Goal: Task Accomplishment & Management: Manage account settings

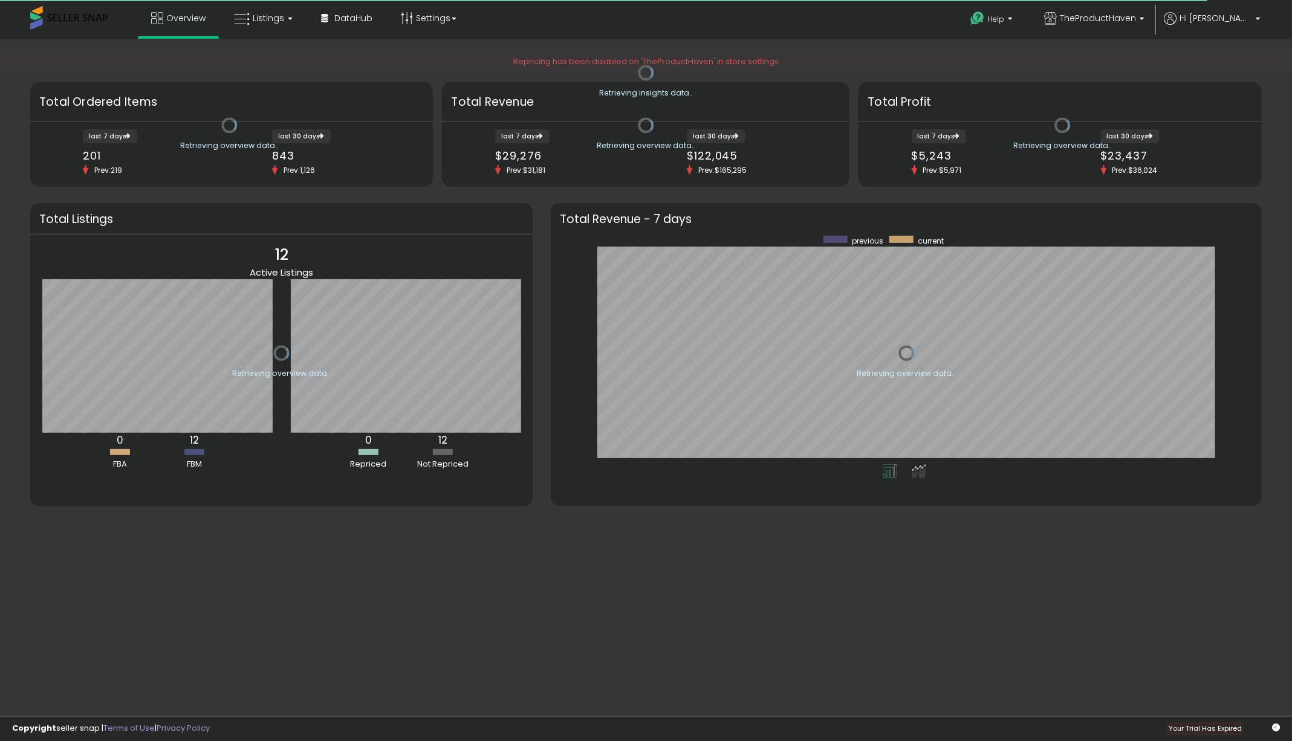
scroll to position [229, 686]
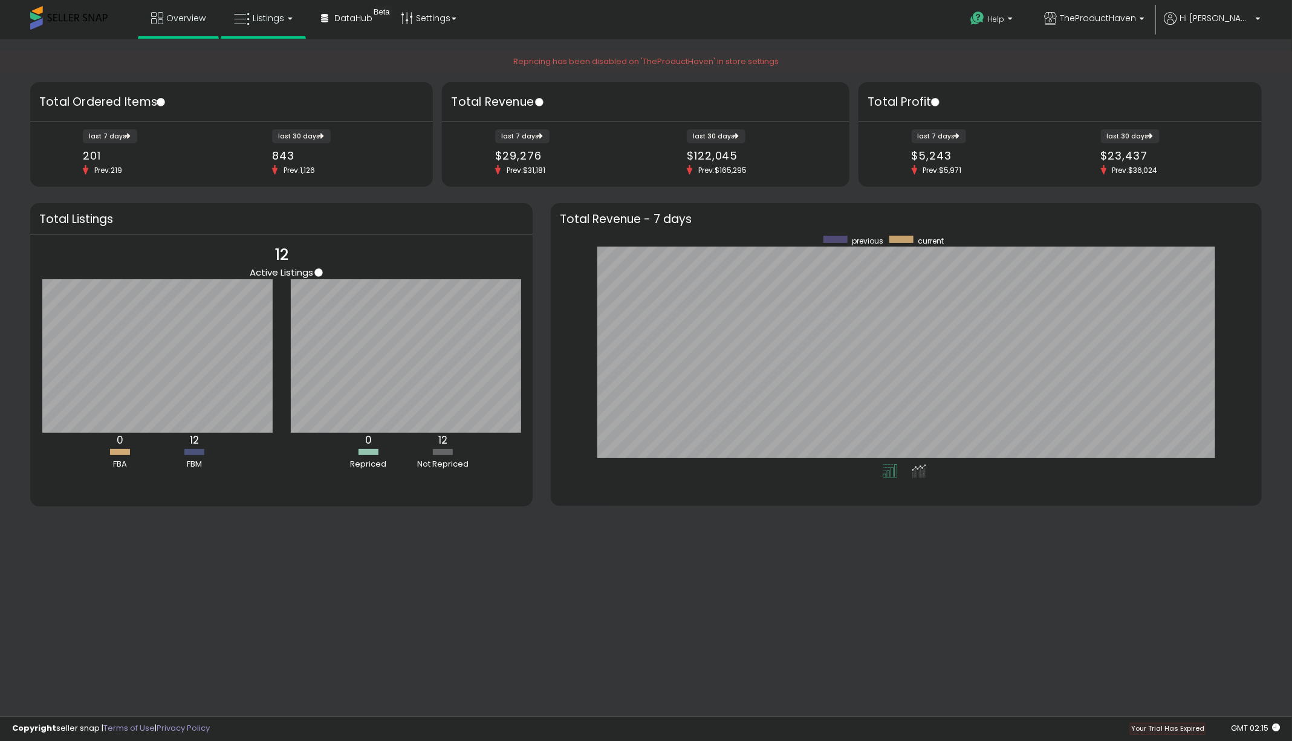
click at [262, 18] on span "Listings" at bounding box center [268, 18] width 31 height 12
click at [278, 102] on icon at bounding box center [273, 106] width 63 height 18
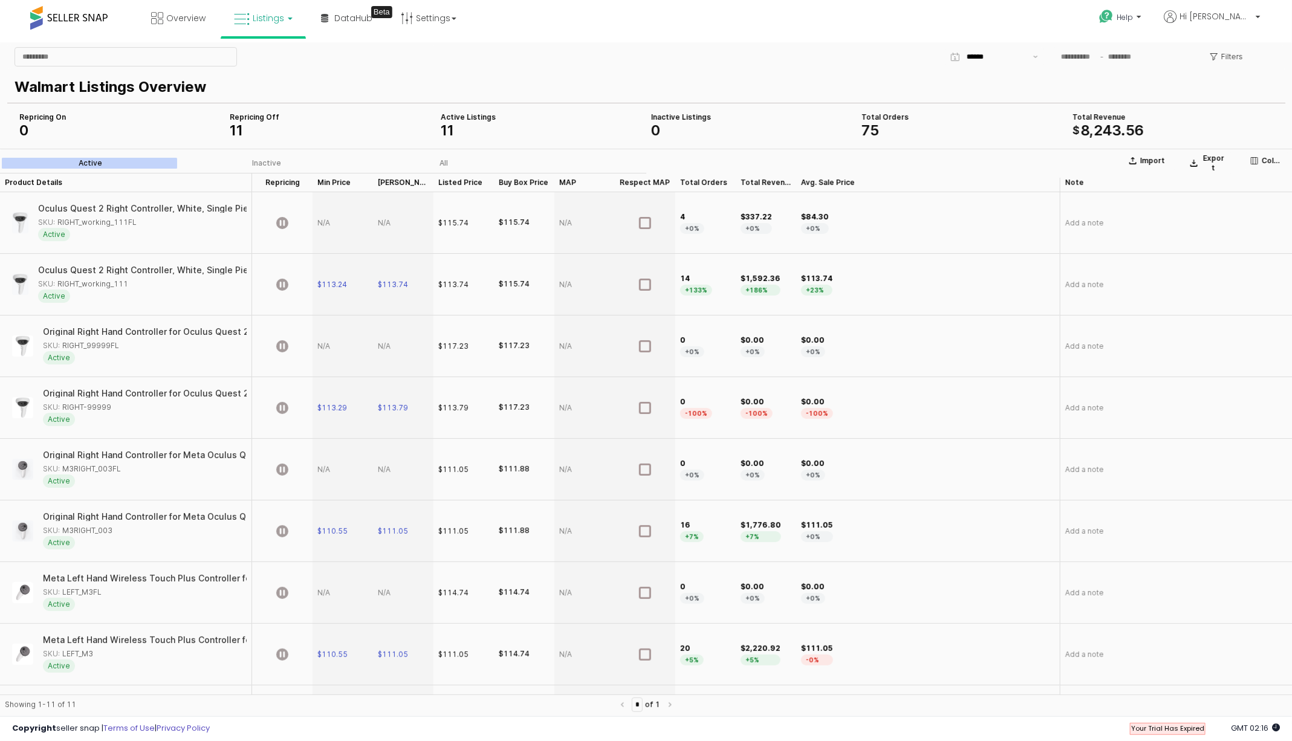
click at [92, 161] on div "Active" at bounding box center [91, 162] width 24 height 8
click at [258, 164] on div "Inactive" at bounding box center [266, 162] width 29 height 8
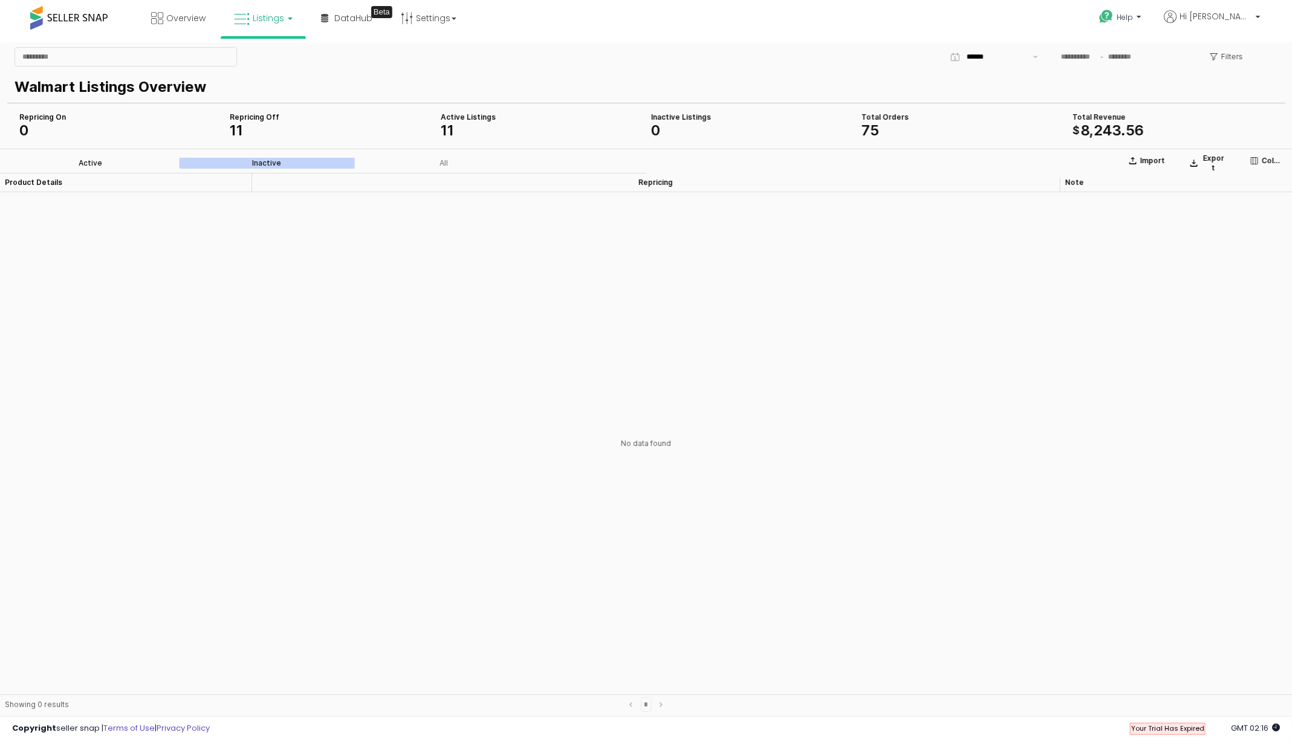
click at [90, 160] on div "Active" at bounding box center [91, 162] width 24 height 8
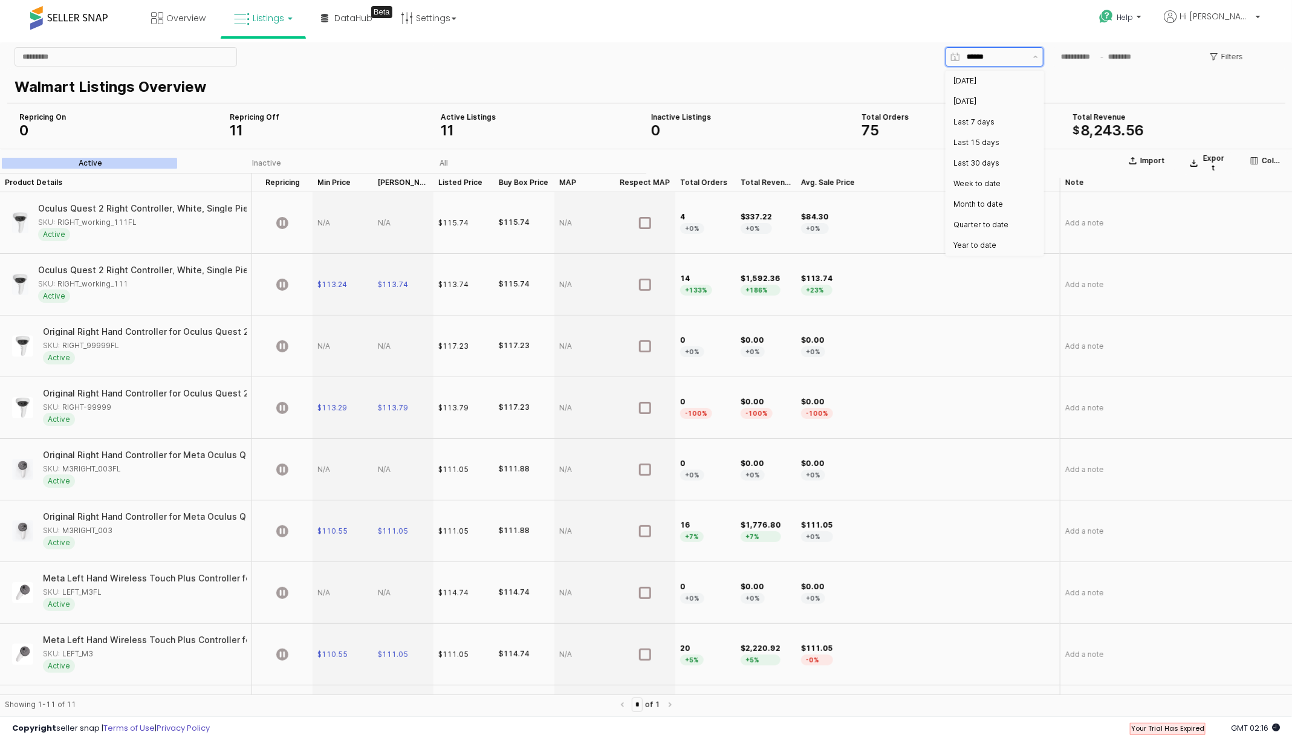
click at [1024, 53] on input "App Frame" at bounding box center [996, 56] width 59 height 12
click at [1073, 79] on p "Walmart Listings Overview" at bounding box center [644, 87] width 1259 height 22
click at [324, 220] on div "App Frame" at bounding box center [343, 223] width 60 height 62
click at [325, 222] on div "App Frame" at bounding box center [343, 223] width 60 height 62
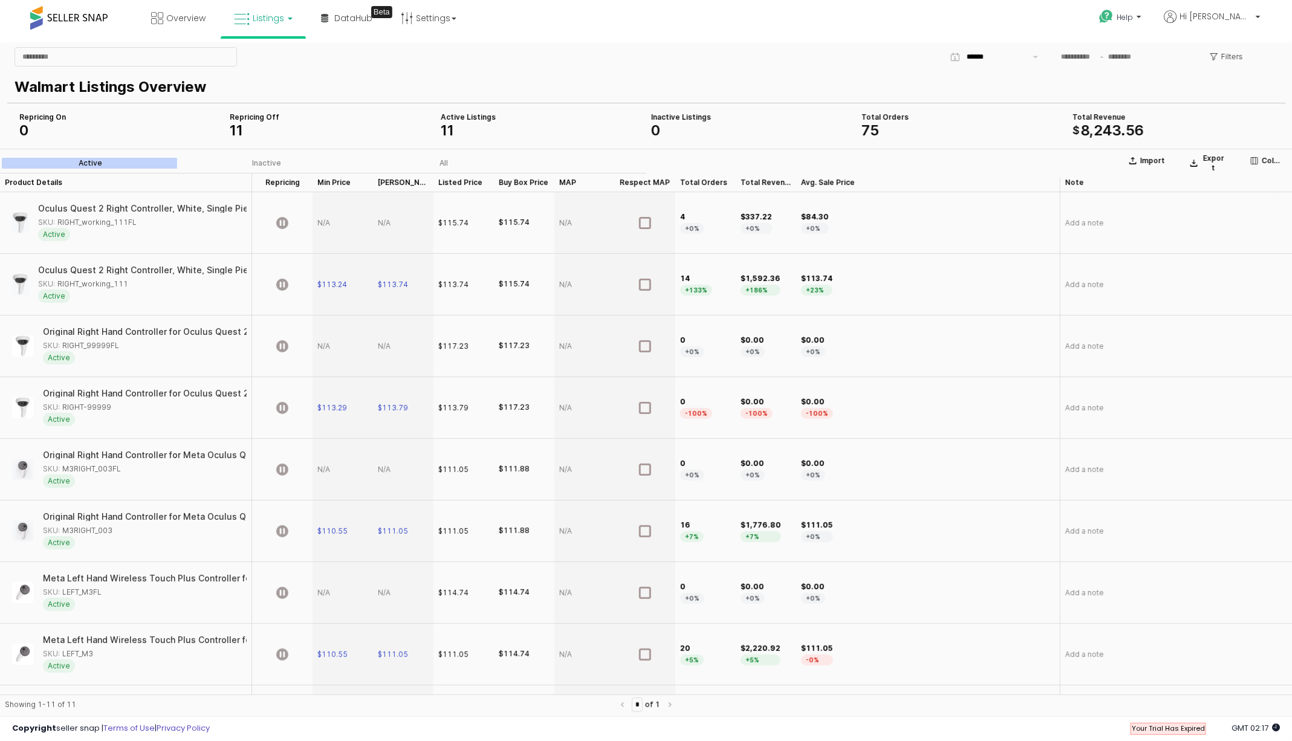
click at [325, 222] on div "App Frame" at bounding box center [343, 223] width 60 height 62
click at [386, 219] on div "App Frame" at bounding box center [403, 223] width 60 height 62
click at [450, 219] on div "$115.74" at bounding box center [453, 222] width 30 height 11
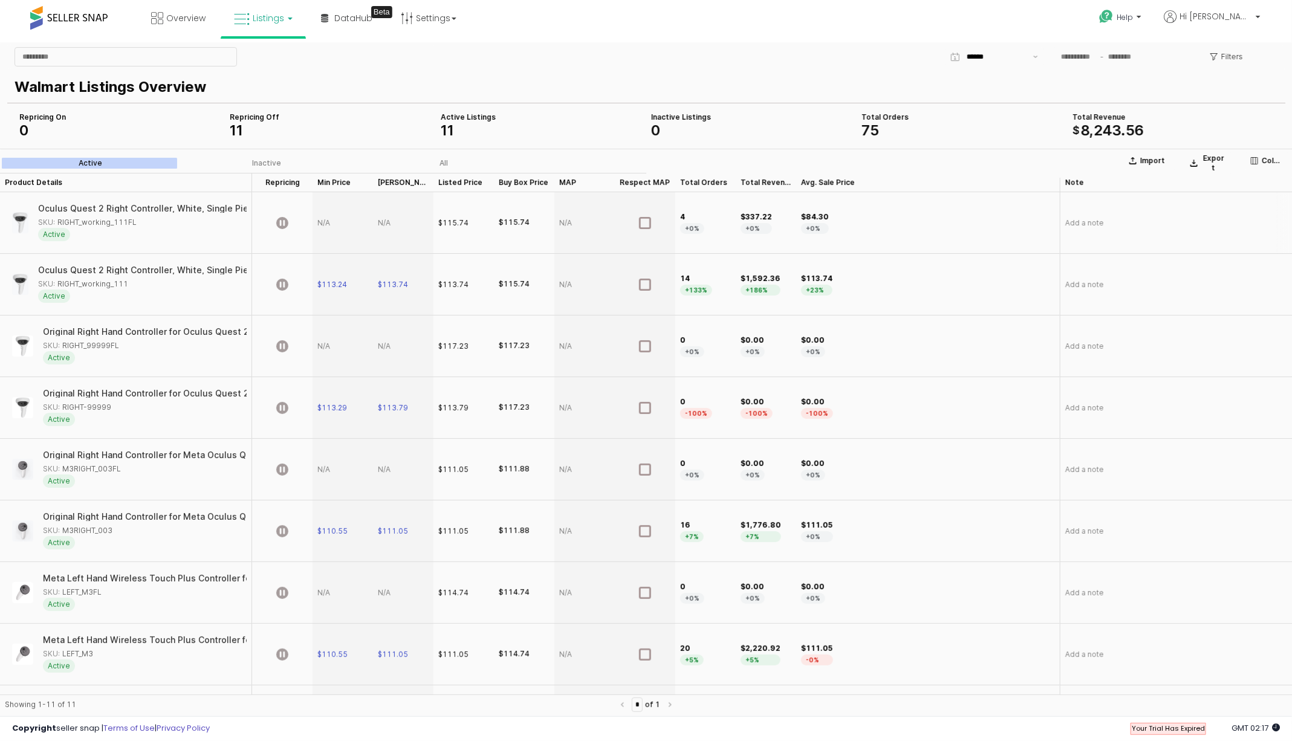
click at [530, 225] on div "$115.74" at bounding box center [524, 223] width 60 height 62
click at [574, 222] on div "App Frame" at bounding box center [584, 223] width 60 height 62
click at [1262, 166] on button "Columns" at bounding box center [1266, 160] width 42 height 19
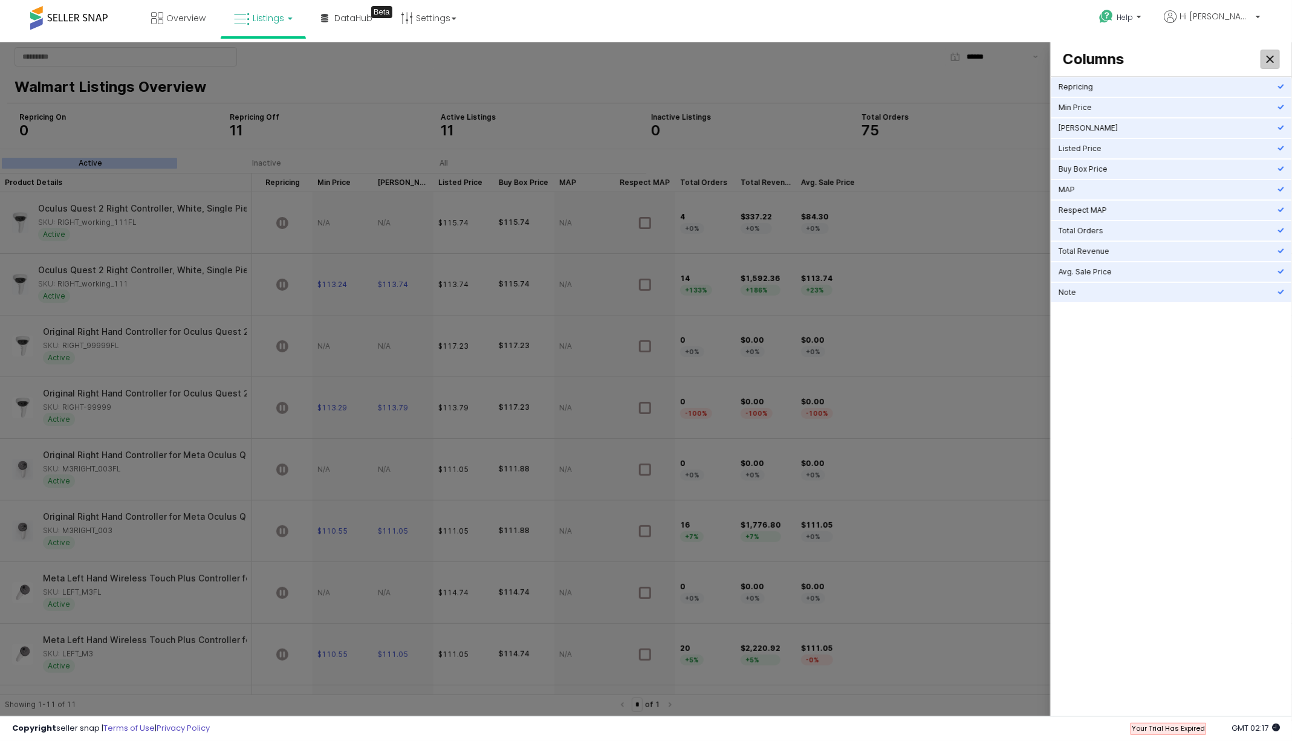
click at [1275, 58] on div "Close" at bounding box center [1270, 59] width 18 height 18
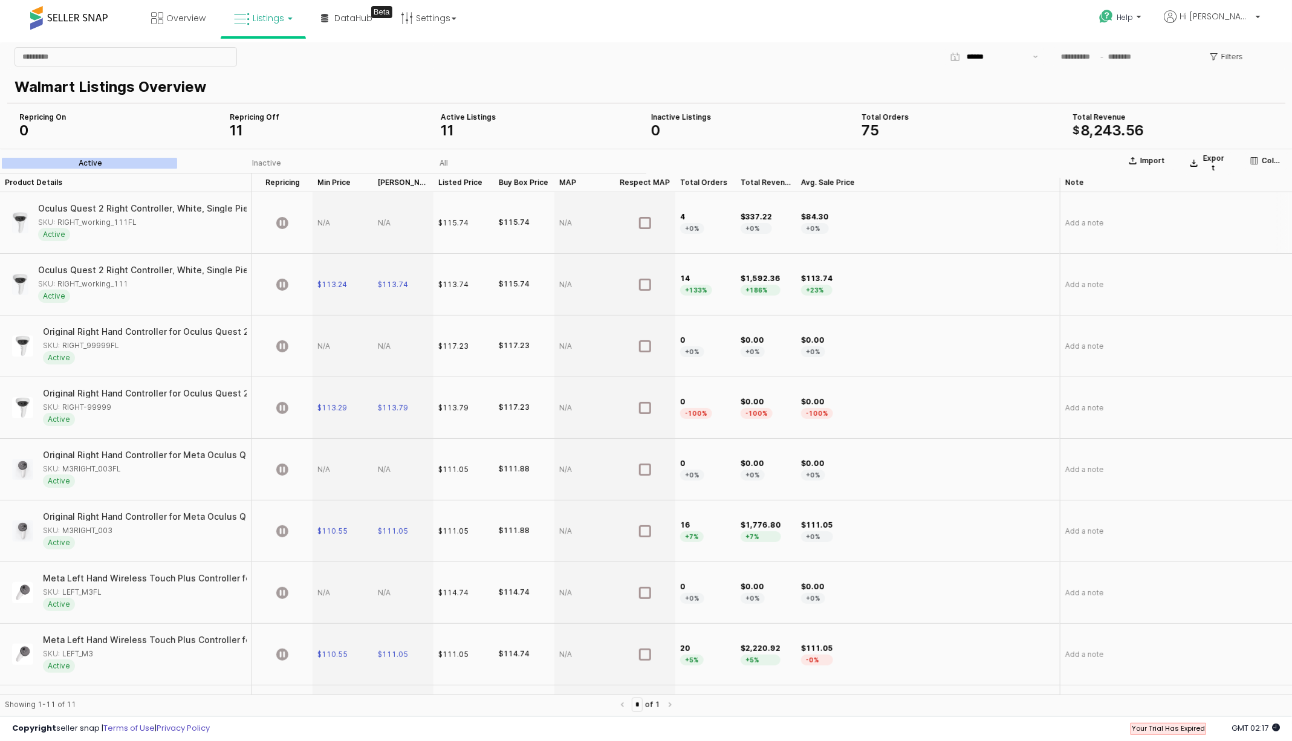
click at [326, 219] on div "App Frame" at bounding box center [343, 223] width 60 height 62
click at [282, 219] on icon "App Frame" at bounding box center [282, 222] width 12 height 12
click at [329, 220] on div "App Frame" at bounding box center [343, 223] width 60 height 62
click at [681, 679] on button "Save" at bounding box center [685, 678] width 27 height 15
click at [1221, 682] on label "RIGHT_working_111FL: Repricing requires both a minimum and maximum price for SKU" at bounding box center [1193, 688] width 157 height 21
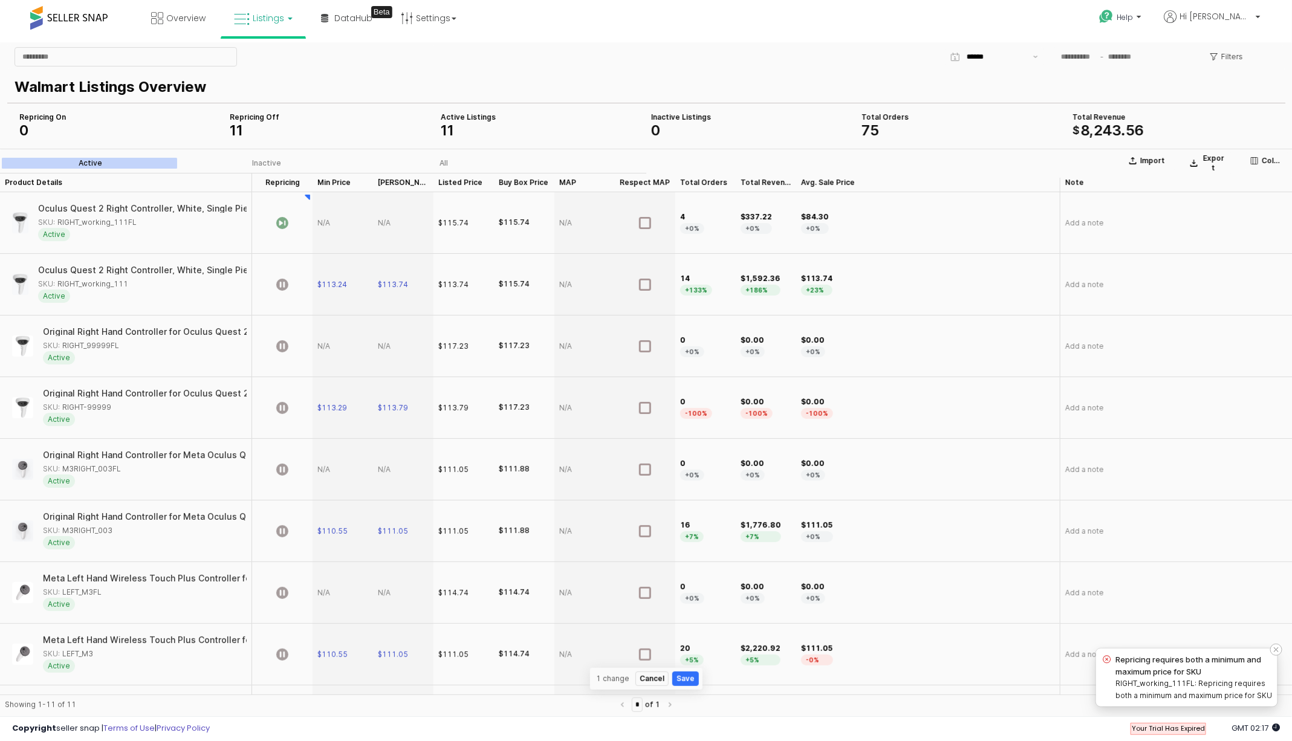
click at [1165, 696] on label "RIGHT_working_111FL: Repricing requires both a minimum and maximum price for SKU" at bounding box center [1193, 688] width 157 height 21
click at [352, 235] on div "App Frame" at bounding box center [343, 223] width 60 height 62
click at [322, 221] on div "App Frame" at bounding box center [343, 223] width 60 height 62
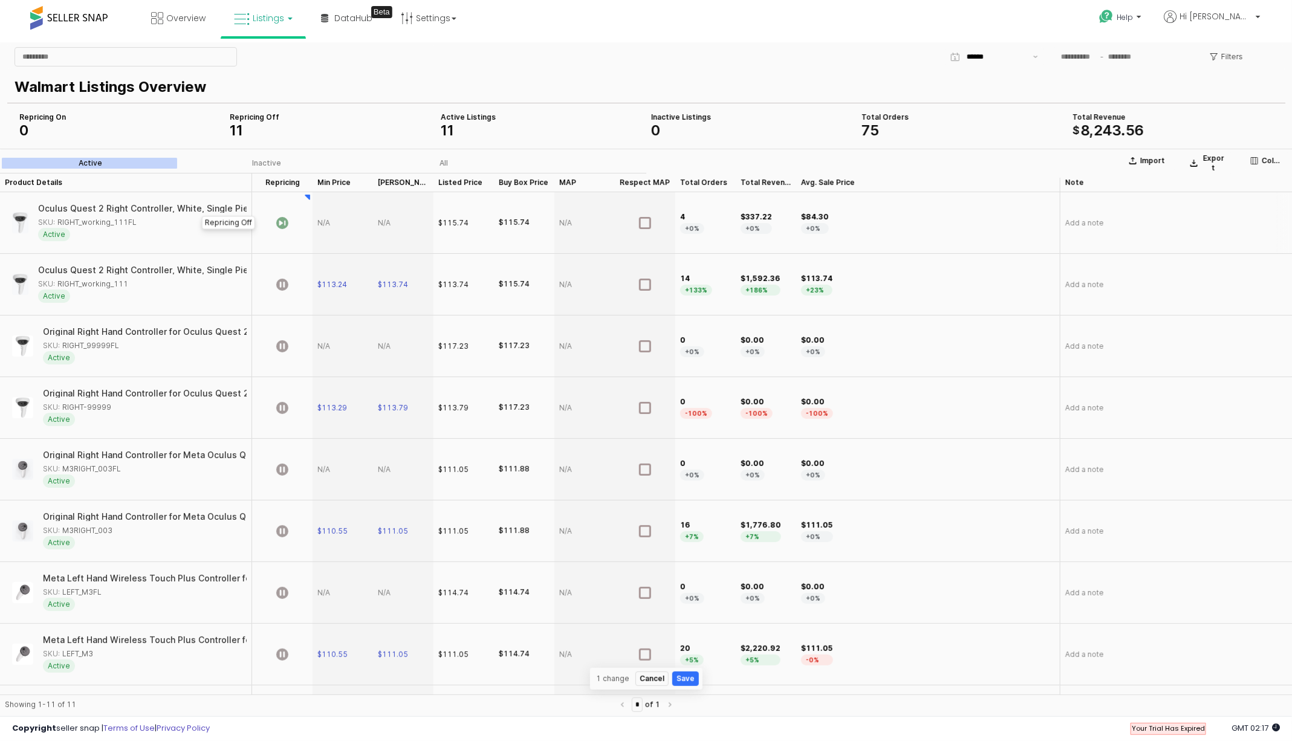
click at [280, 221] on icon "App Frame" at bounding box center [282, 222] width 12 height 12
click at [285, 222] on icon "App Frame" at bounding box center [282, 222] width 12 height 12
click at [323, 345] on div "App Frame" at bounding box center [343, 346] width 60 height 62
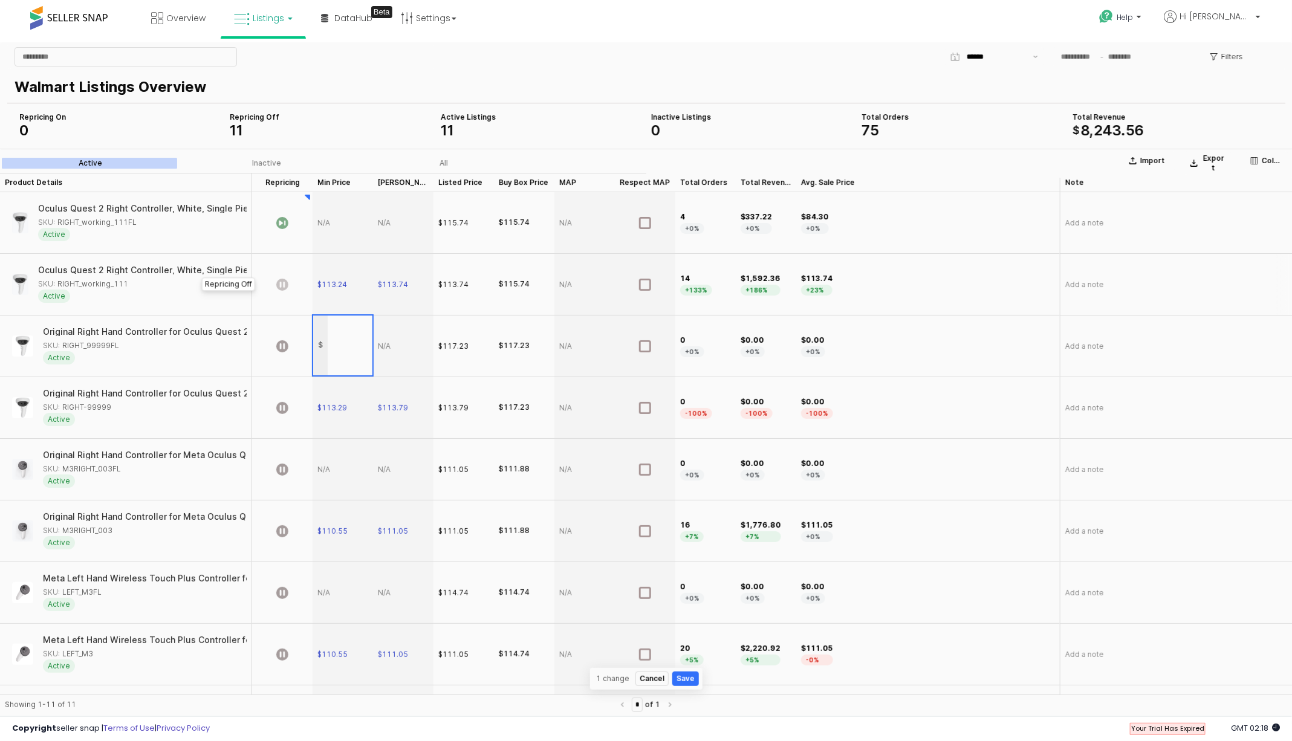
click at [284, 284] on icon "App Frame" at bounding box center [282, 284] width 12 height 12
click at [285, 346] on icon "App Frame" at bounding box center [282, 346] width 12 height 12
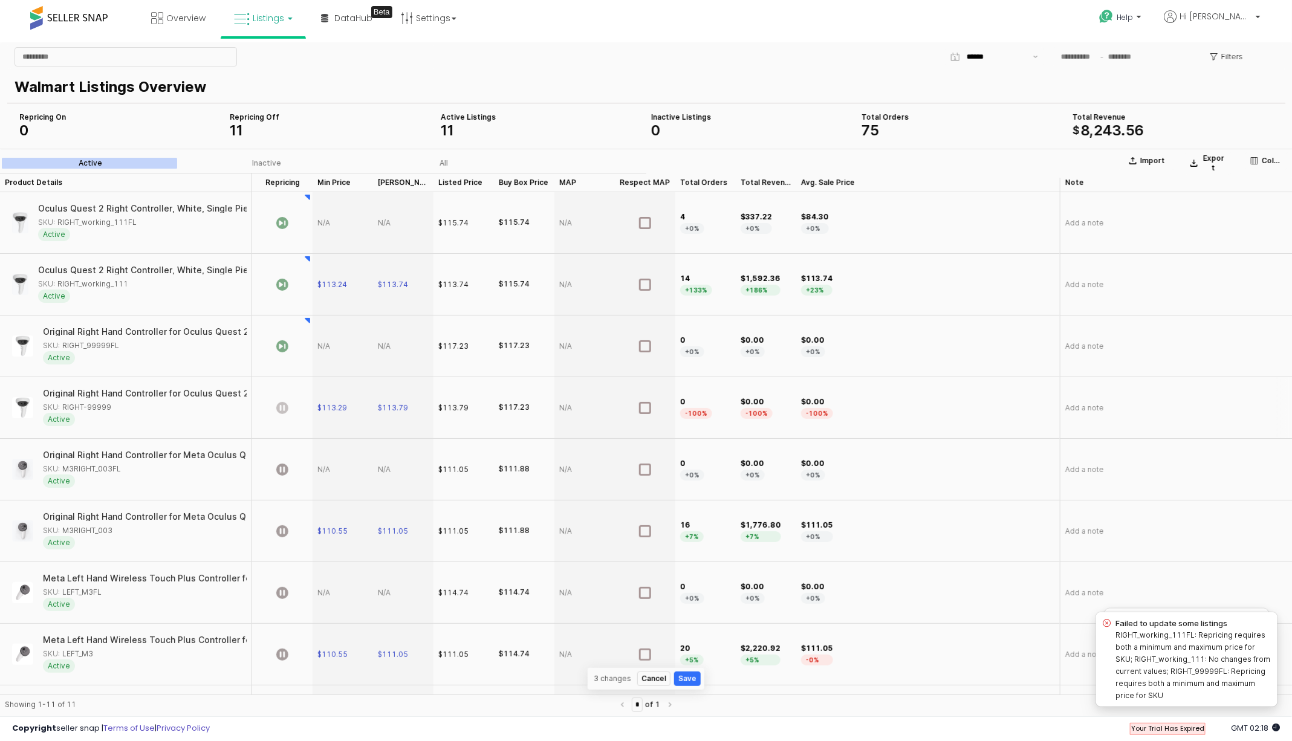
click at [283, 409] on icon "App Frame" at bounding box center [282, 407] width 12 height 12
click at [281, 469] on icon "App Frame" at bounding box center [282, 469] width 12 height 12
click at [282, 533] on icon "App Frame" at bounding box center [282, 531] width 12 height 12
click at [282, 592] on icon "App Frame" at bounding box center [282, 592] width 12 height 12
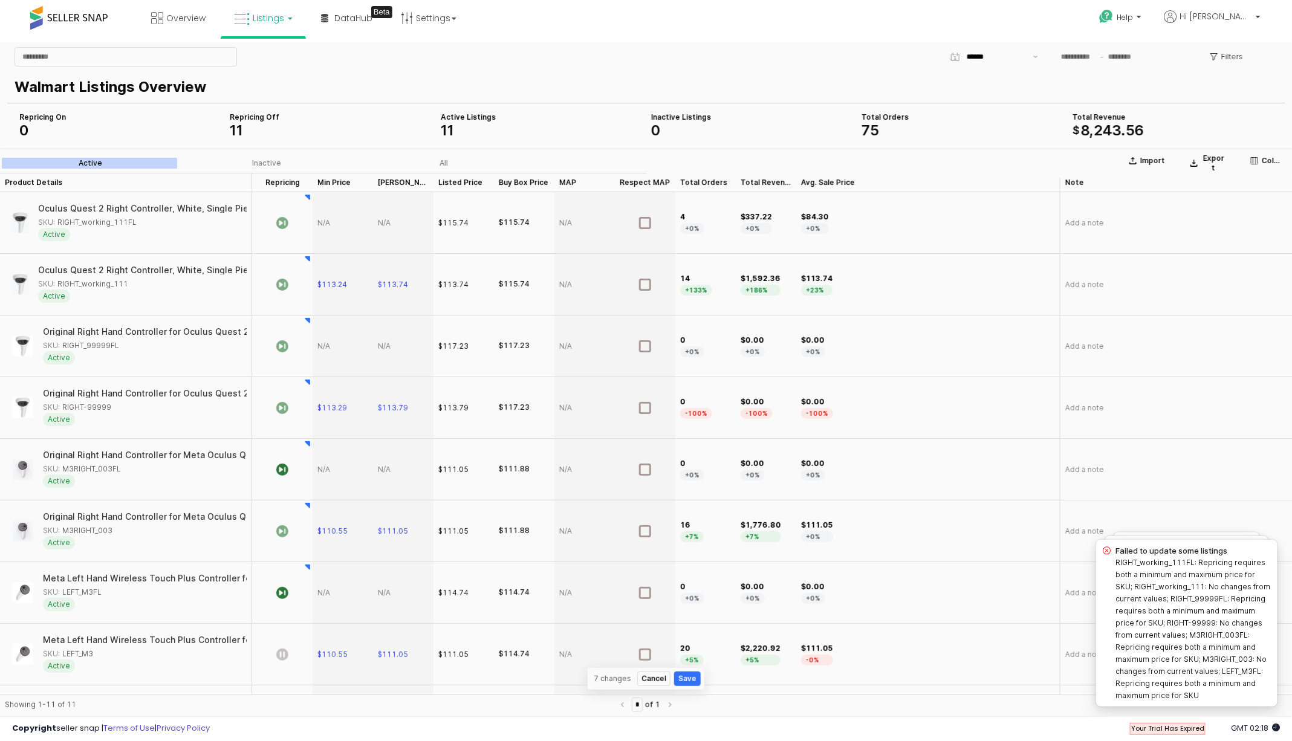
click at [285, 650] on icon "App Frame" at bounding box center [282, 654] width 12 height 12
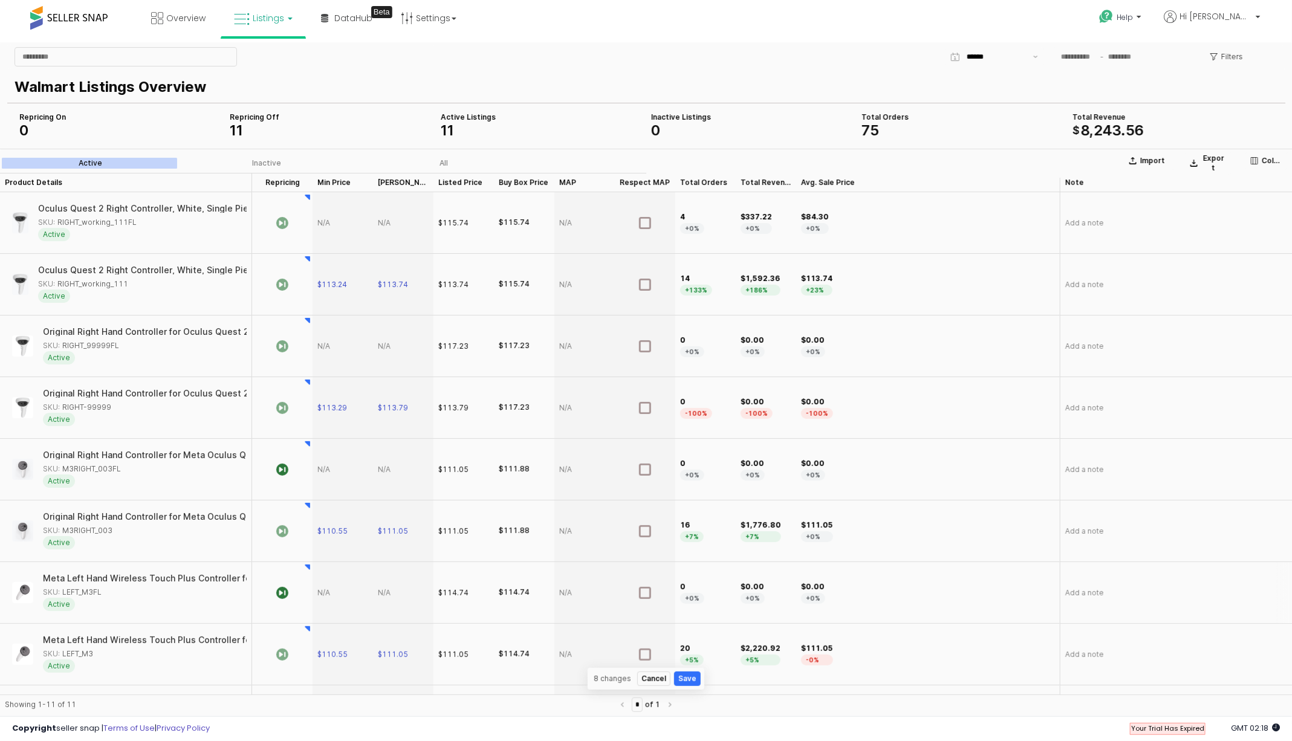
click at [327, 589] on div "App Frame" at bounding box center [343, 593] width 60 height 62
type input "******"
click at [389, 589] on section "Import Export Columns Active Inactive All Product Details Product Details Repri…" at bounding box center [646, 434] width 1292 height 572
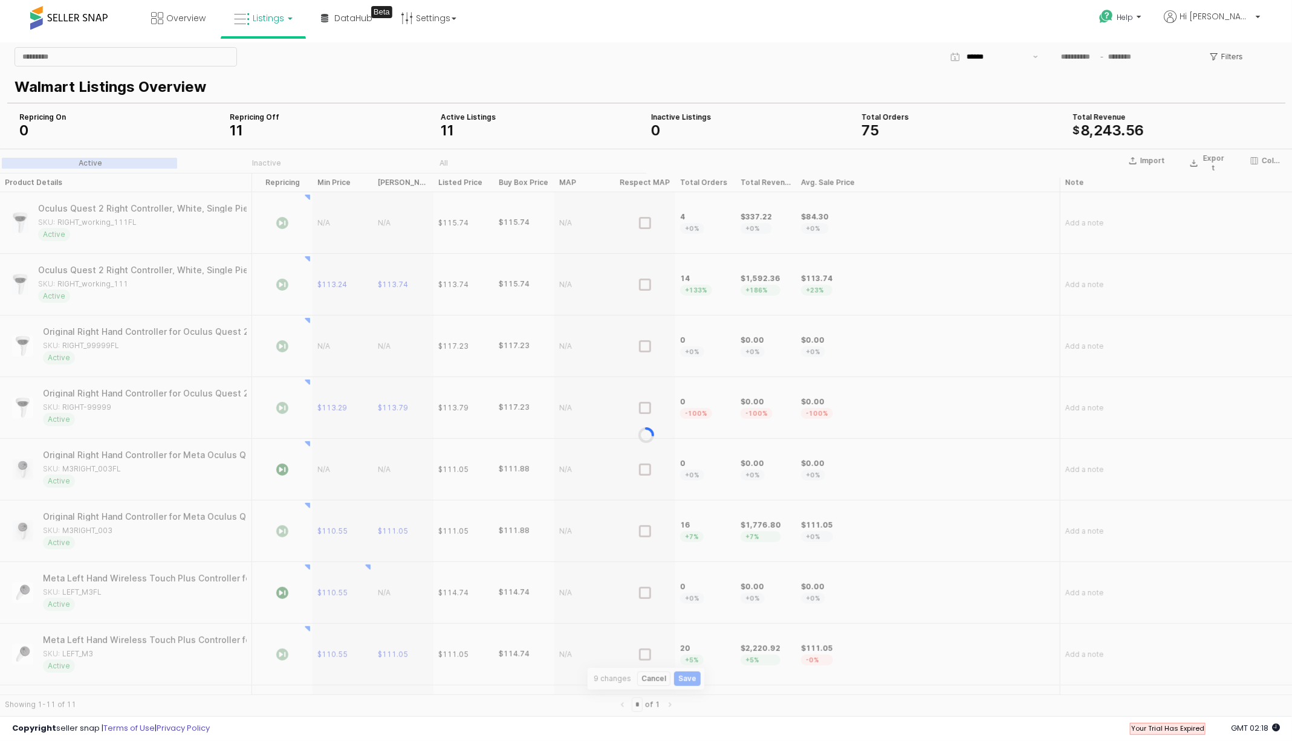
click at [389, 589] on div "App Frame" at bounding box center [646, 434] width 1292 height 572
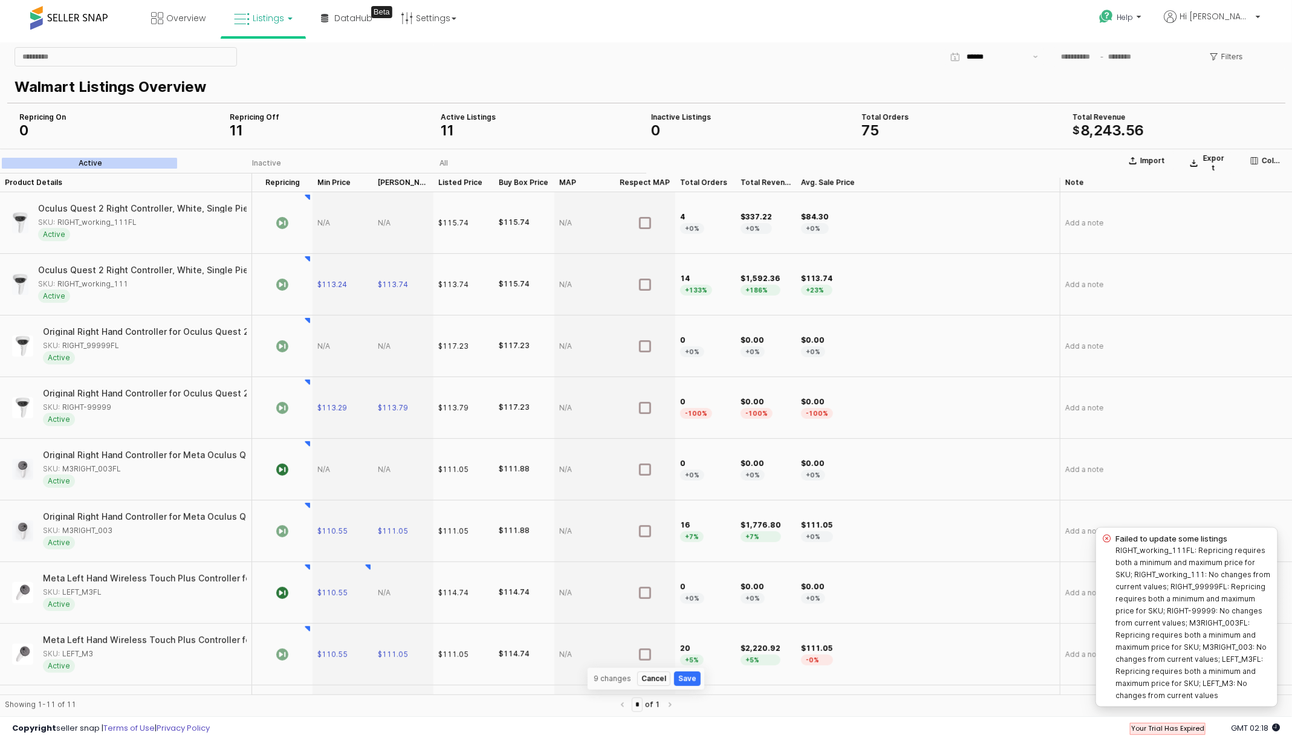
click at [389, 590] on div "App Frame" at bounding box center [403, 593] width 60 height 62
click at [400, 590] on input "App Frame" at bounding box center [410, 591] width 45 height 10
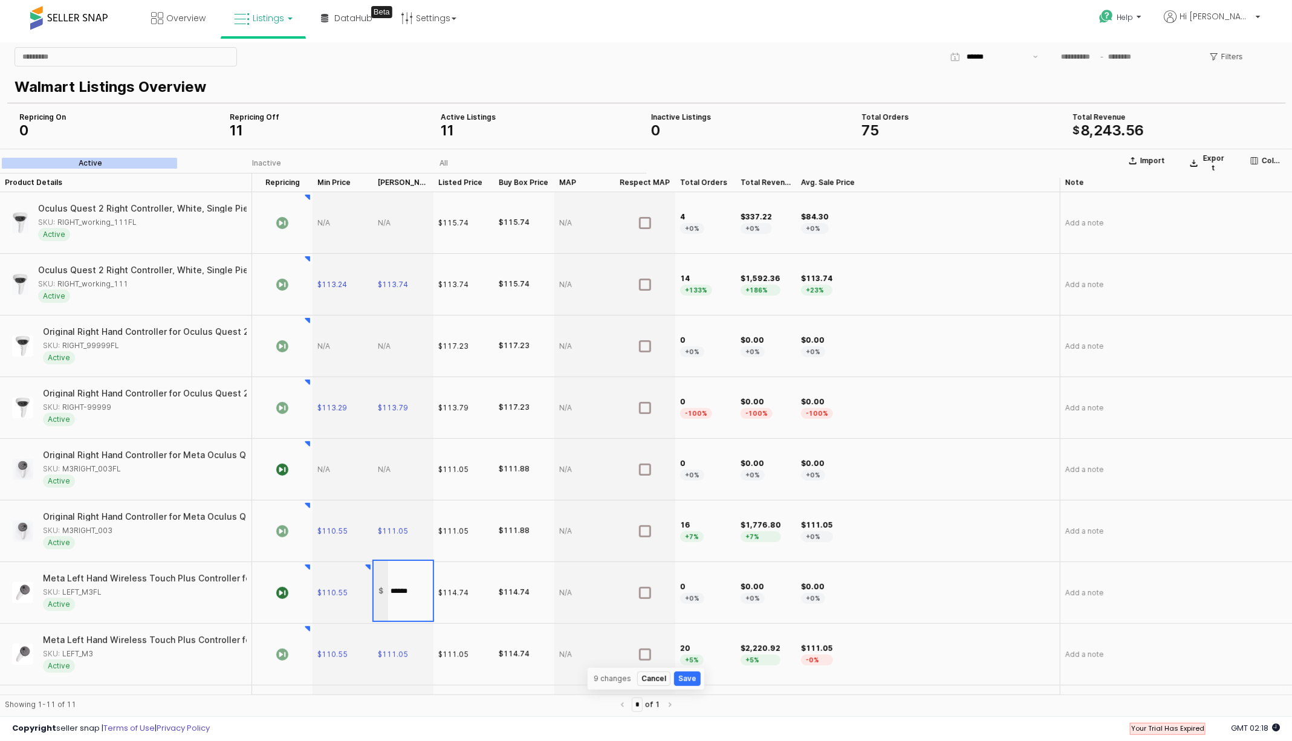
type input "******"
click at [256, 698] on section "Import Export Columns Active Inactive All Product Details Product Details Repri…" at bounding box center [646, 434] width 1292 height 572
click at [282, 591] on icon "App Frame" at bounding box center [282, 592] width 12 height 12
click at [282, 652] on icon "App Frame" at bounding box center [282, 654] width 12 height 12
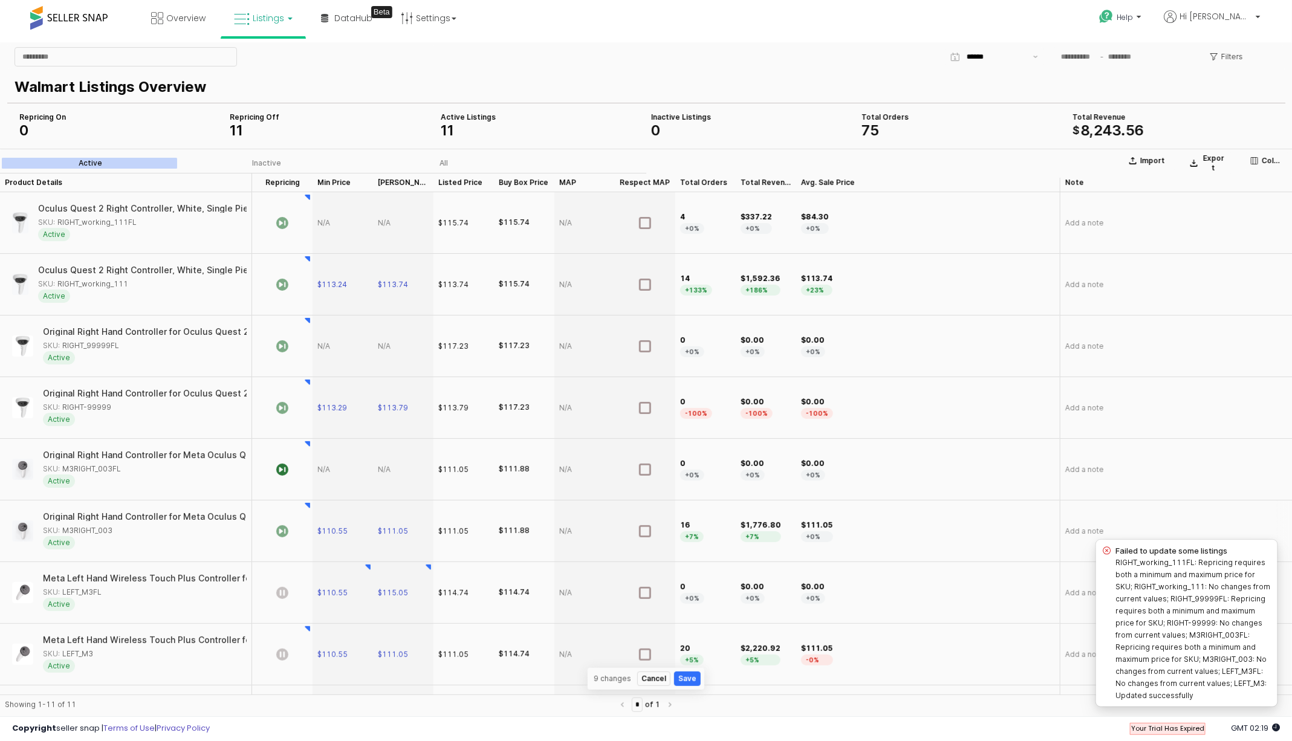
click at [284, 525] on icon "App Frame" at bounding box center [282, 531] width 12 height 12
click at [283, 463] on icon "App Frame" at bounding box center [282, 469] width 12 height 12
click at [284, 403] on icon "App Frame" at bounding box center [282, 407] width 12 height 12
click at [284, 343] on icon "App Frame" at bounding box center [282, 346] width 12 height 12
click at [285, 280] on icon "App Frame" at bounding box center [282, 284] width 12 height 12
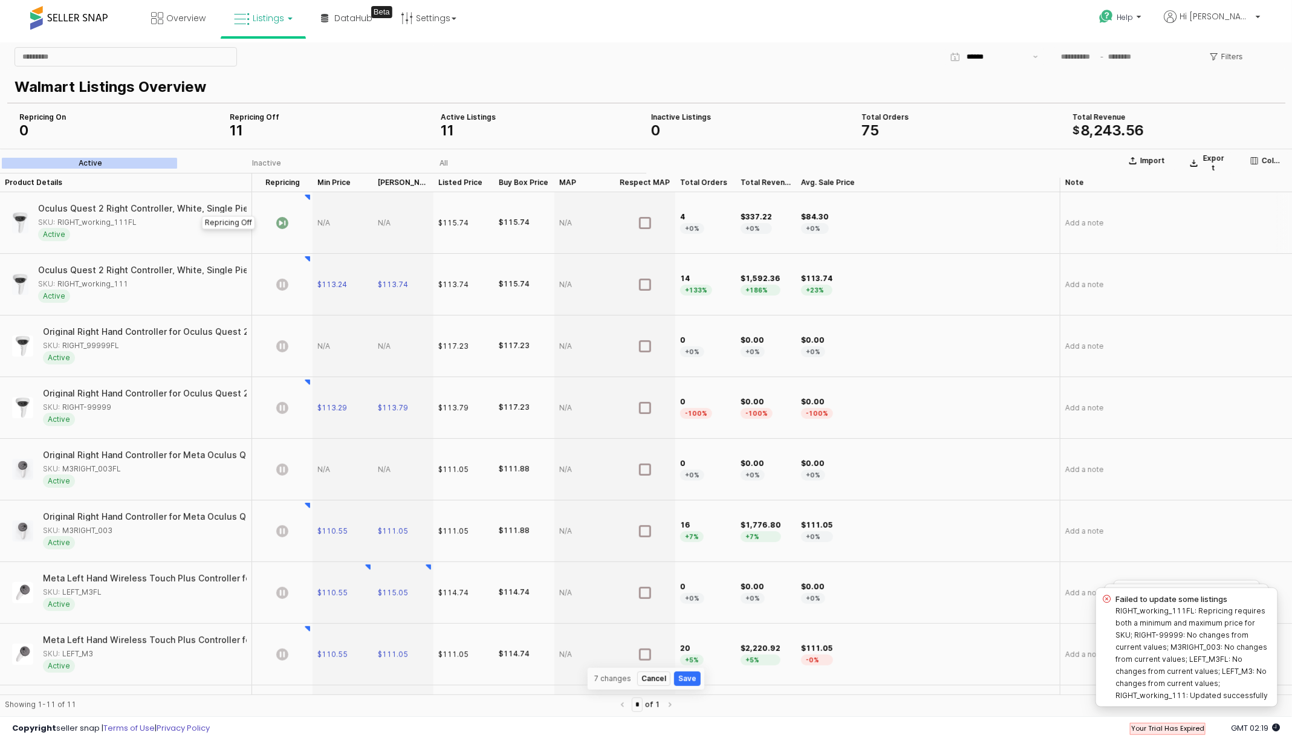
click at [284, 224] on icon "App Frame" at bounding box center [282, 222] width 12 height 12
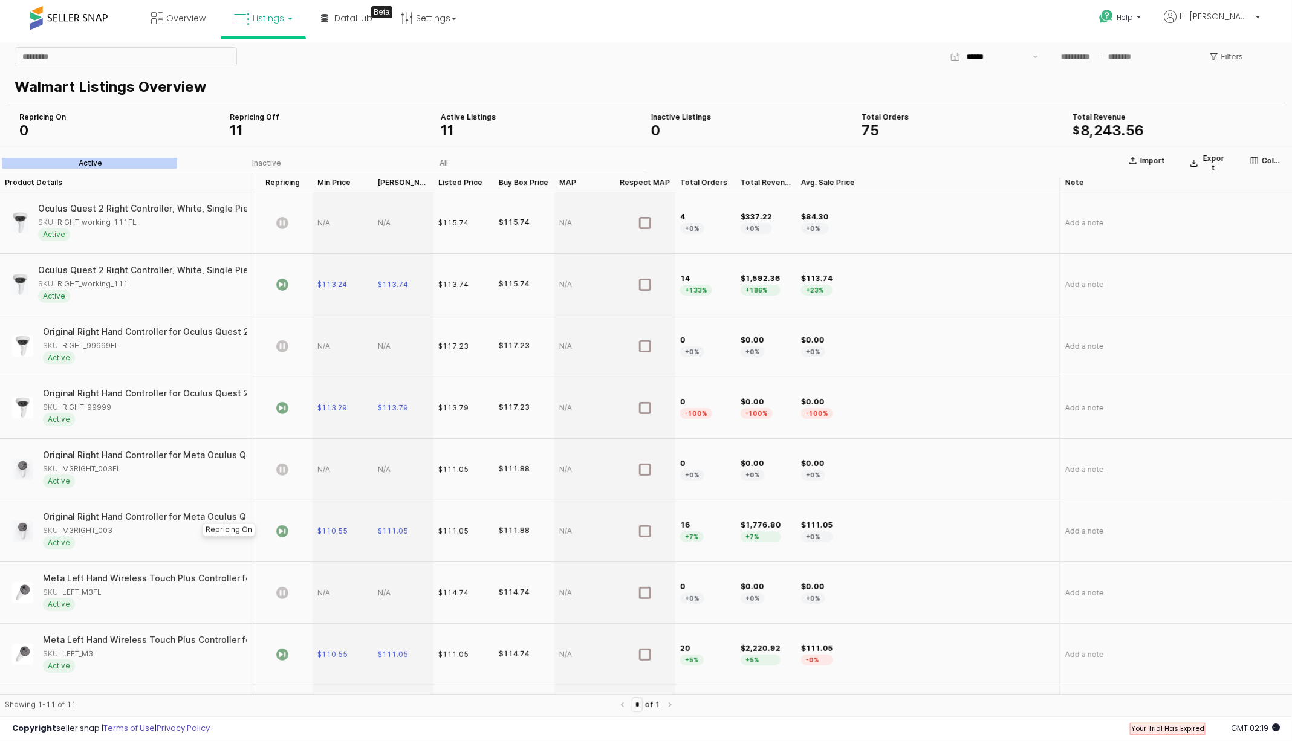
click at [283, 532] on icon "App Frame" at bounding box center [282, 531] width 12 height 12
click at [279, 530] on icon "App Frame" at bounding box center [282, 531] width 12 height 12
click at [280, 533] on icon "App Frame" at bounding box center [282, 531] width 12 height 12
click at [1169, 732] on span "Your Trial Has Expired" at bounding box center [1167, 729] width 73 height 10
drag, startPoint x: 1134, startPoint y: 728, endPoint x: 1195, endPoint y: 728, distance: 61.1
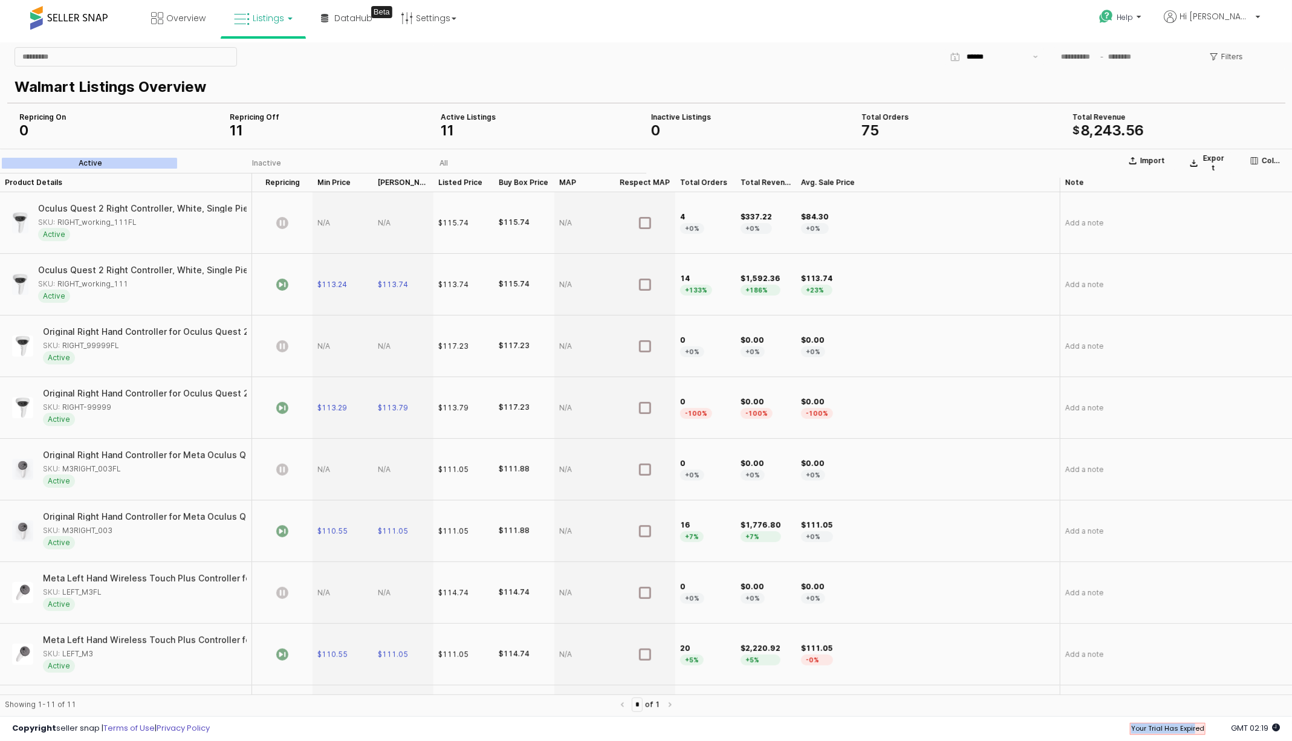
click at [1195, 728] on span "Your Trial Has Expired" at bounding box center [1167, 729] width 73 height 10
click at [1141, 20] on b at bounding box center [1138, 20] width 5 height 8
click at [1144, 62] on link "Contact Support" at bounding box center [1133, 62] width 65 height 11
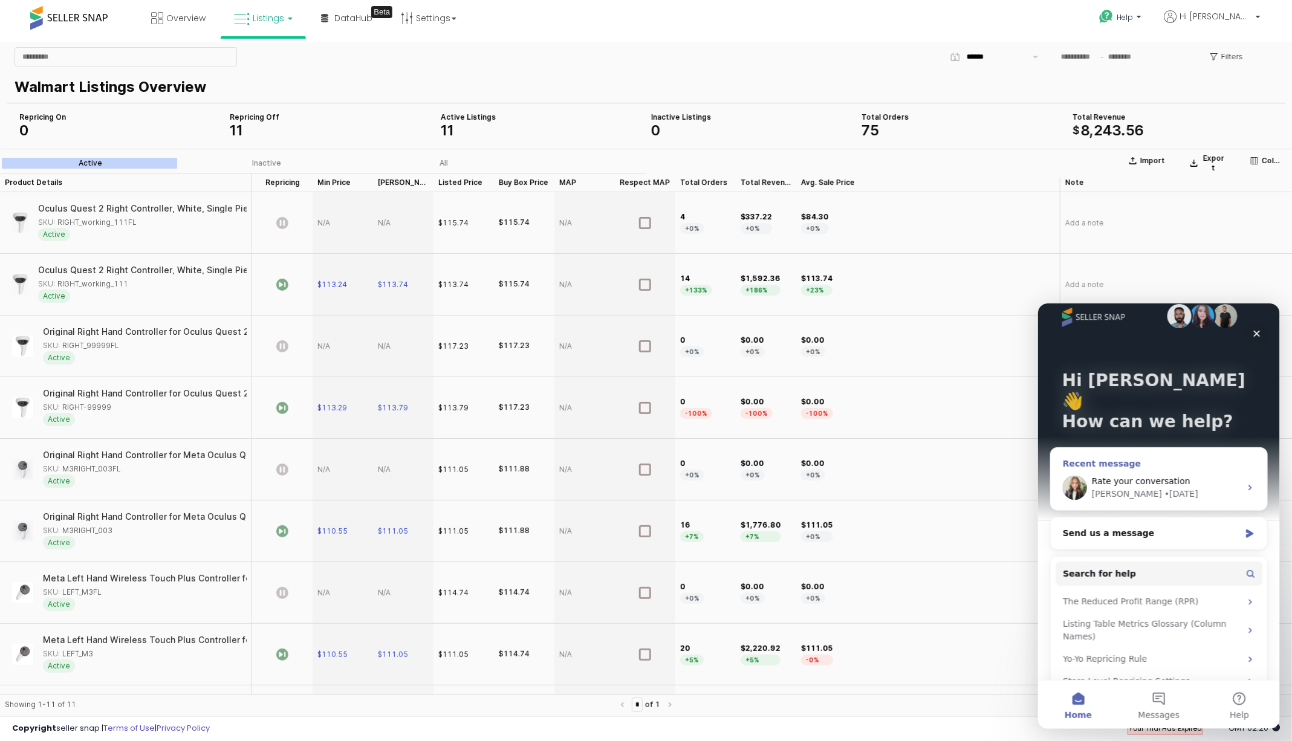
scroll to position [21, 0]
click at [1175, 525] on div "Send us a message" at bounding box center [1150, 531] width 177 height 13
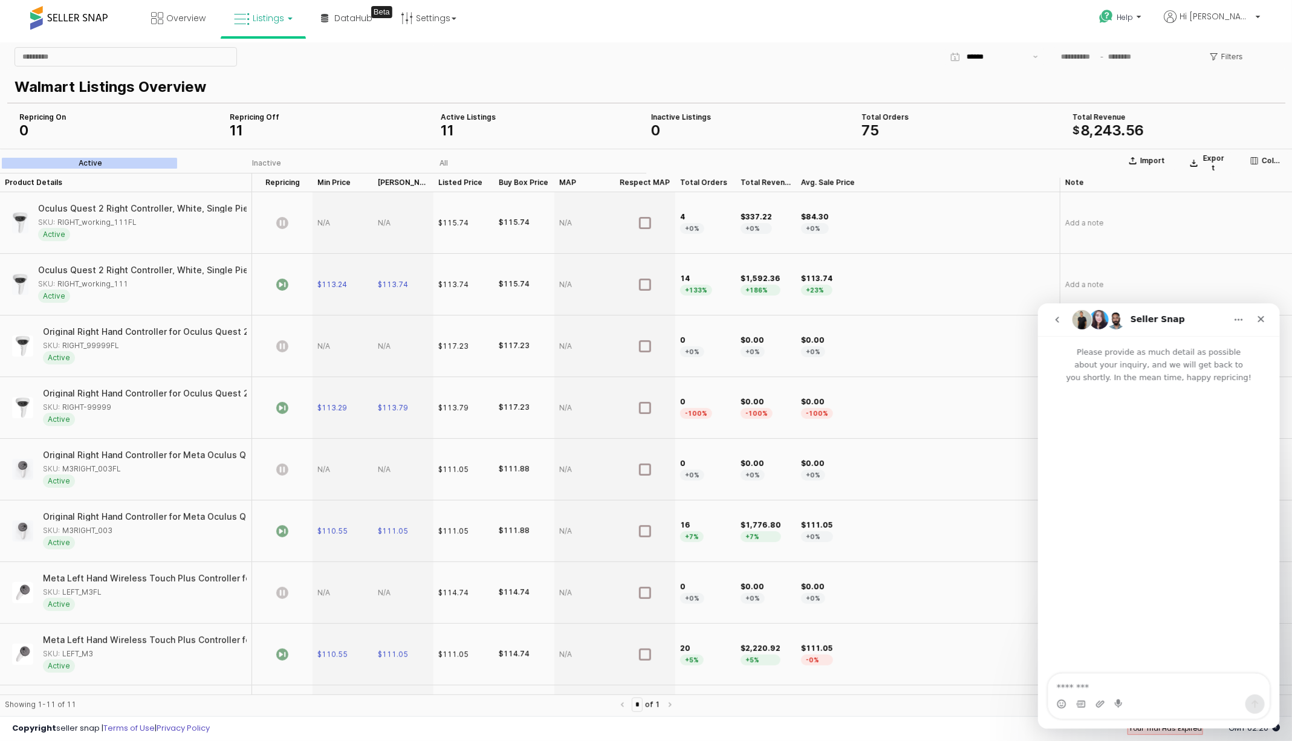
scroll to position [0, 0]
click at [1158, 661] on textarea "**********" at bounding box center [1159, 659] width 222 height 45
click at [1221, 682] on textarea "**********" at bounding box center [1159, 659] width 222 height 45
type textarea "**********"
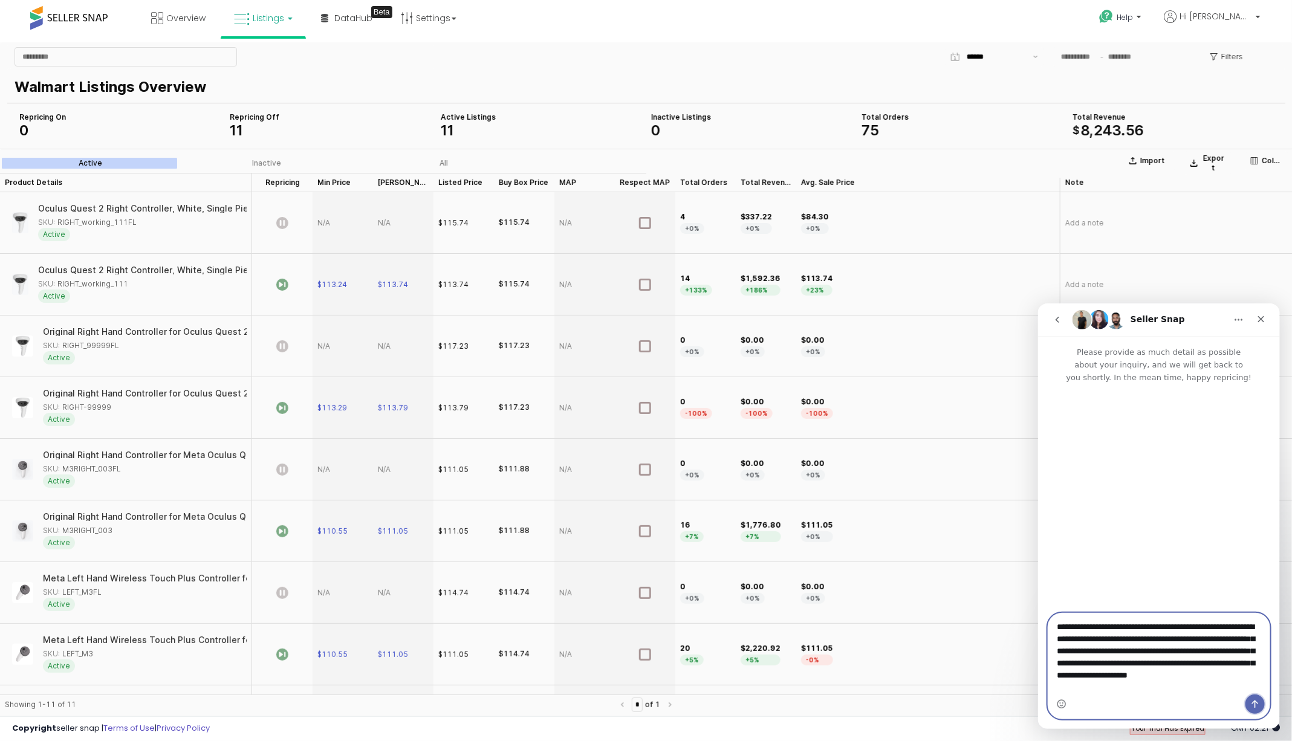
click at [1253, 702] on icon "Send a message…" at bounding box center [1254, 704] width 7 height 8
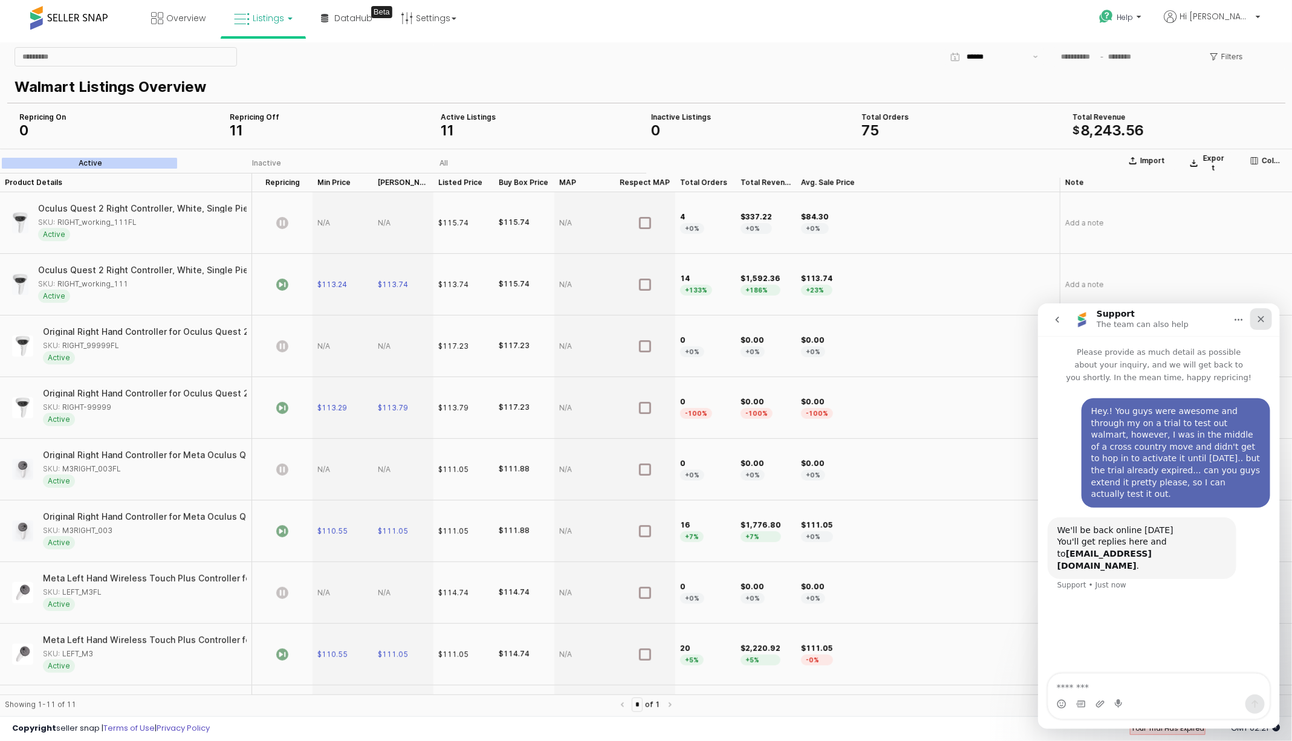
click at [1261, 318] on icon "Close" at bounding box center [1260, 319] width 7 height 7
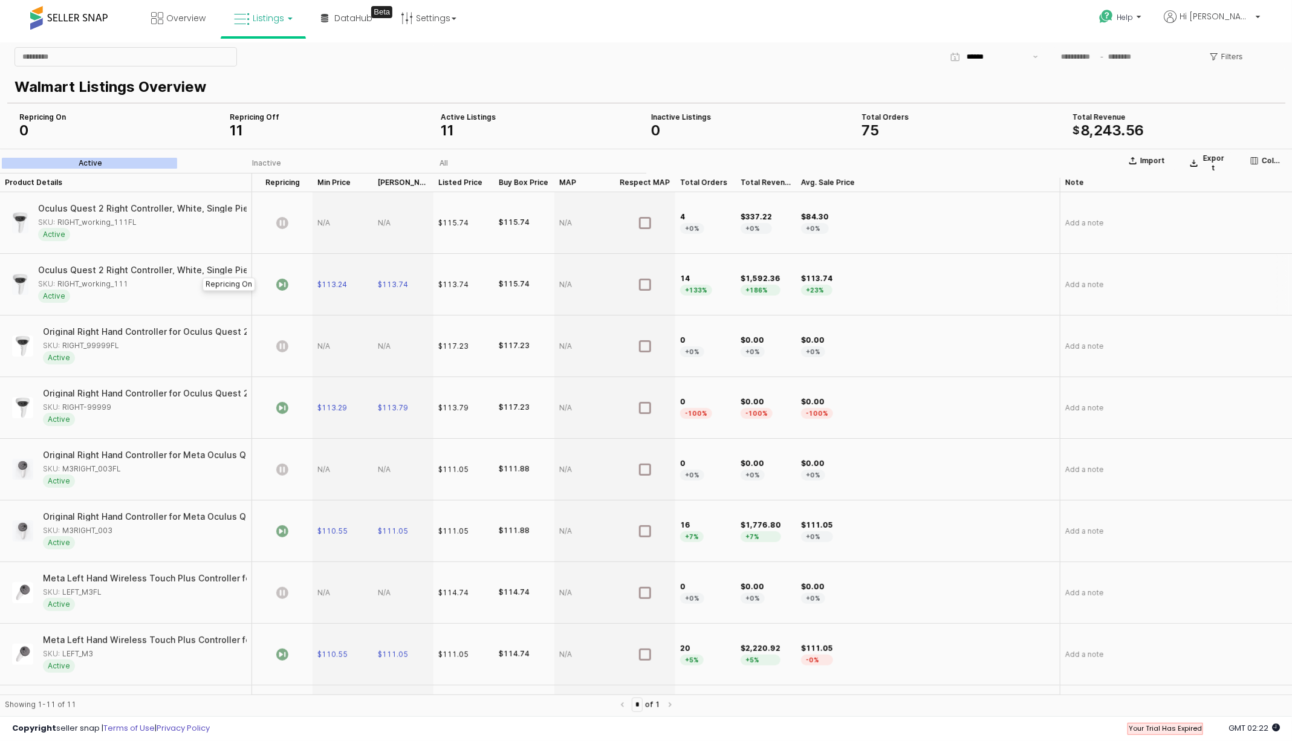
click at [285, 284] on icon "App Frame" at bounding box center [282, 284] width 12 height 12
click at [327, 221] on div "App Frame" at bounding box center [343, 223] width 60 height 62
click at [327, 222] on div "App Frame" at bounding box center [343, 223] width 60 height 62
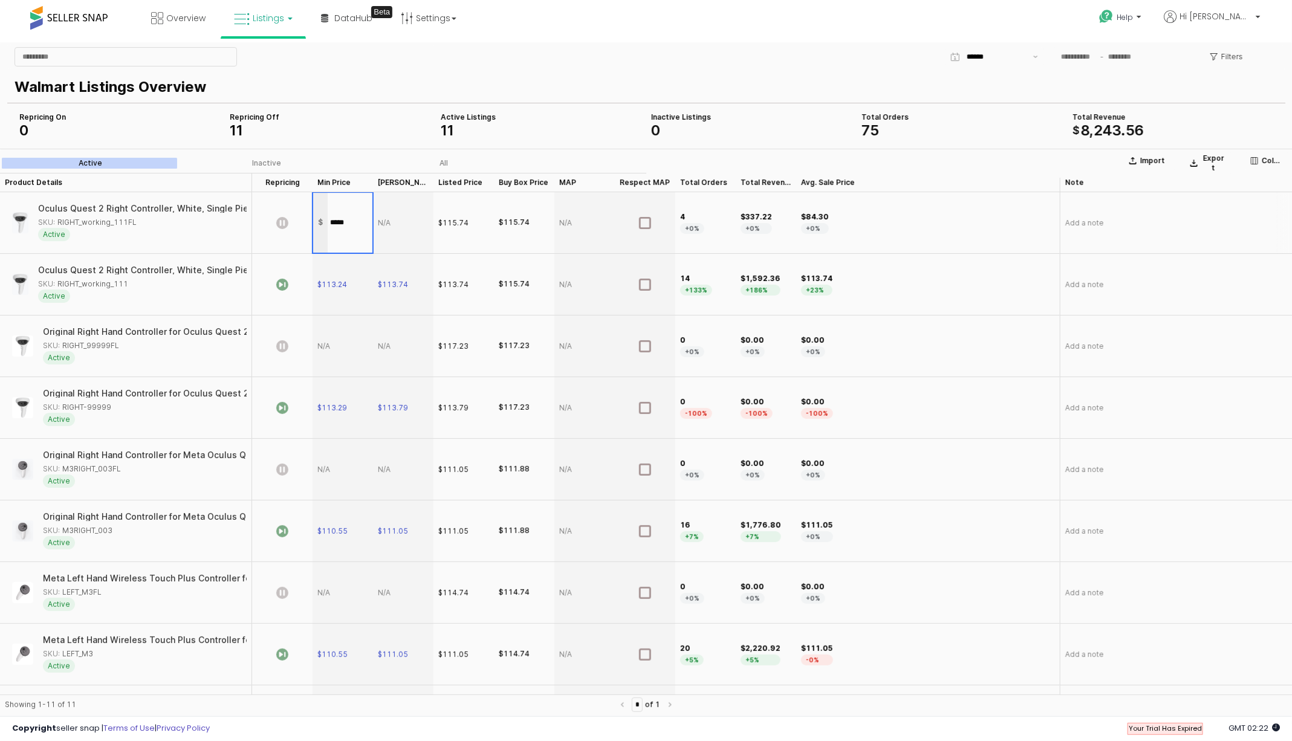
type input "******"
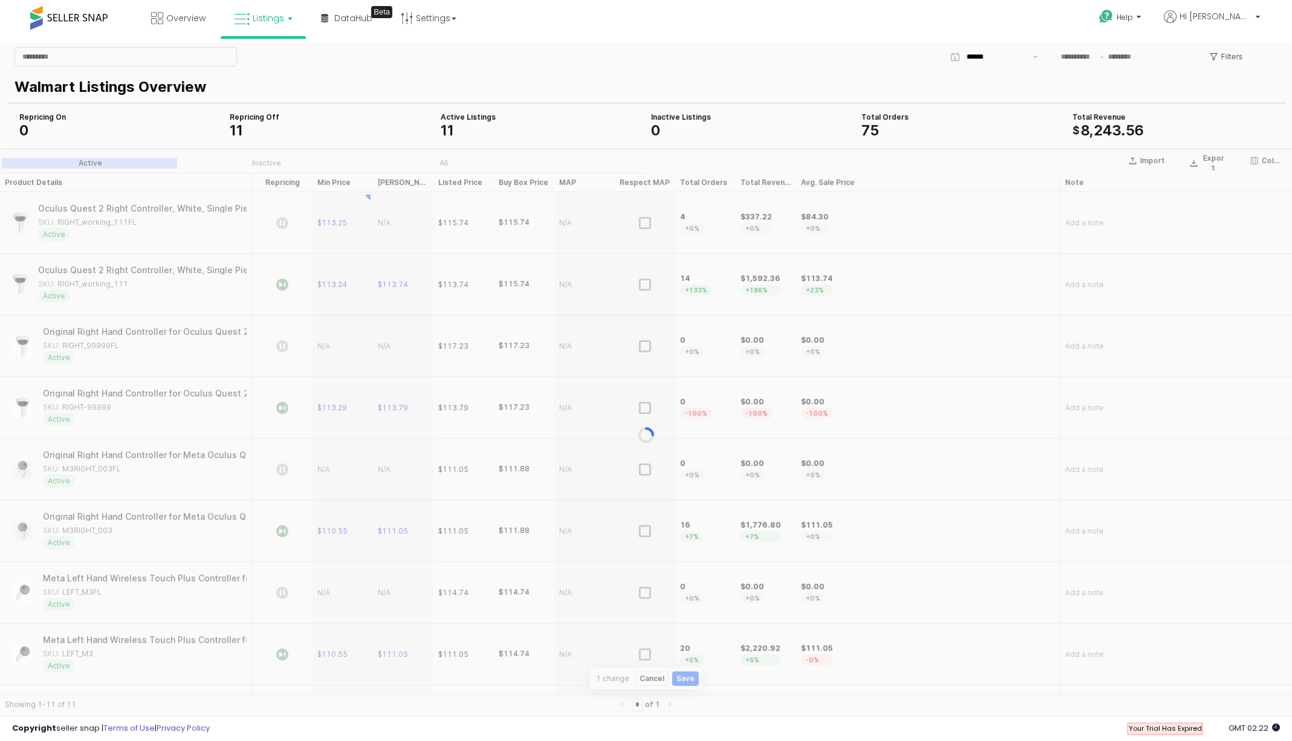
click at [387, 222] on section "Import Export Columns Active Inactive All Product Details Product Details Repri…" at bounding box center [646, 434] width 1292 height 572
click at [387, 222] on div "App Frame" at bounding box center [646, 434] width 1292 height 572
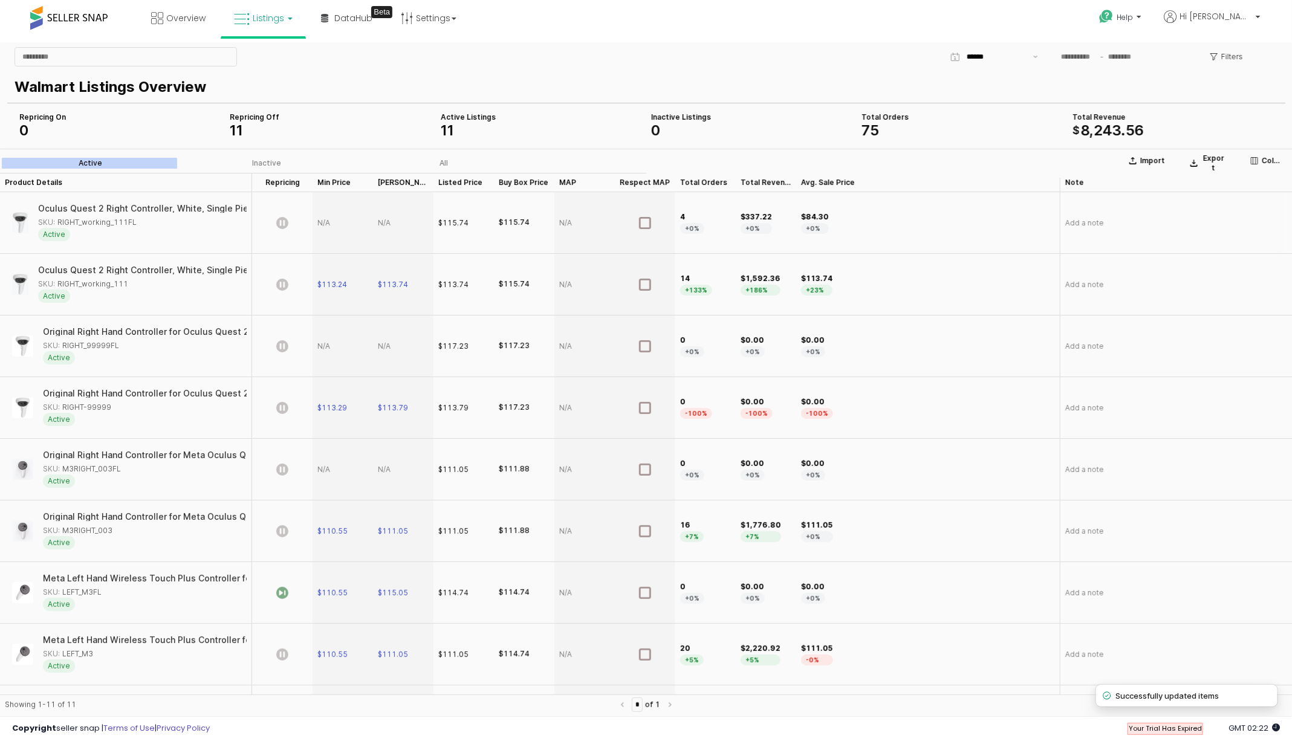
click at [324, 224] on div "App Frame" at bounding box center [343, 223] width 60 height 62
type input "******"
click at [394, 224] on section "Import Export Columns Active Inactive All Product Details Product Details Repri…" at bounding box center [646, 434] width 1292 height 572
click at [394, 224] on div "App Frame" at bounding box center [403, 223] width 60 height 62
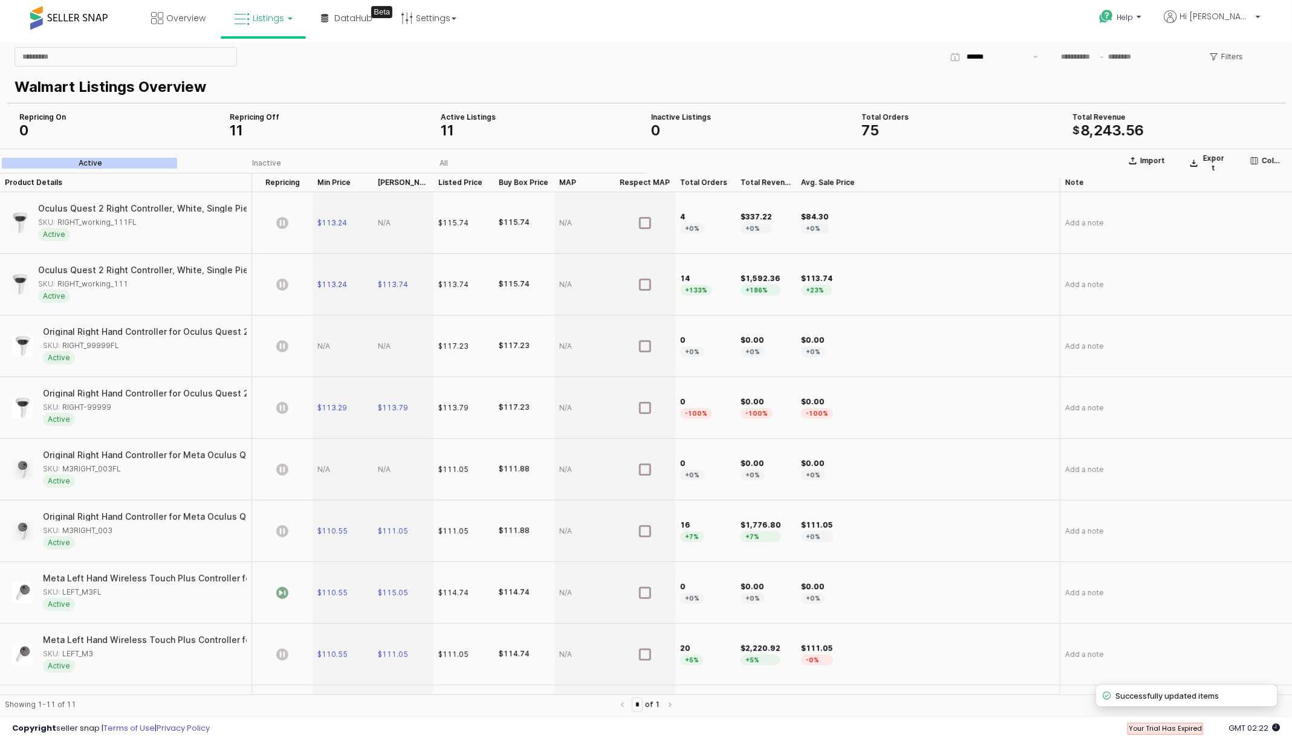
click at [394, 224] on div "App Frame" at bounding box center [403, 223] width 60 height 62
type input "******"
click at [283, 222] on icon "App Frame" at bounding box center [282, 222] width 12 height 12
click at [323, 344] on div "App Frame" at bounding box center [343, 346] width 60 height 62
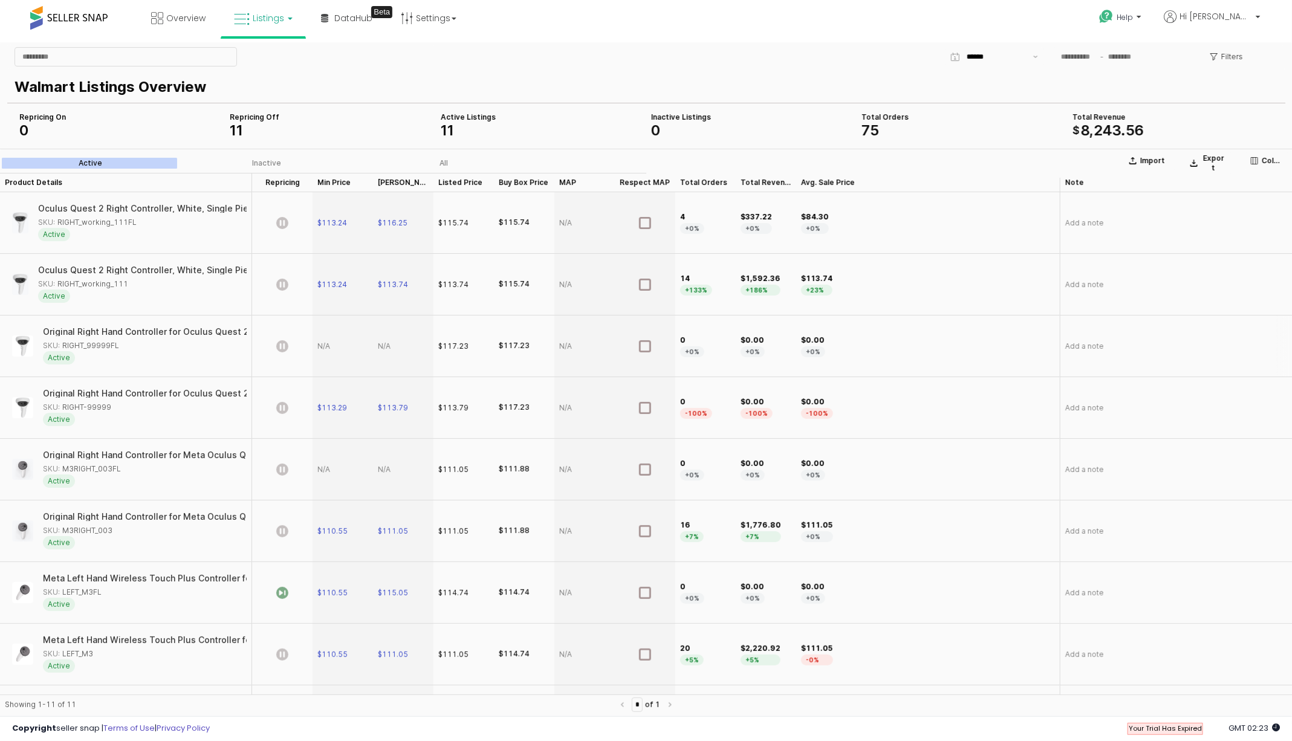
click at [323, 346] on div "App Frame" at bounding box center [343, 346] width 60 height 62
type input "******"
click at [401, 348] on section "Import Export Columns Active Inactive All Product Details Product Details Repri…" at bounding box center [646, 434] width 1292 height 572
click at [392, 348] on div "App Frame" at bounding box center [403, 346] width 60 height 62
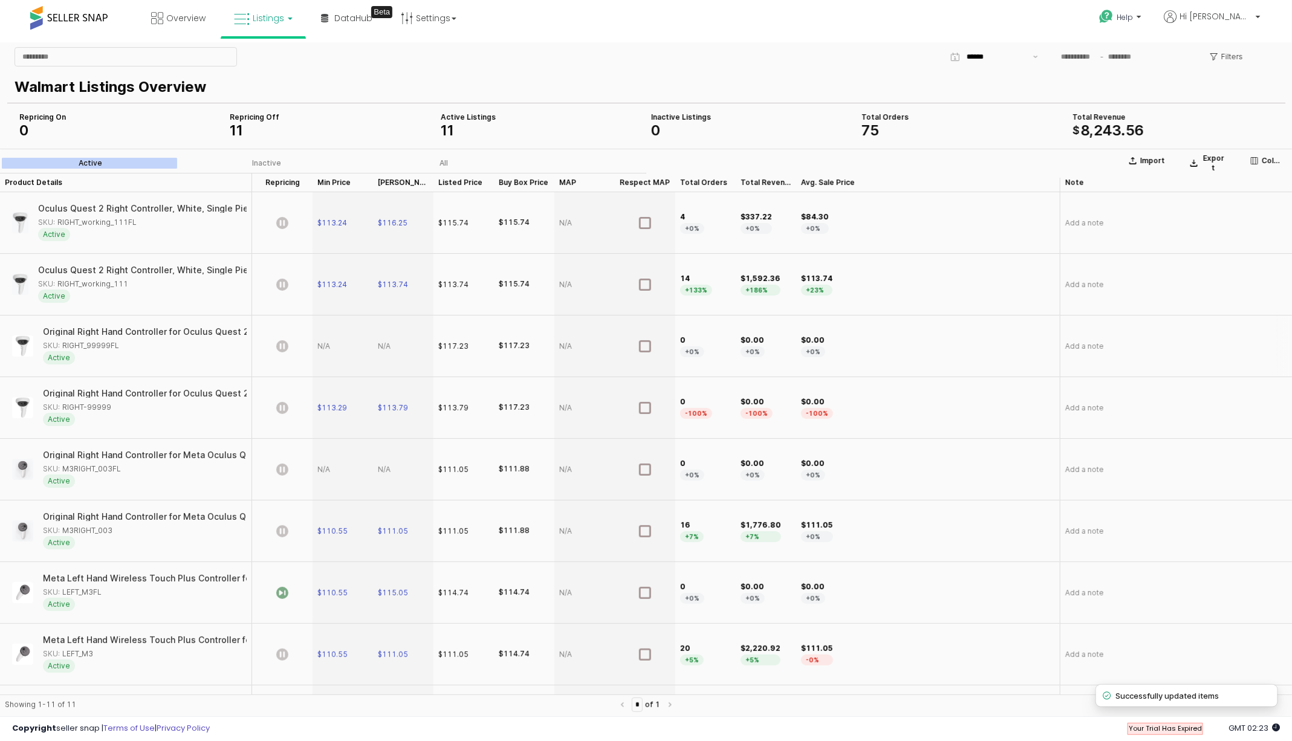
click at [392, 348] on div "App Frame" at bounding box center [403, 346] width 60 height 62
type input "******"
click at [277, 592] on icon "App Frame" at bounding box center [282, 592] width 12 height 12
click at [329, 468] on div "App Frame" at bounding box center [343, 469] width 60 height 62
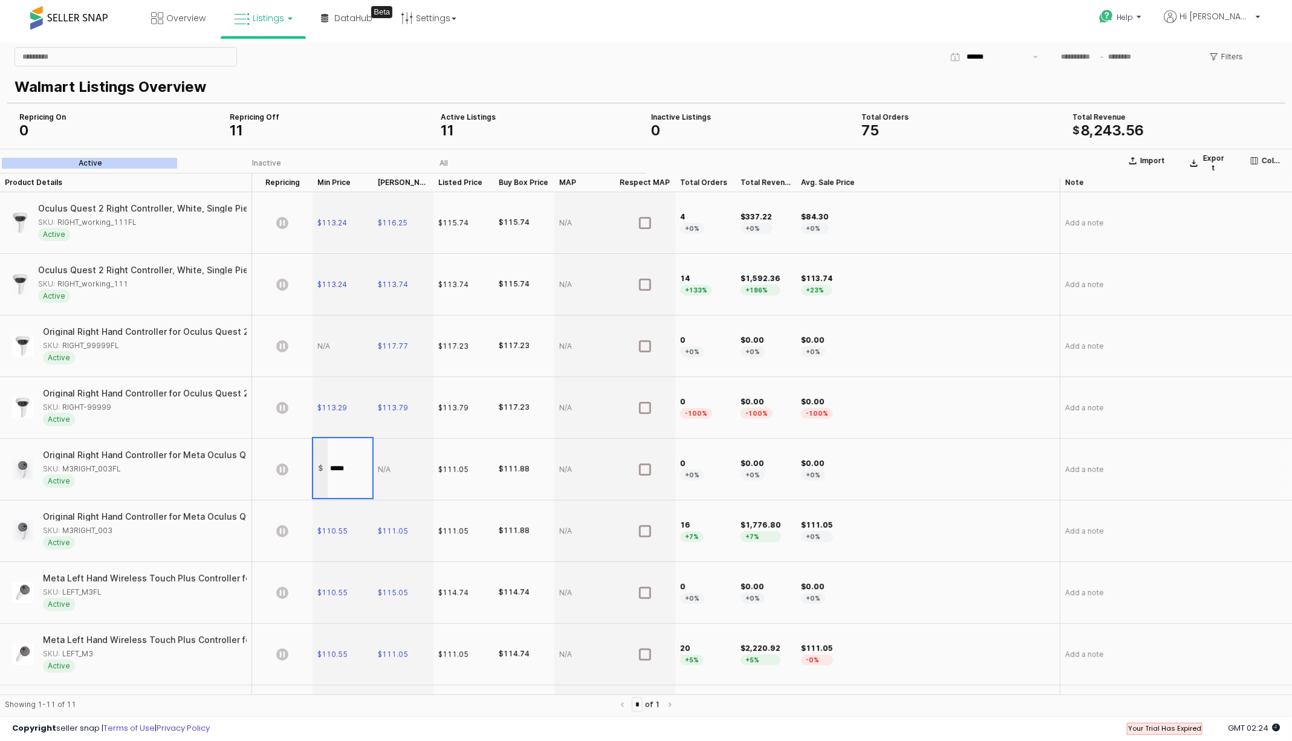
type input "******"
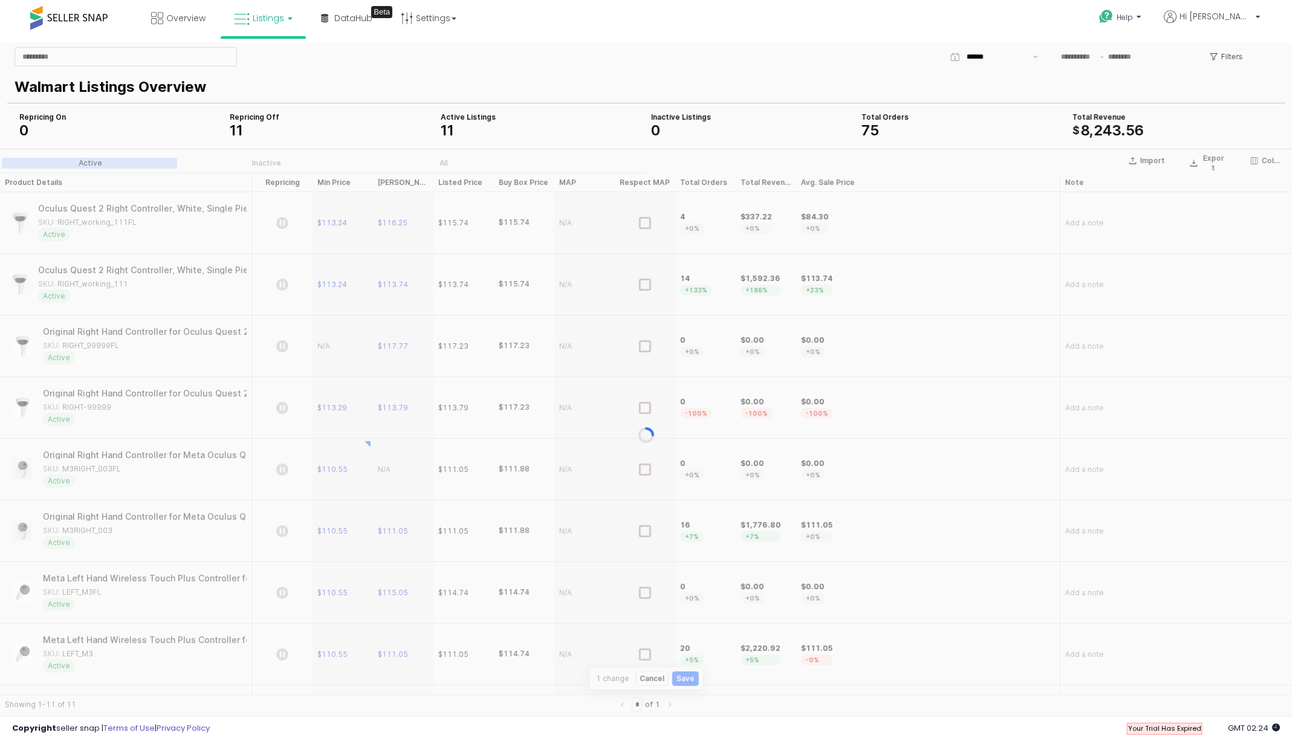
click at [390, 468] on section "Import Export Columns Active Inactive All Product Details Product Details Repri…" at bounding box center [646, 434] width 1292 height 572
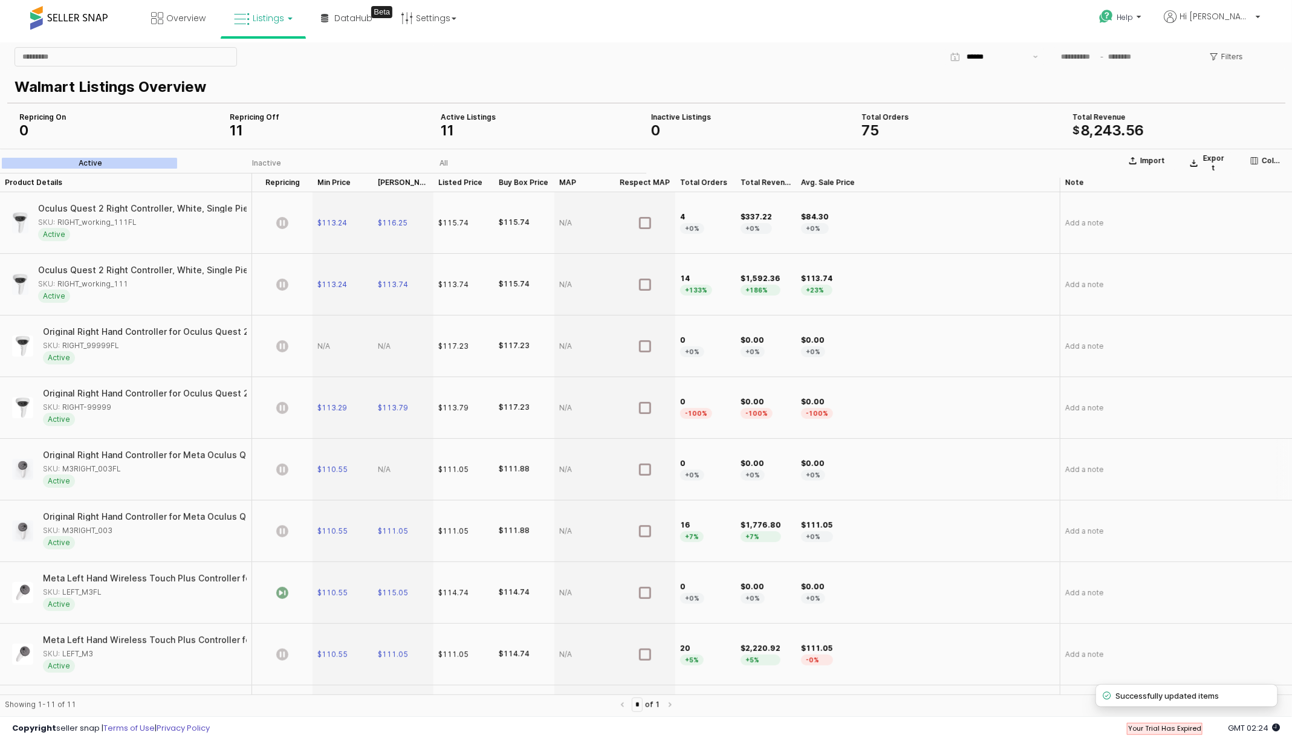
click at [390, 468] on div "App Frame" at bounding box center [403, 469] width 60 height 62
type input "******"
click at [400, 532] on span "$111.05" at bounding box center [393, 531] width 30 height 10
click at [403, 525] on input "******" at bounding box center [410, 528] width 45 height 13
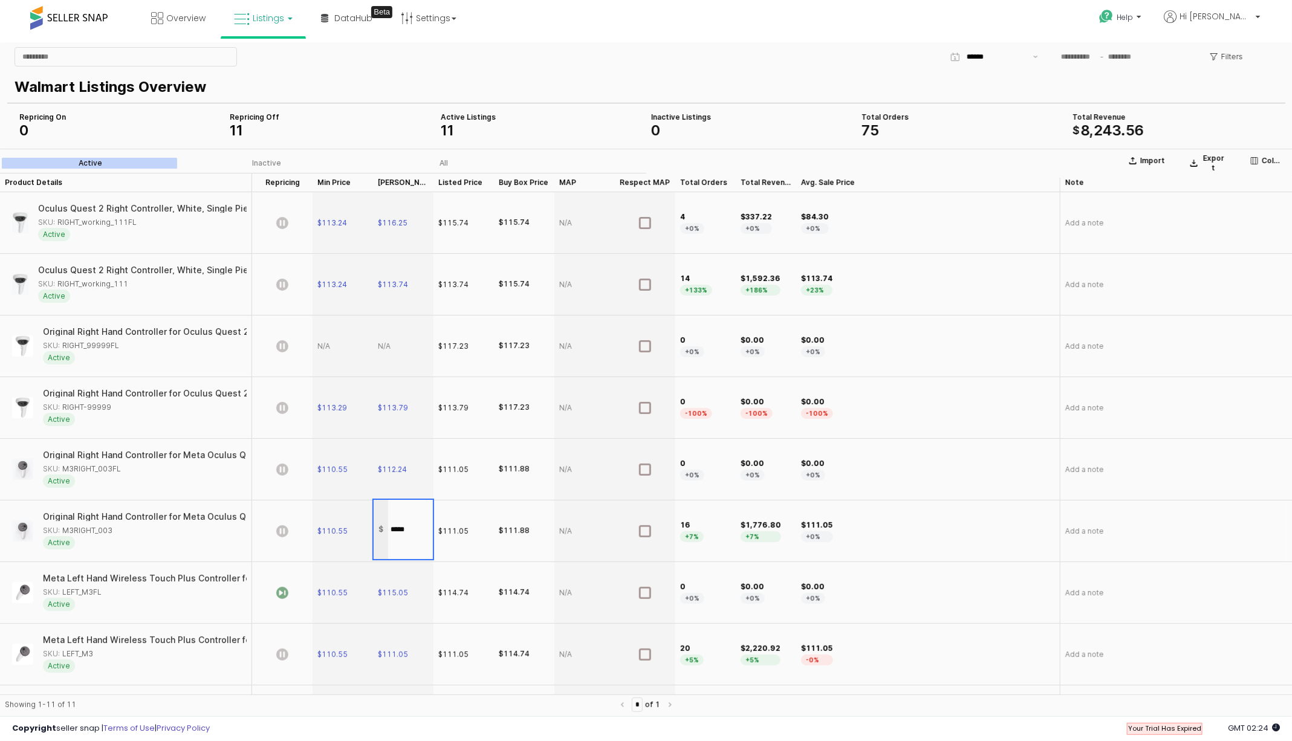
type input "******"
click at [284, 594] on icon "App Frame" at bounding box center [282, 592] width 12 height 12
click at [394, 653] on span "$111.05" at bounding box center [393, 654] width 30 height 10
click at [411, 650] on input "******" at bounding box center [410, 651] width 45 height 13
type input "******"
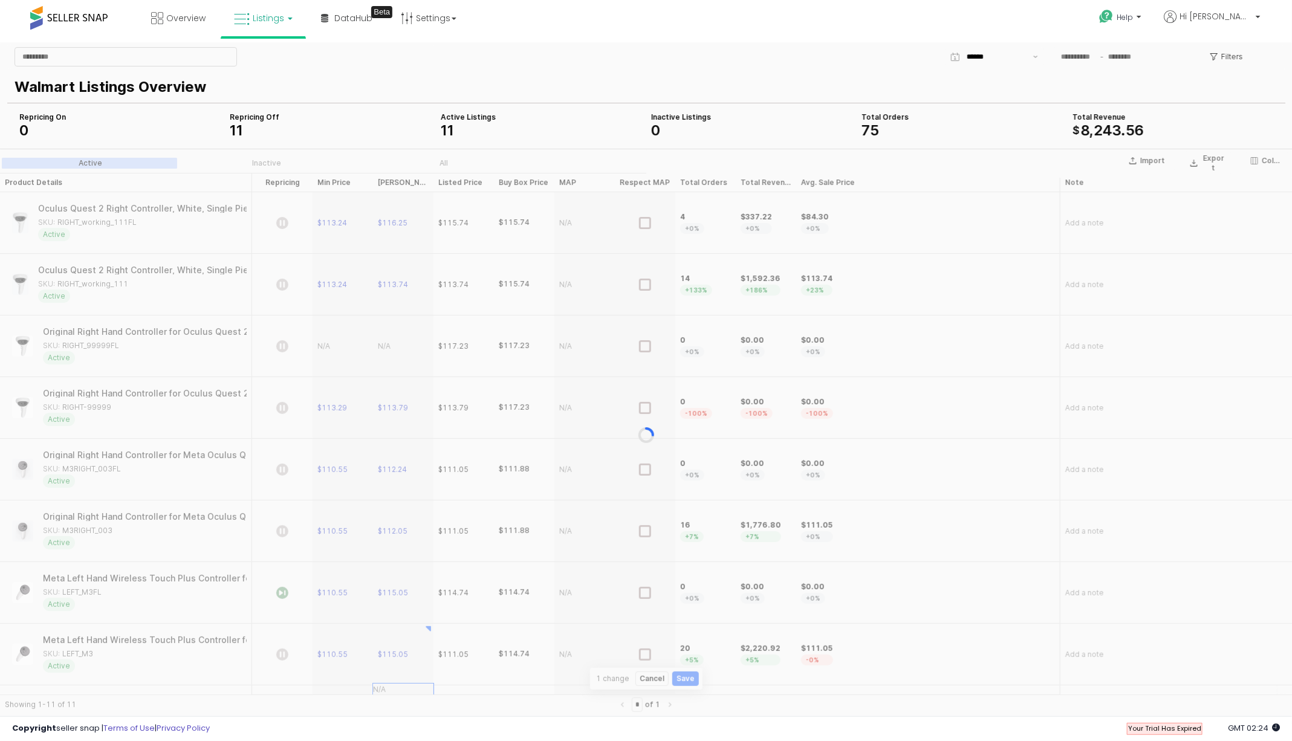
scroll to position [50, 0]
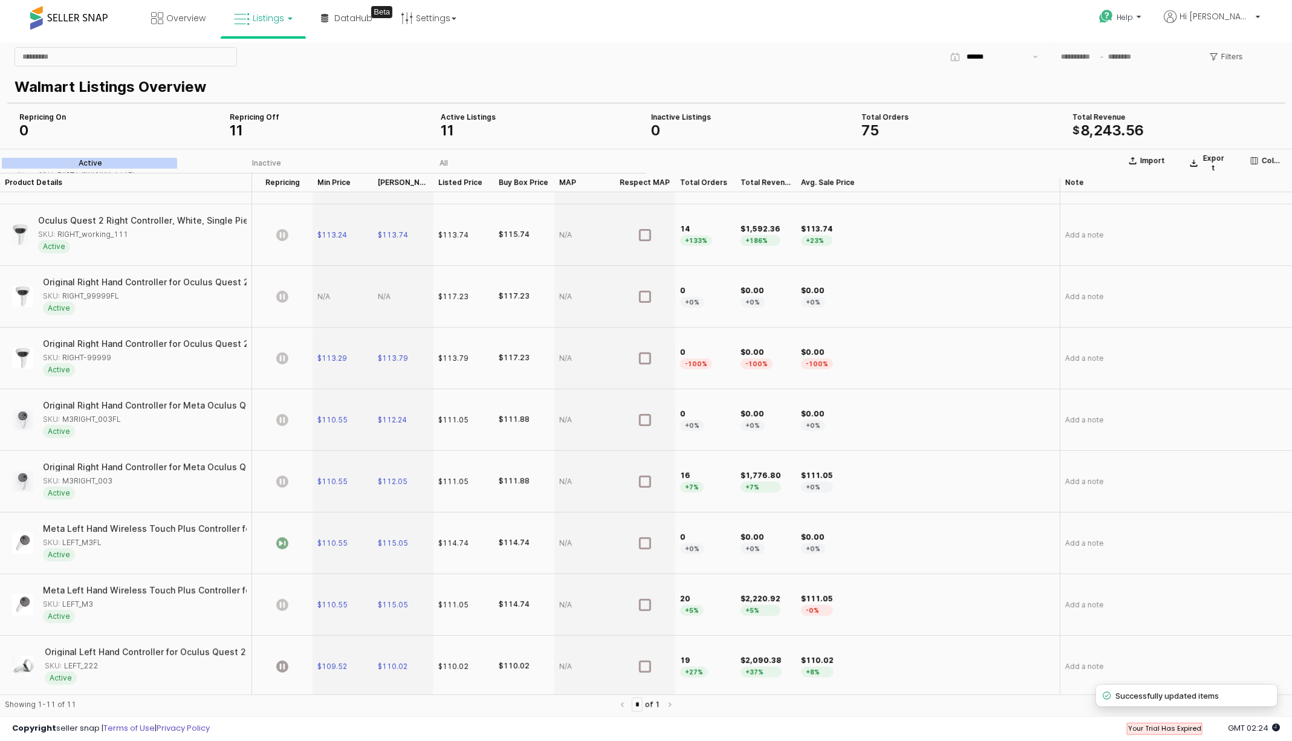
click at [281, 539] on icon "App Frame" at bounding box center [282, 543] width 12 height 12
click at [294, 554] on div "App Frame" at bounding box center [282, 543] width 60 height 62
click at [285, 543] on icon "App Frame" at bounding box center [282, 543] width 12 height 12
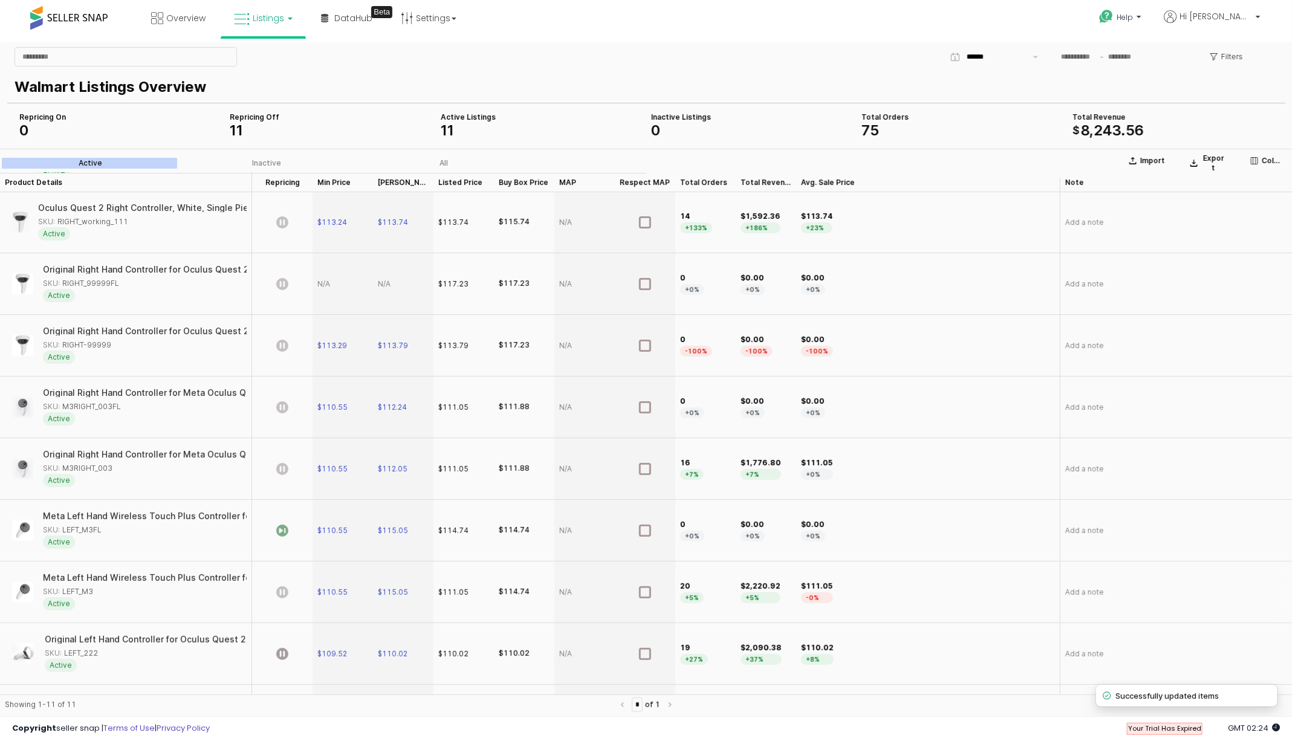
scroll to position [55, 0]
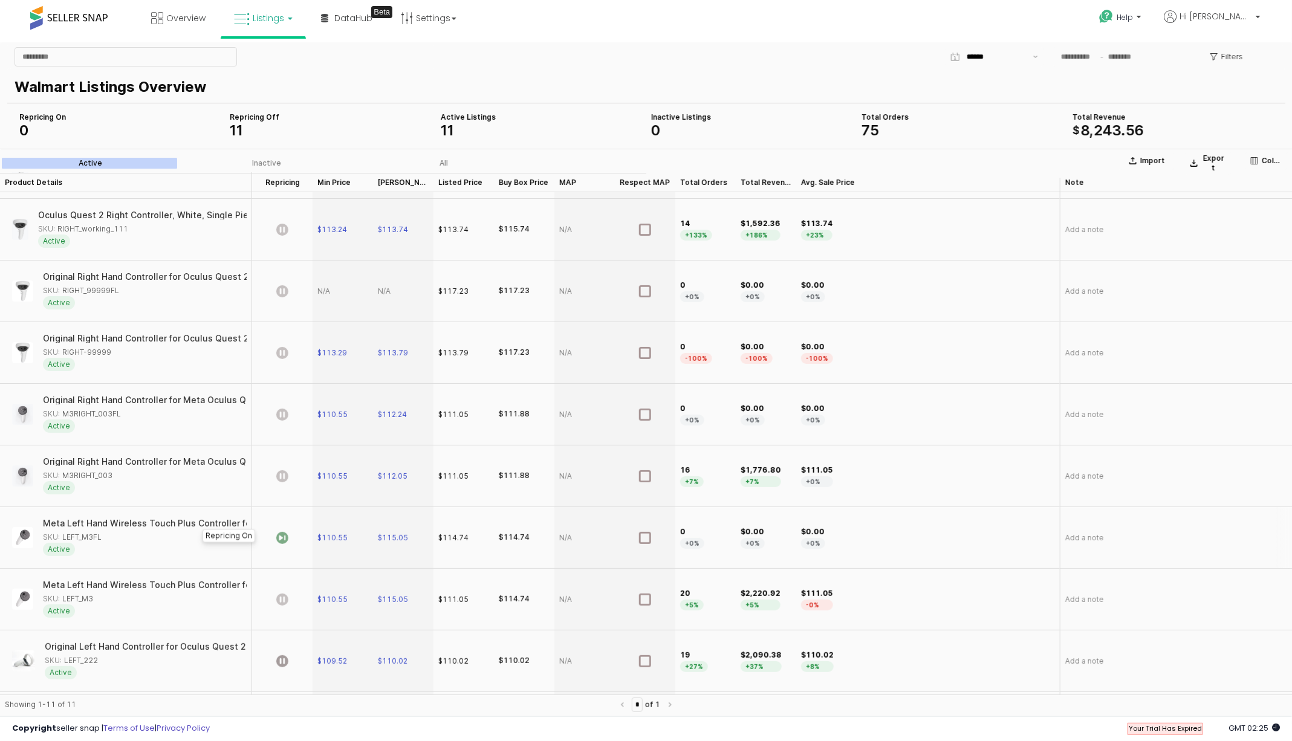
click at [282, 534] on icon "App Frame" at bounding box center [282, 537] width 12 height 12
click at [280, 534] on icon "App Frame" at bounding box center [282, 537] width 12 height 12
click at [193, 21] on span "Overview" at bounding box center [185, 18] width 39 height 12
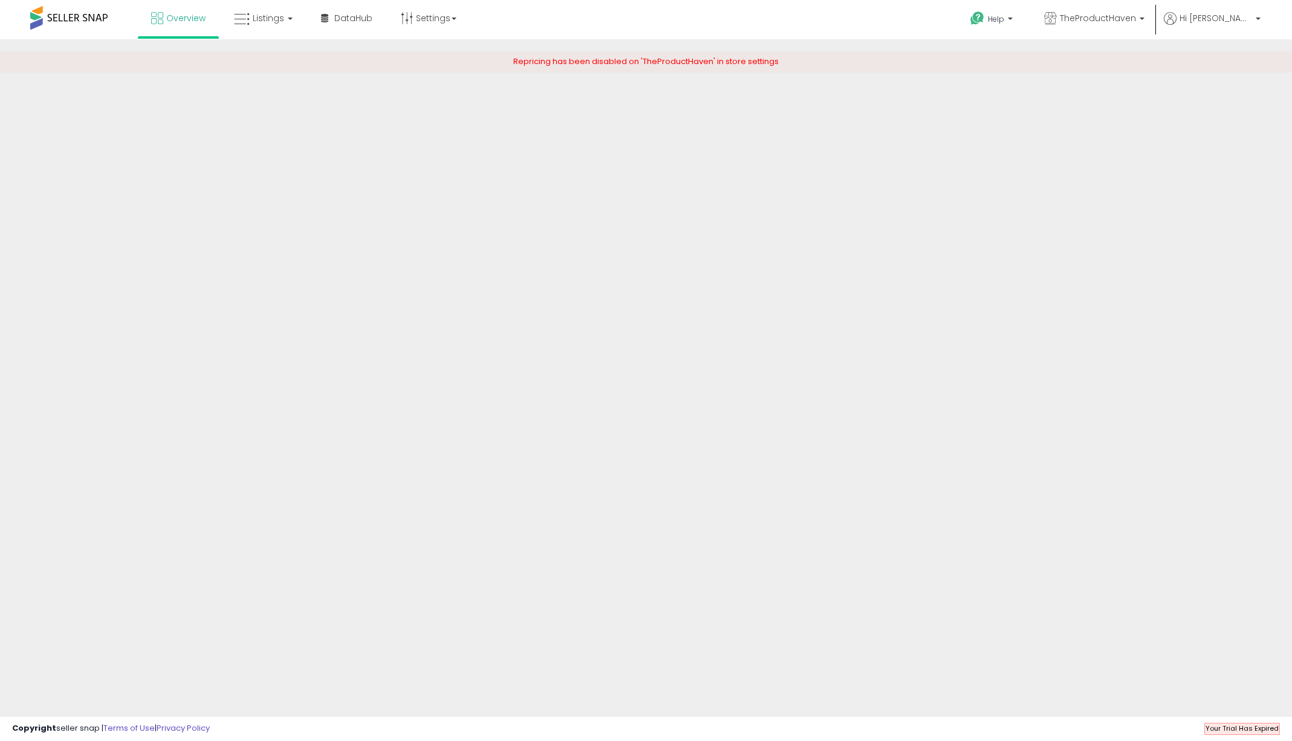
click at [193, 21] on span "Overview" at bounding box center [185, 18] width 39 height 12
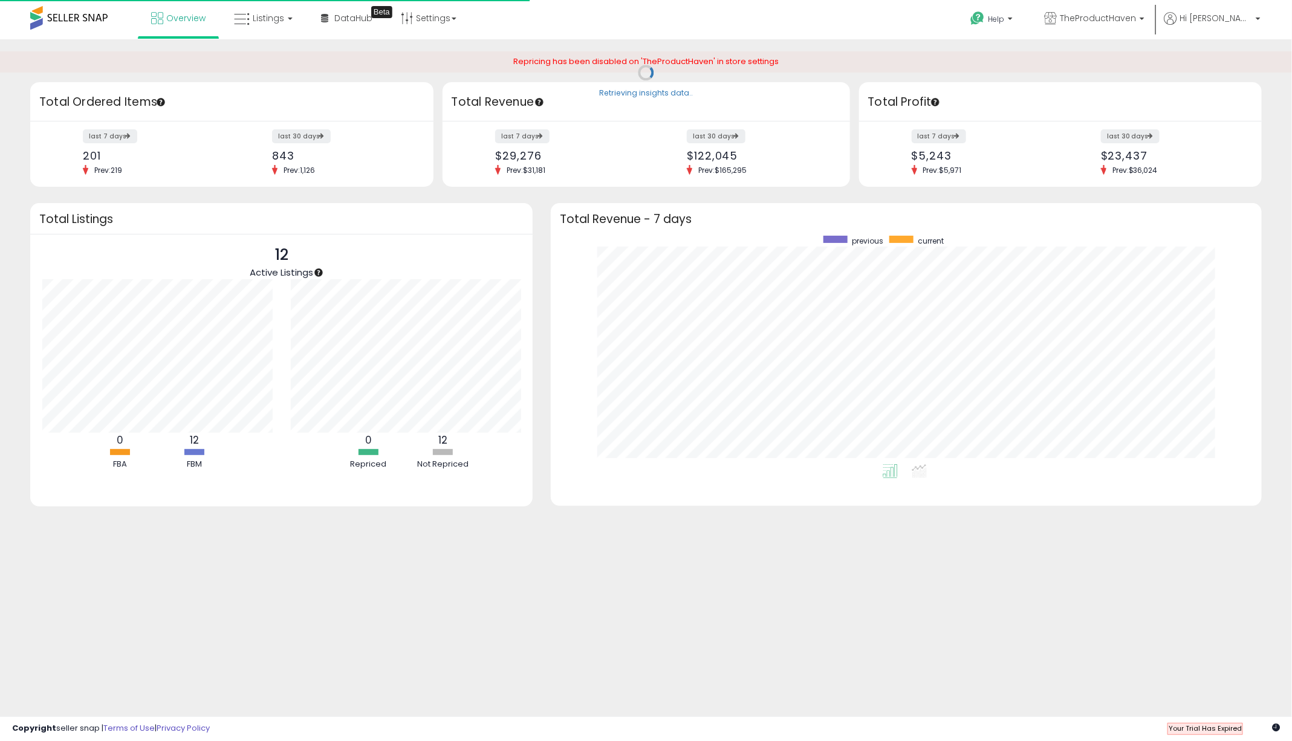
scroll to position [229, 686]
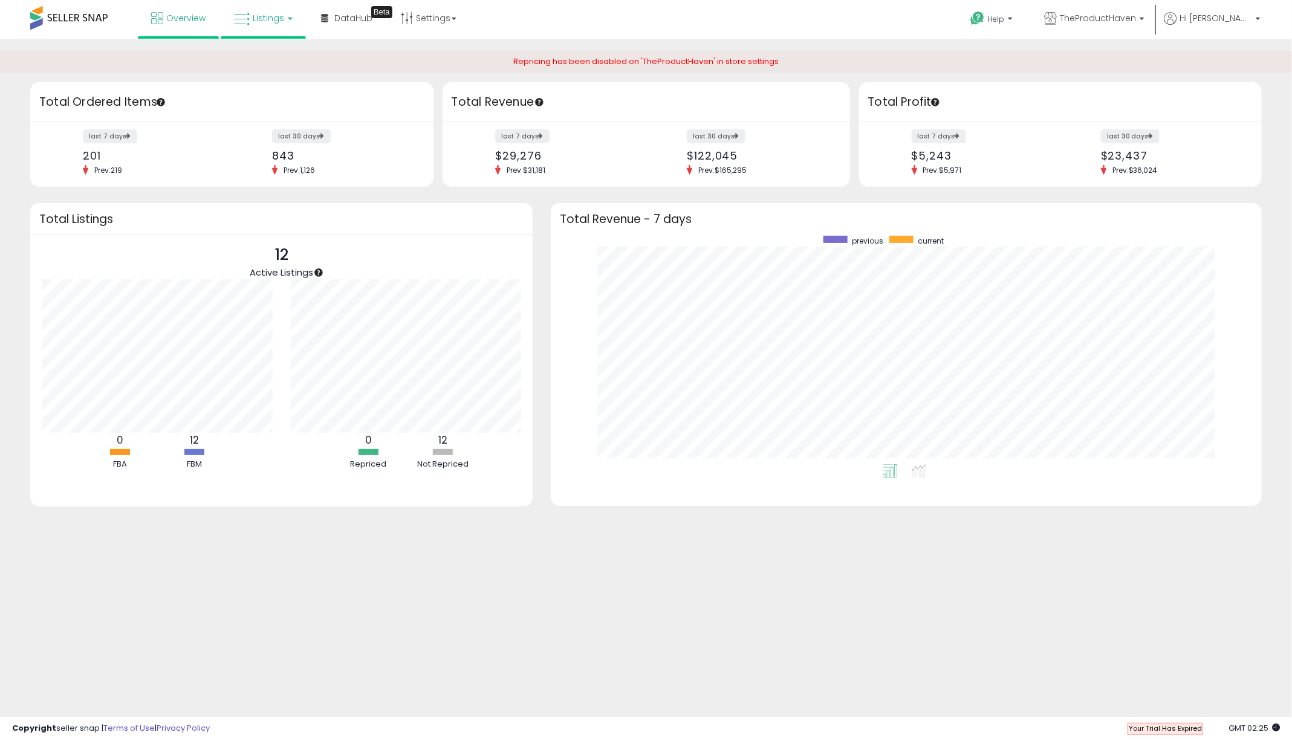
click at [268, 21] on span "Listings" at bounding box center [268, 18] width 31 height 12
click at [274, 54] on icon at bounding box center [272, 60] width 53 height 16
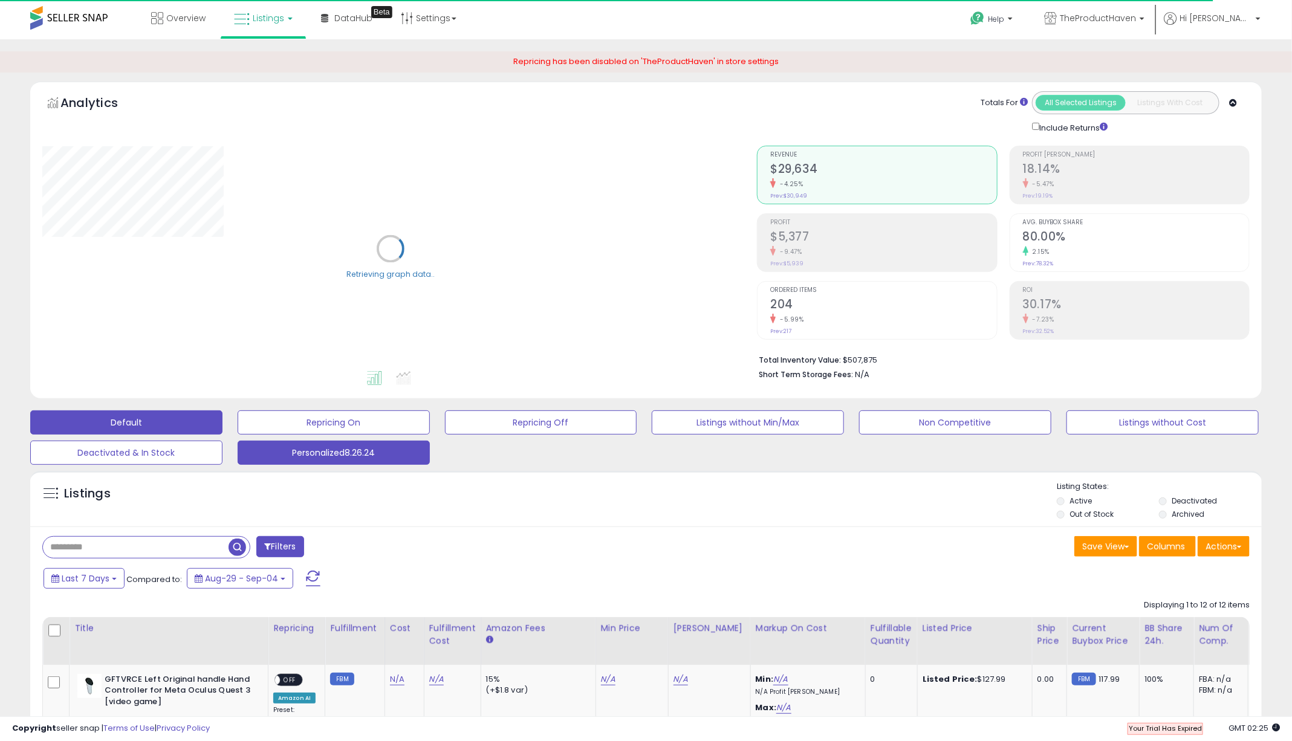
click at [374, 457] on button "Personalized8.26.24" at bounding box center [334, 453] width 192 height 24
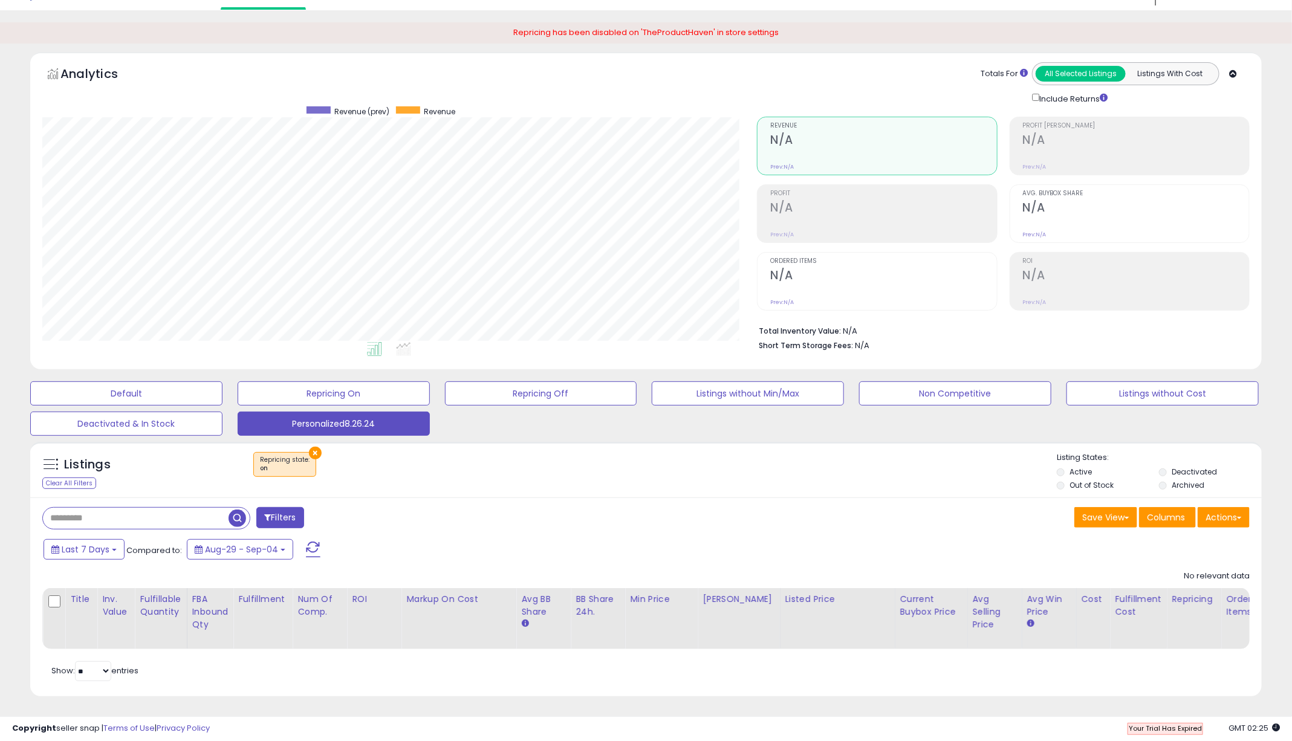
scroll to position [248, 715]
click at [313, 450] on button "×" at bounding box center [315, 453] width 13 height 13
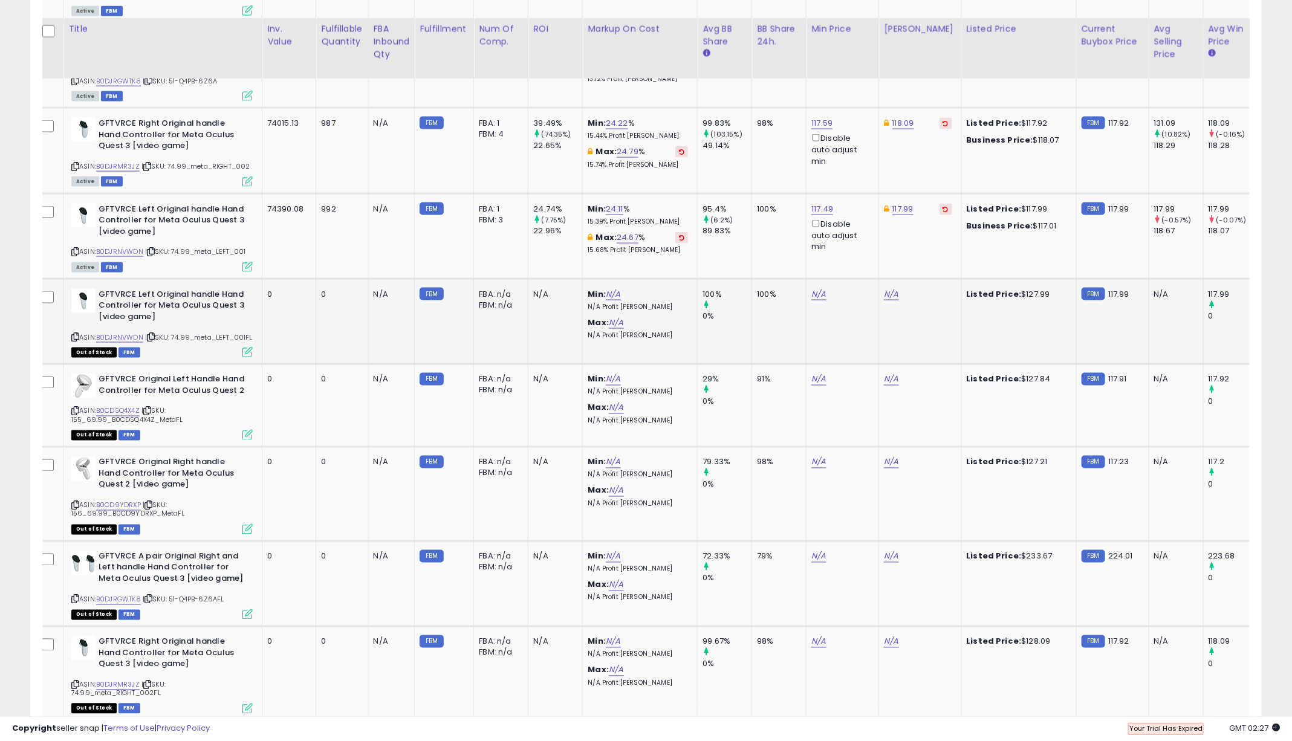
scroll to position [906, 0]
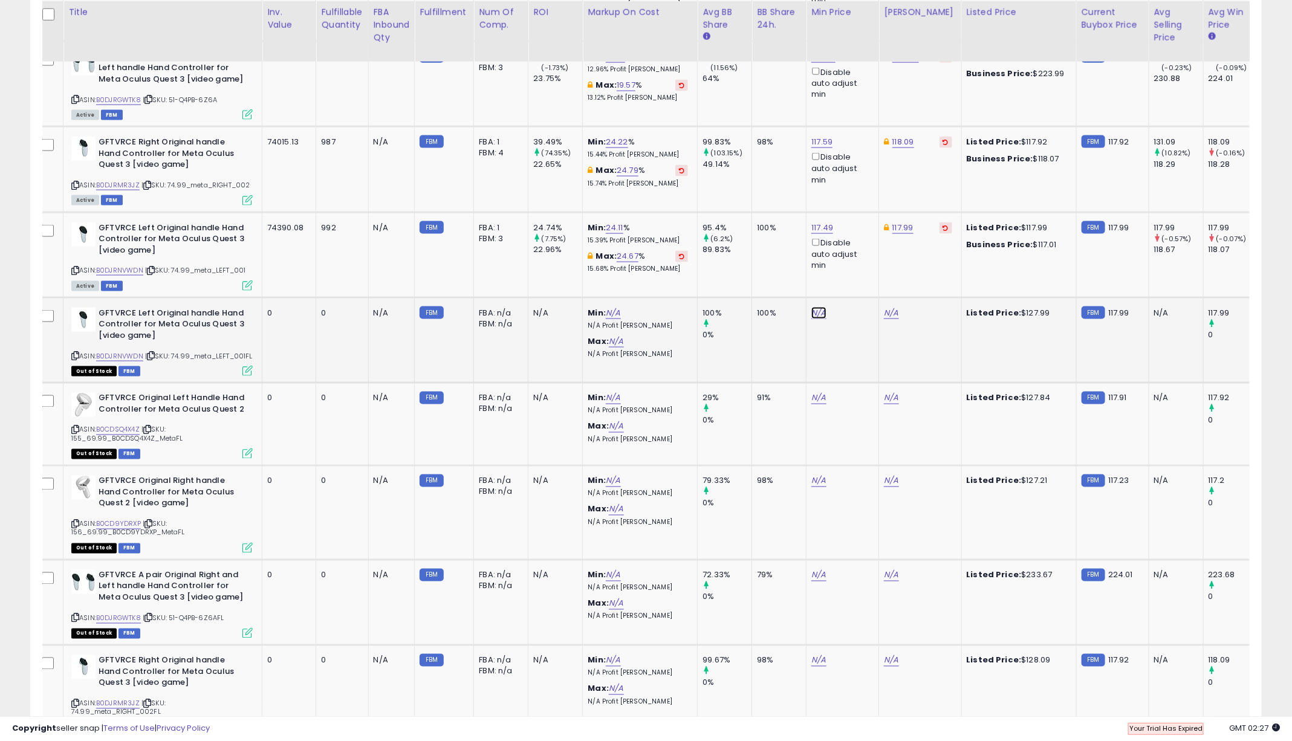
click at [817, 310] on link "N/A" at bounding box center [818, 313] width 15 height 12
type input "***"
click at [859, 268] on icon "submit" at bounding box center [855, 269] width 7 height 7
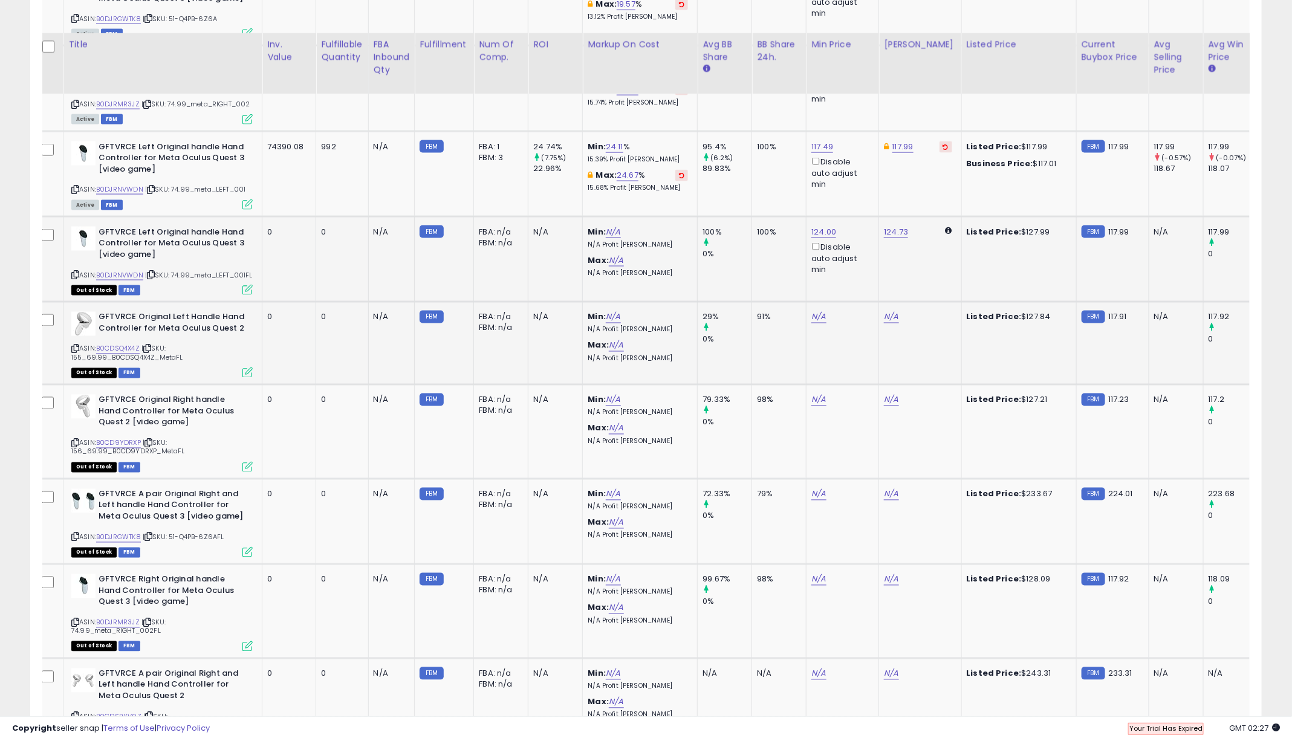
scroll to position [1097, 0]
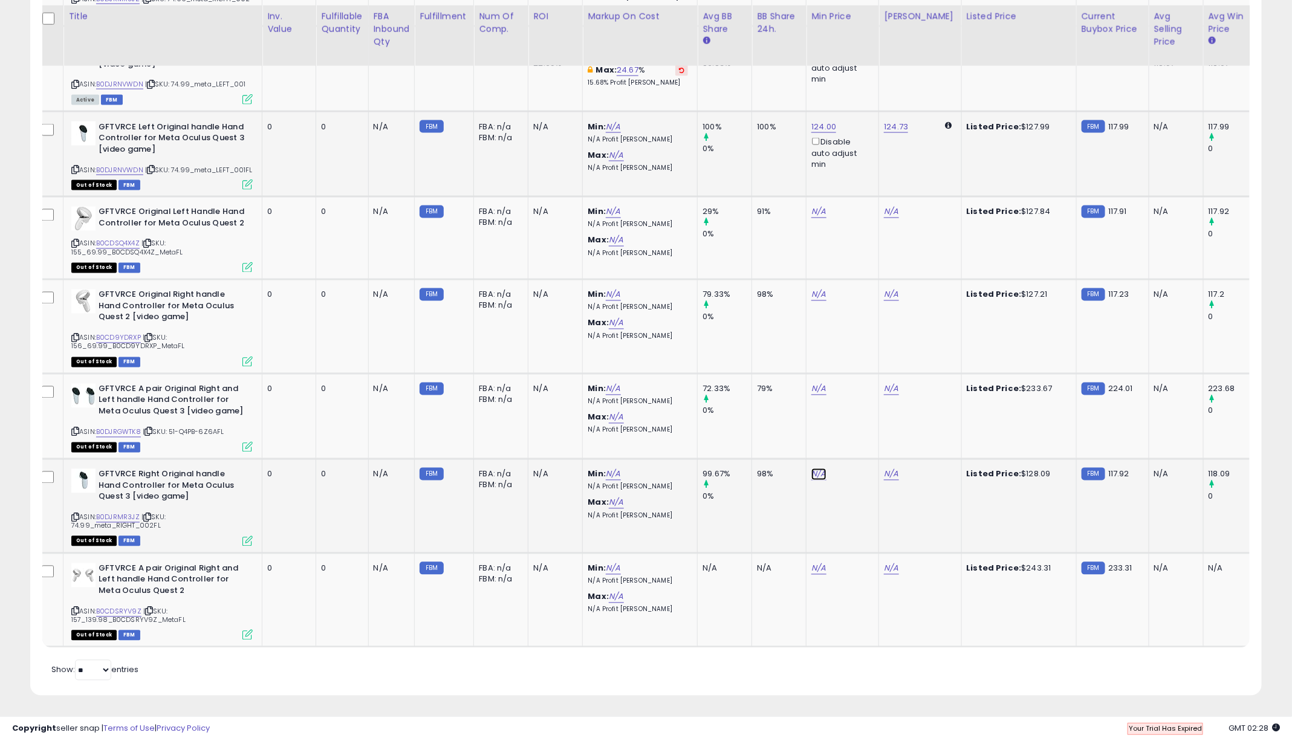
click at [819, 475] on link "N/A" at bounding box center [818, 474] width 15 height 12
type input "***"
click at [859, 435] on icon "submit" at bounding box center [855, 438] width 7 height 7
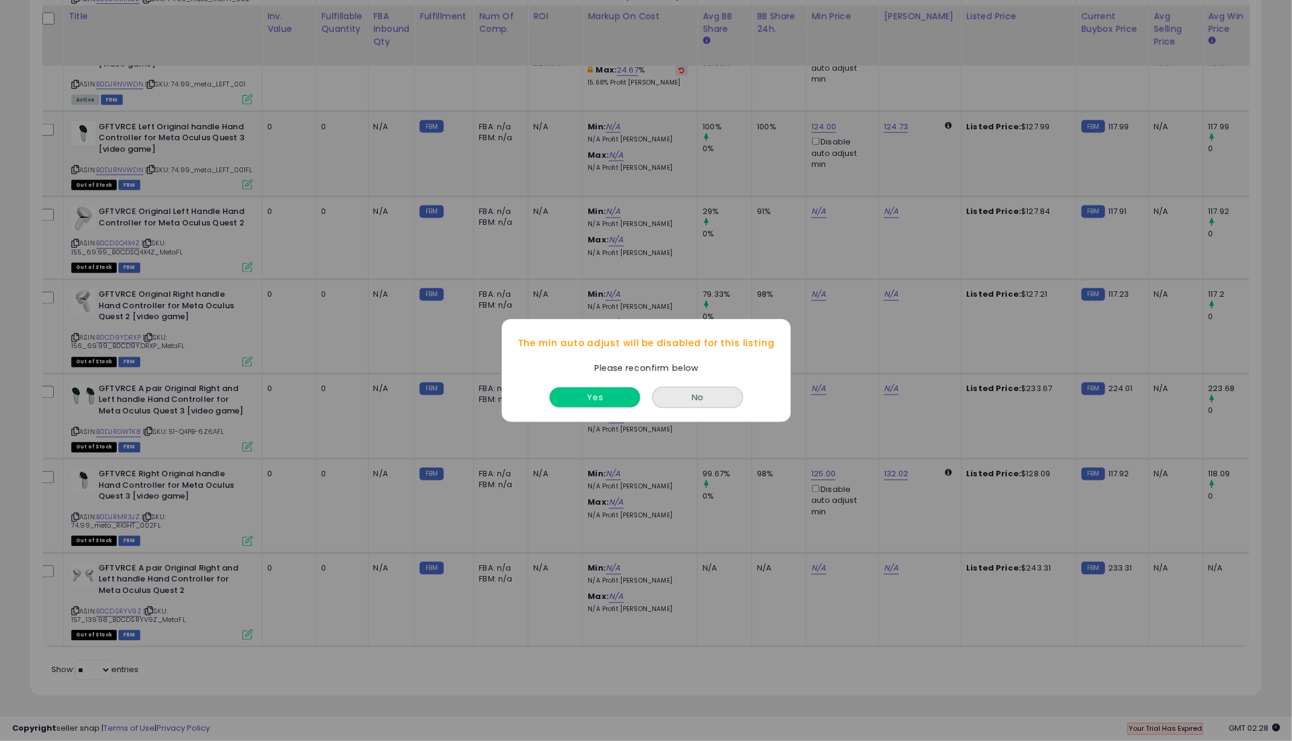
click at [592, 396] on button "Yes" at bounding box center [595, 397] width 91 height 20
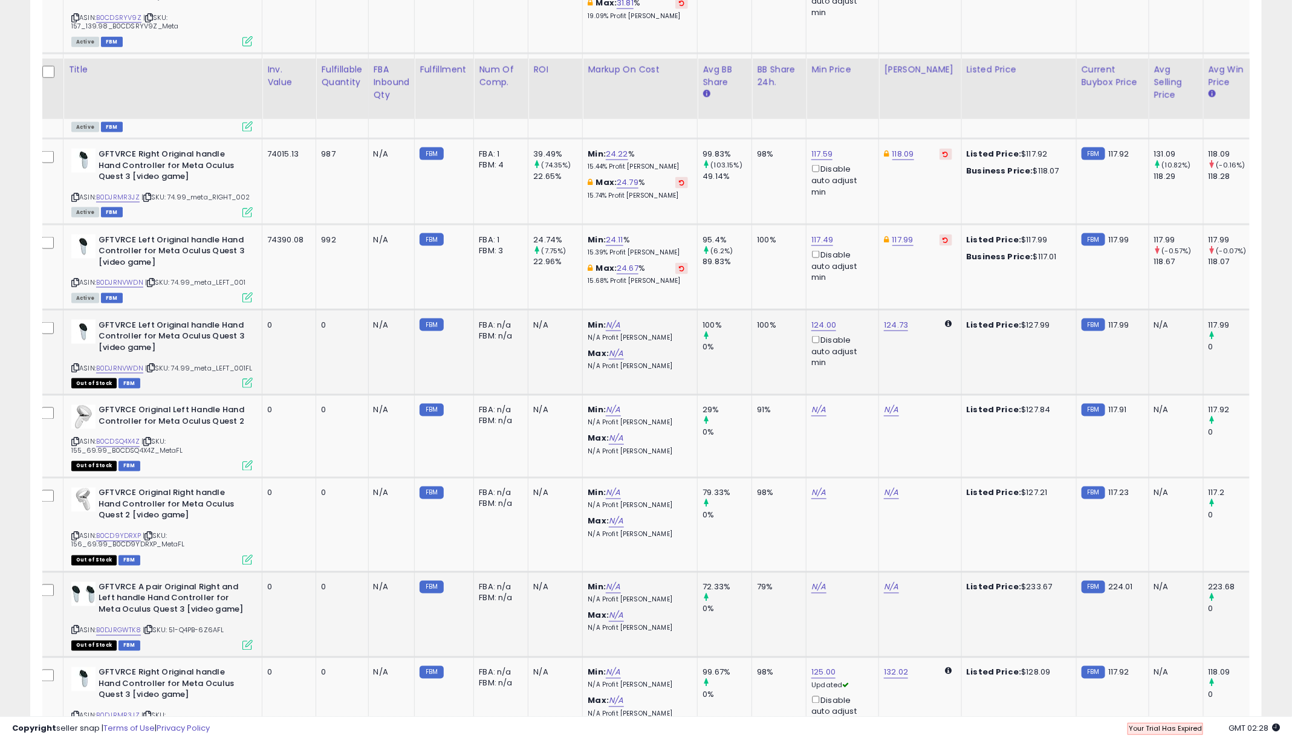
scroll to position [818, 0]
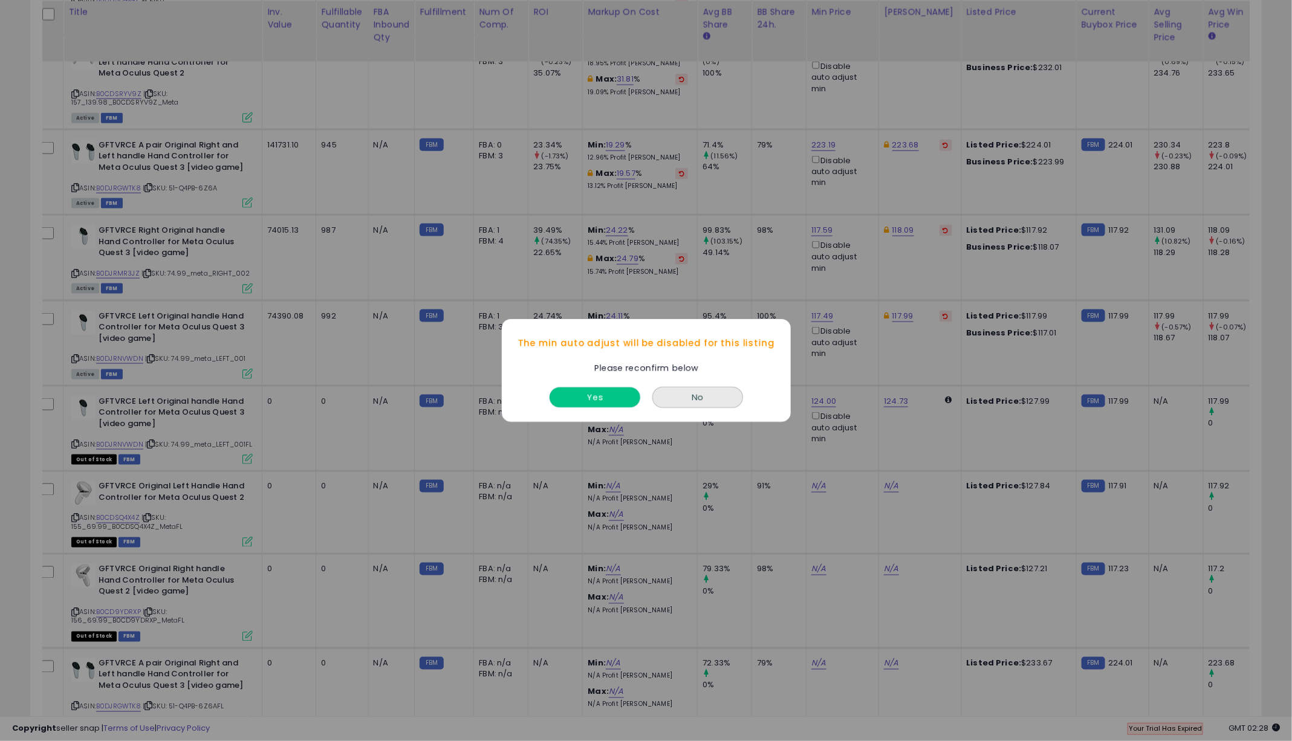
click at [600, 389] on button "Yes" at bounding box center [595, 397] width 91 height 20
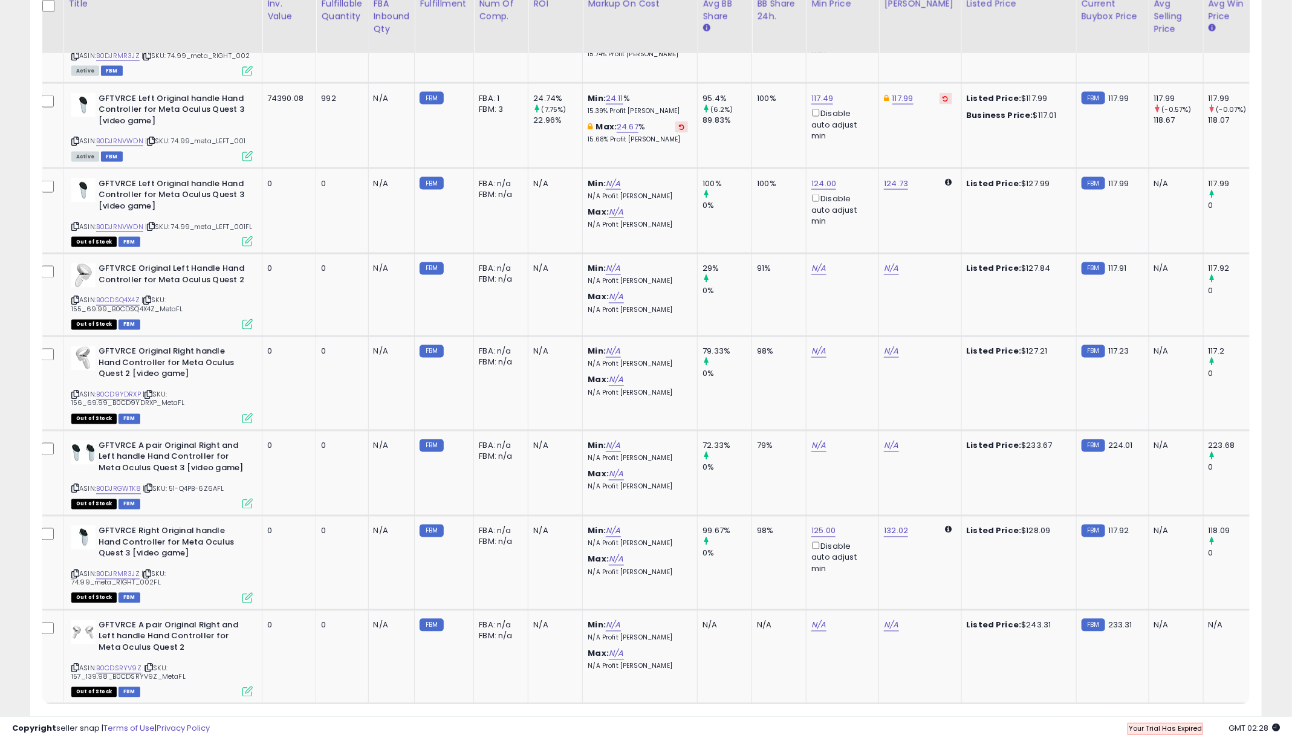
scroll to position [1097, 0]
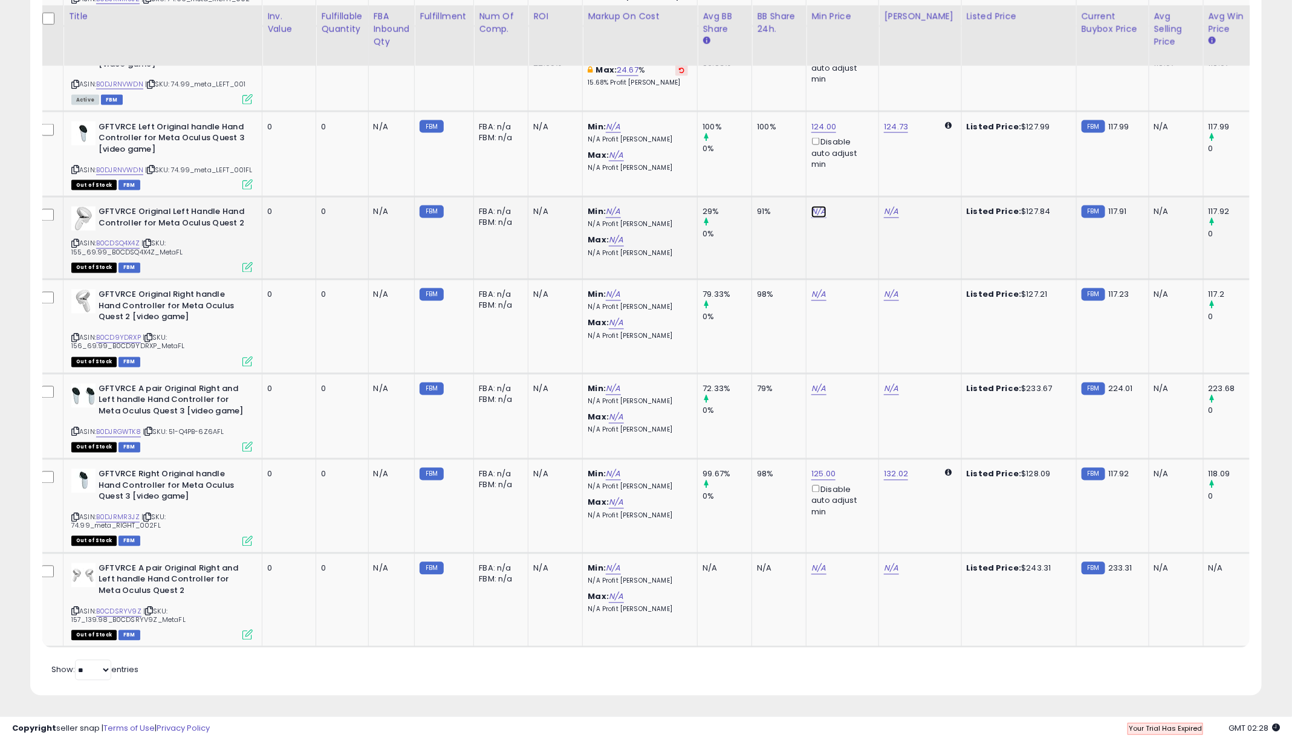
click at [817, 215] on link "N/A" at bounding box center [818, 212] width 15 height 12
type input "***"
click at [859, 173] on icon "submit" at bounding box center [855, 176] width 7 height 7
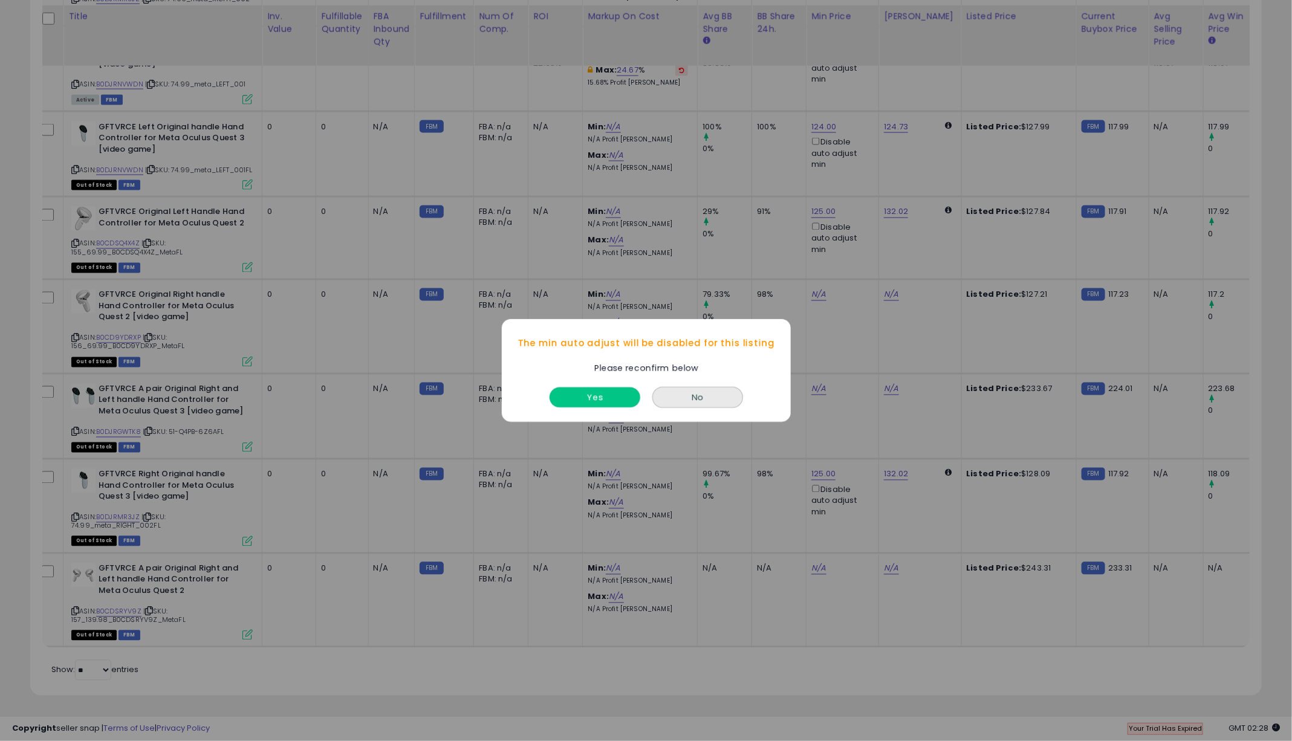
click at [606, 395] on button "Yes" at bounding box center [595, 397] width 91 height 20
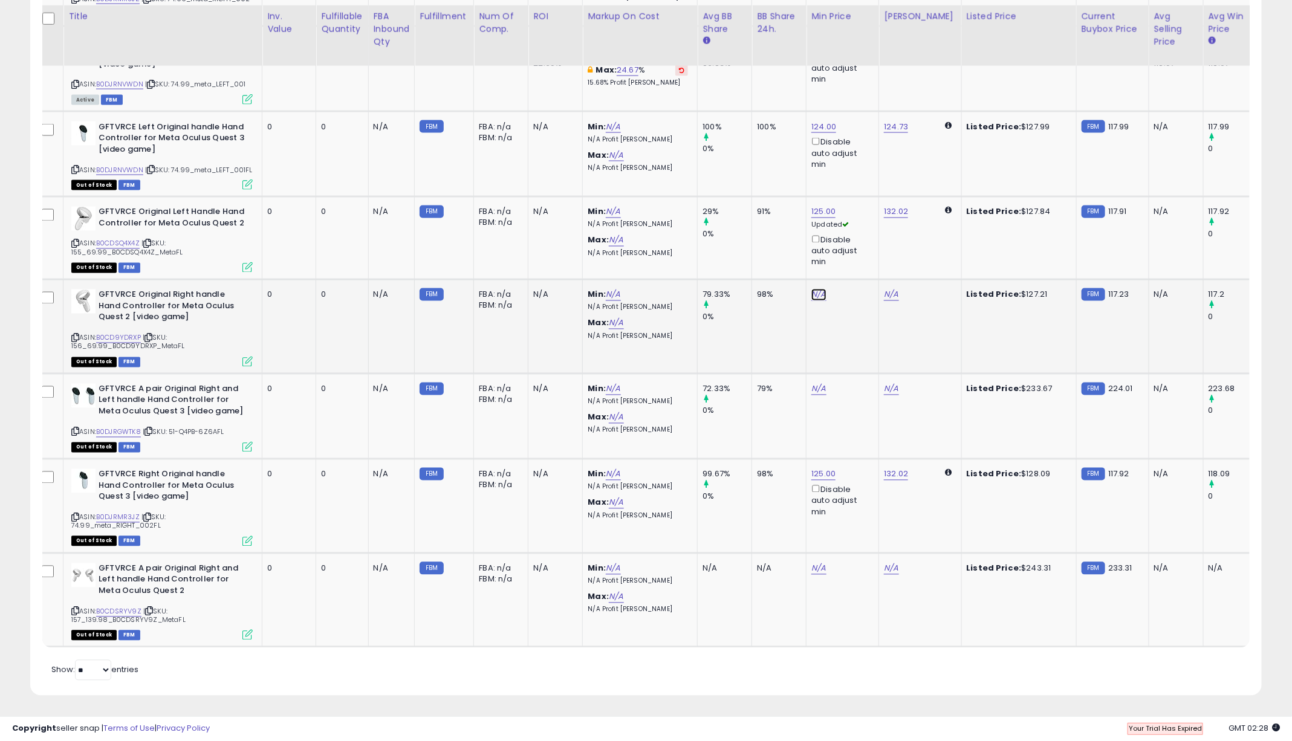
click at [814, 295] on link "N/A" at bounding box center [818, 295] width 15 height 12
type input "***"
click at [859, 256] on icon "submit" at bounding box center [855, 259] width 7 height 7
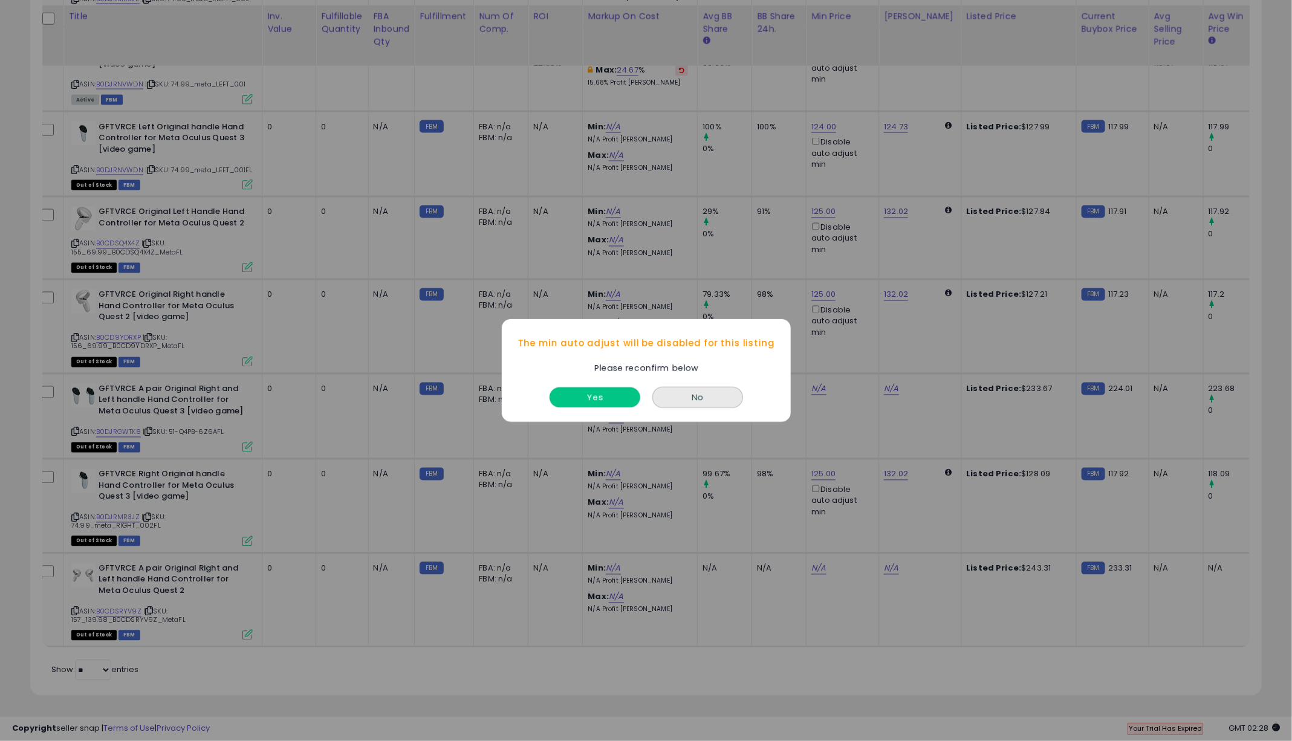
click at [582, 392] on button "Yes" at bounding box center [595, 397] width 91 height 20
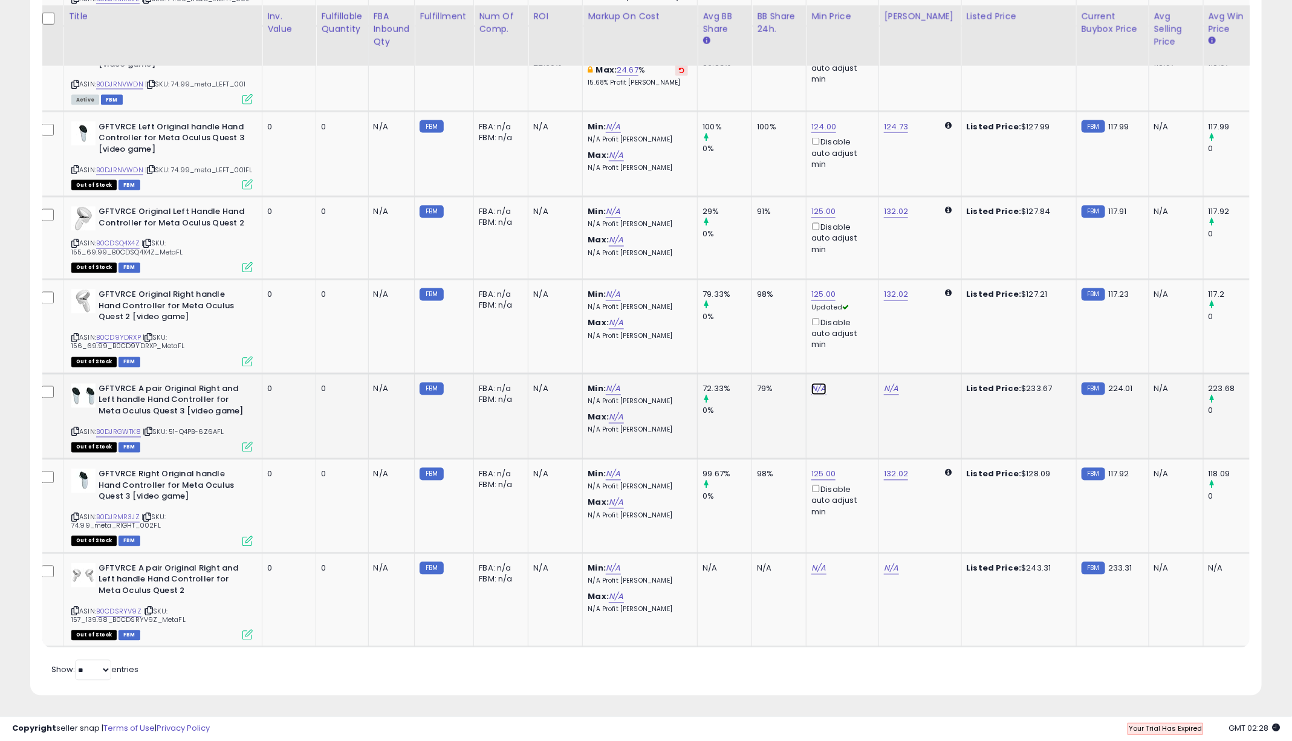
click at [816, 394] on link "N/A" at bounding box center [818, 389] width 15 height 12
type input "***"
click at [859, 349] on icon "submit" at bounding box center [855, 352] width 7 height 7
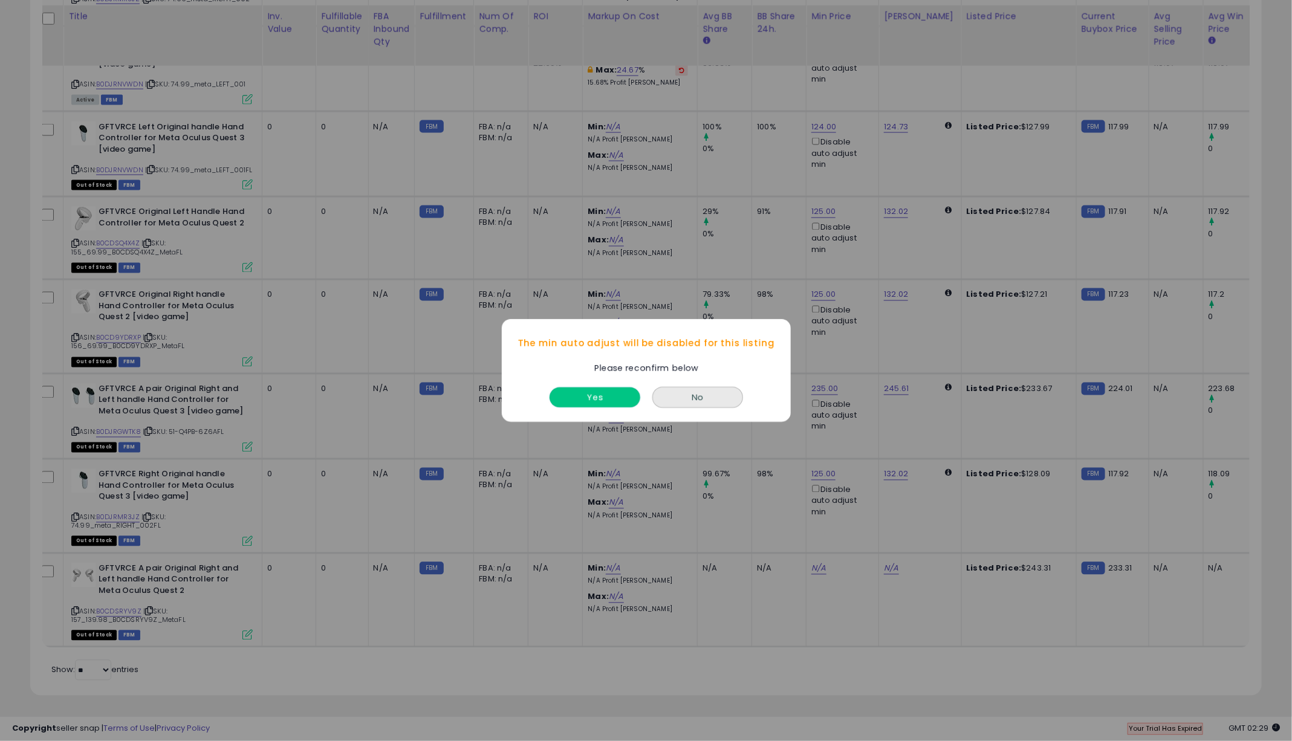
click at [630, 395] on button "Yes" at bounding box center [595, 397] width 91 height 20
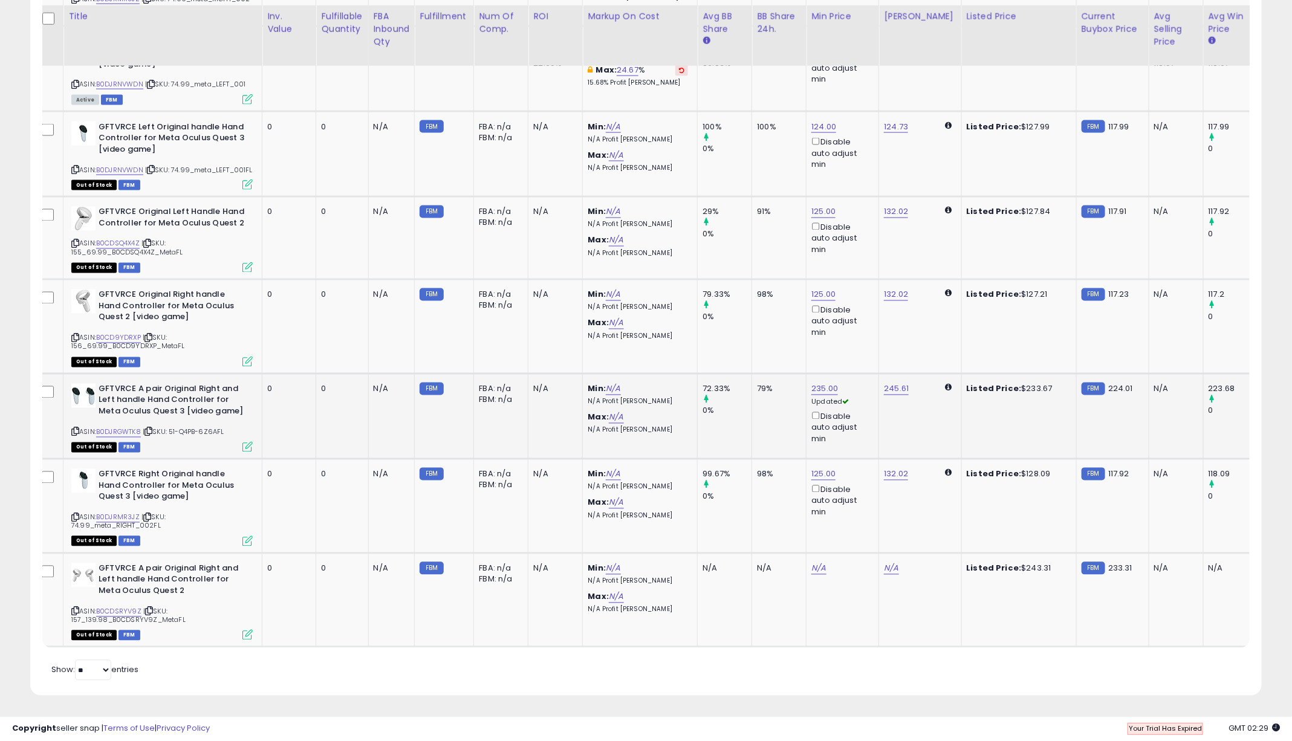
click at [935, 403] on td "245.61" at bounding box center [920, 416] width 82 height 85
click at [945, 387] on icon at bounding box center [948, 388] width 7 height 8
click at [945, 389] on icon at bounding box center [948, 388] width 7 height 8
click at [927, 389] on div "245.61" at bounding box center [918, 389] width 68 height 11
click at [819, 568] on link "N/A" at bounding box center [818, 569] width 15 height 12
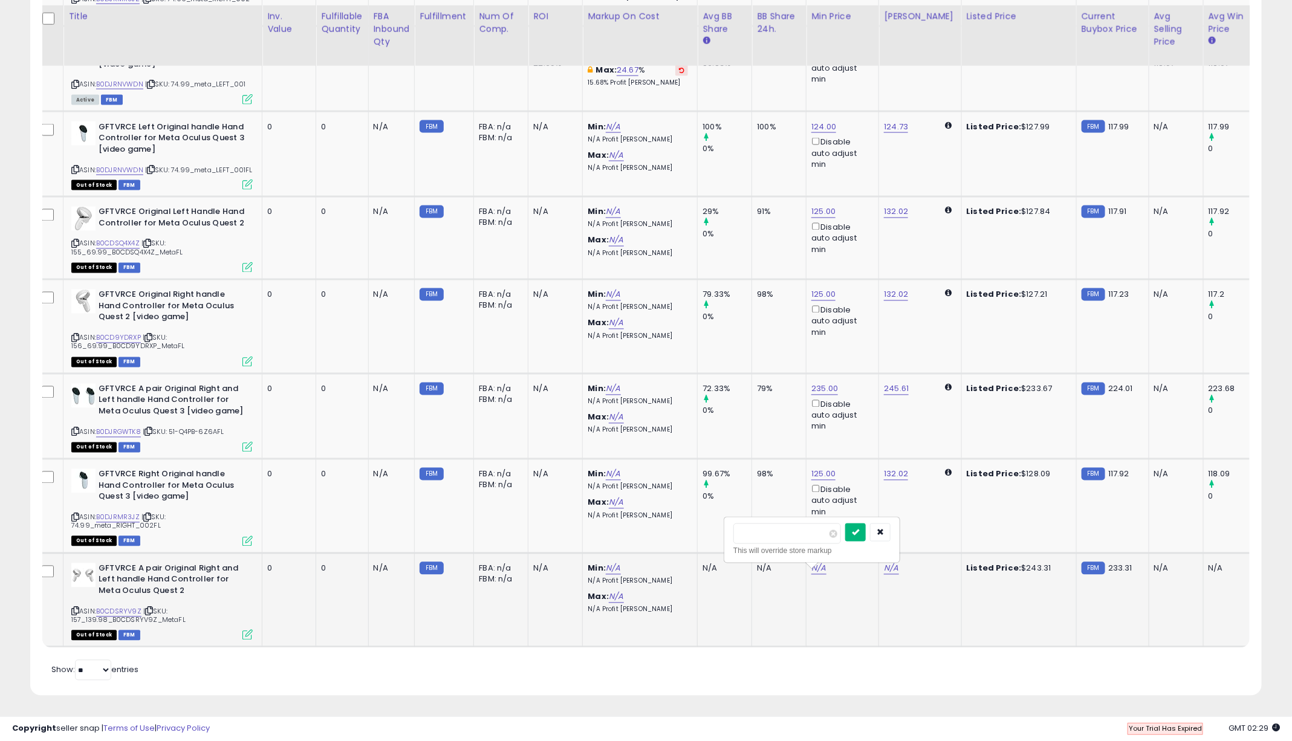
type input "***"
click at [859, 528] on icon "submit" at bounding box center [855, 531] width 7 height 7
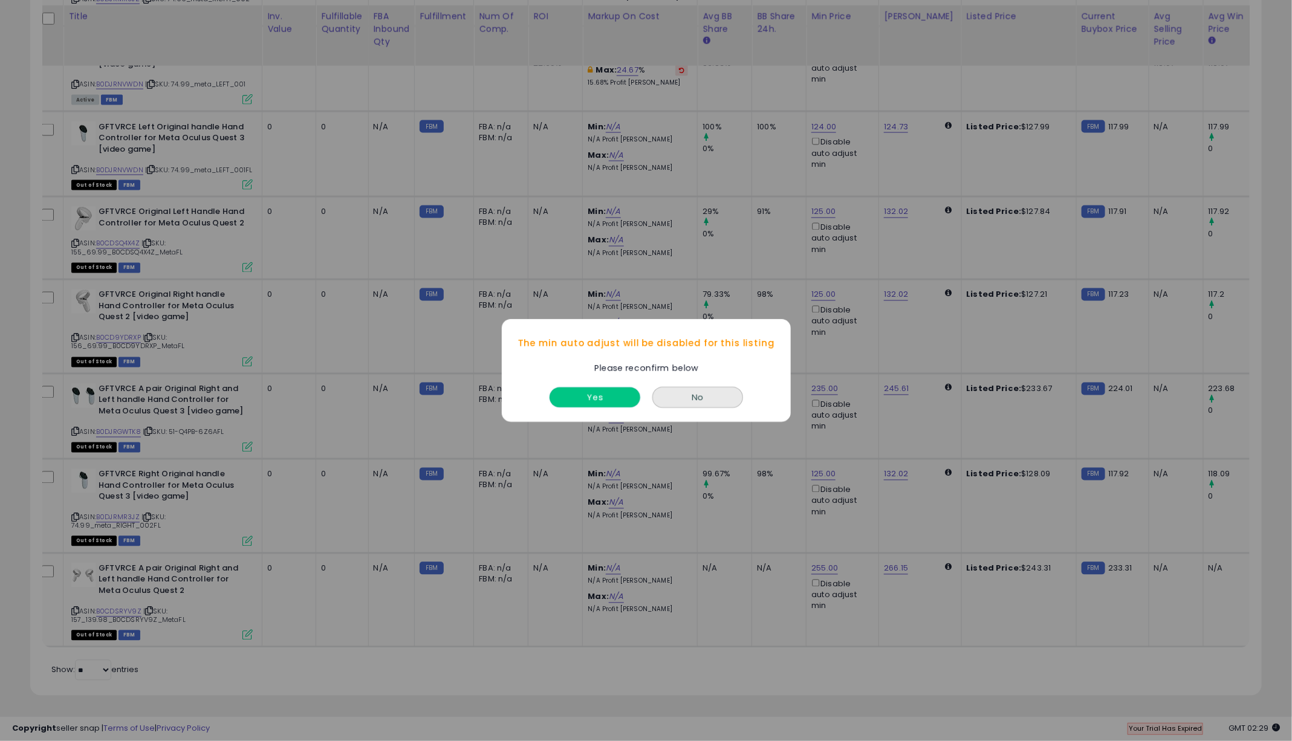
click at [586, 400] on button "Yes" at bounding box center [595, 397] width 91 height 20
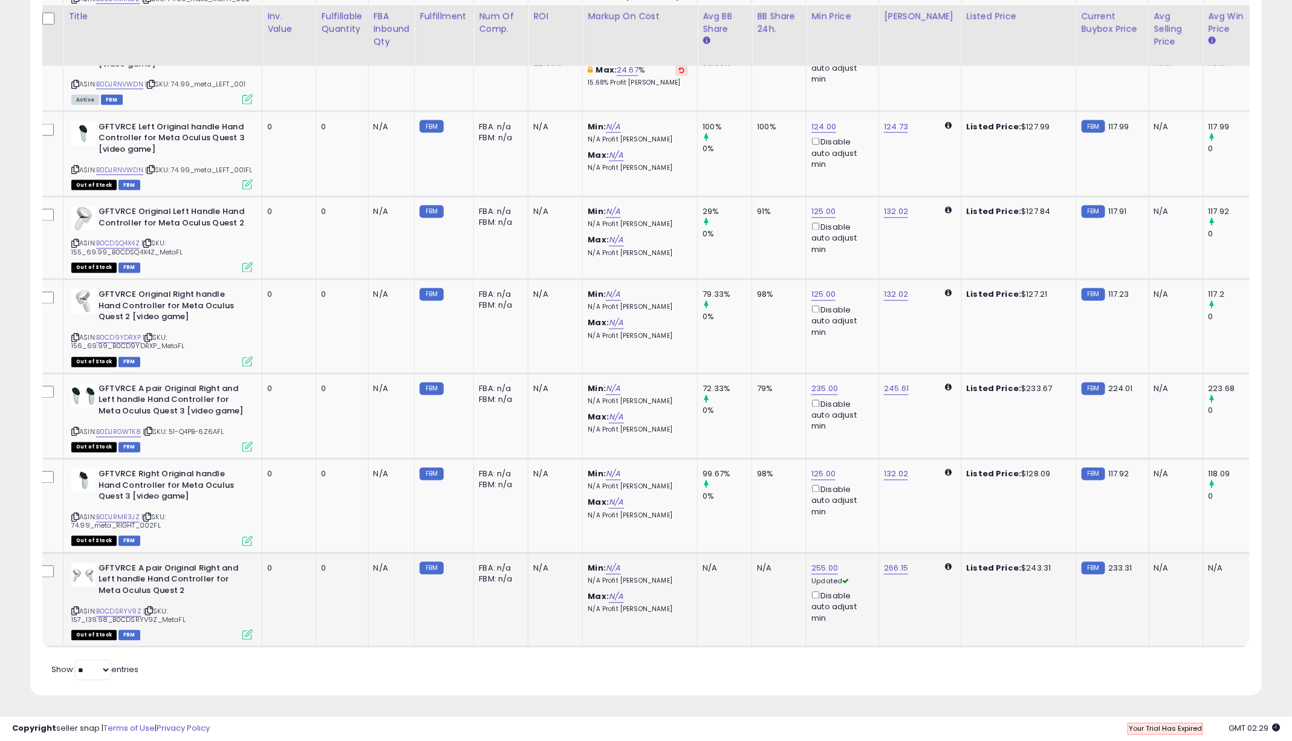
click at [945, 566] on icon at bounding box center [948, 567] width 7 height 8
click at [893, 570] on link "266.15" at bounding box center [896, 569] width 24 height 12
click at [961, 528] on icon "button" at bounding box center [957, 531] width 7 height 7
click at [945, 566] on icon at bounding box center [948, 567] width 7 height 8
click at [945, 568] on icon at bounding box center [948, 567] width 7 height 8
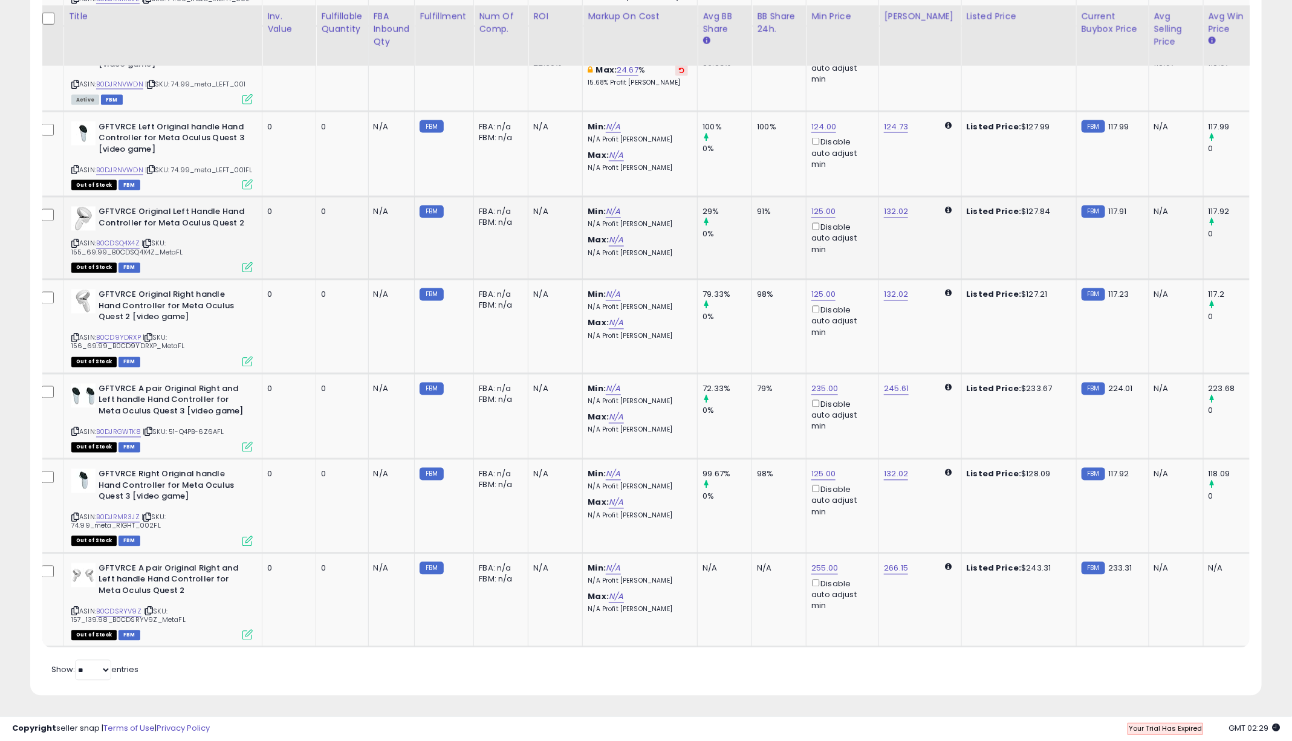
click at [945, 211] on icon at bounding box center [948, 211] width 7 height 8
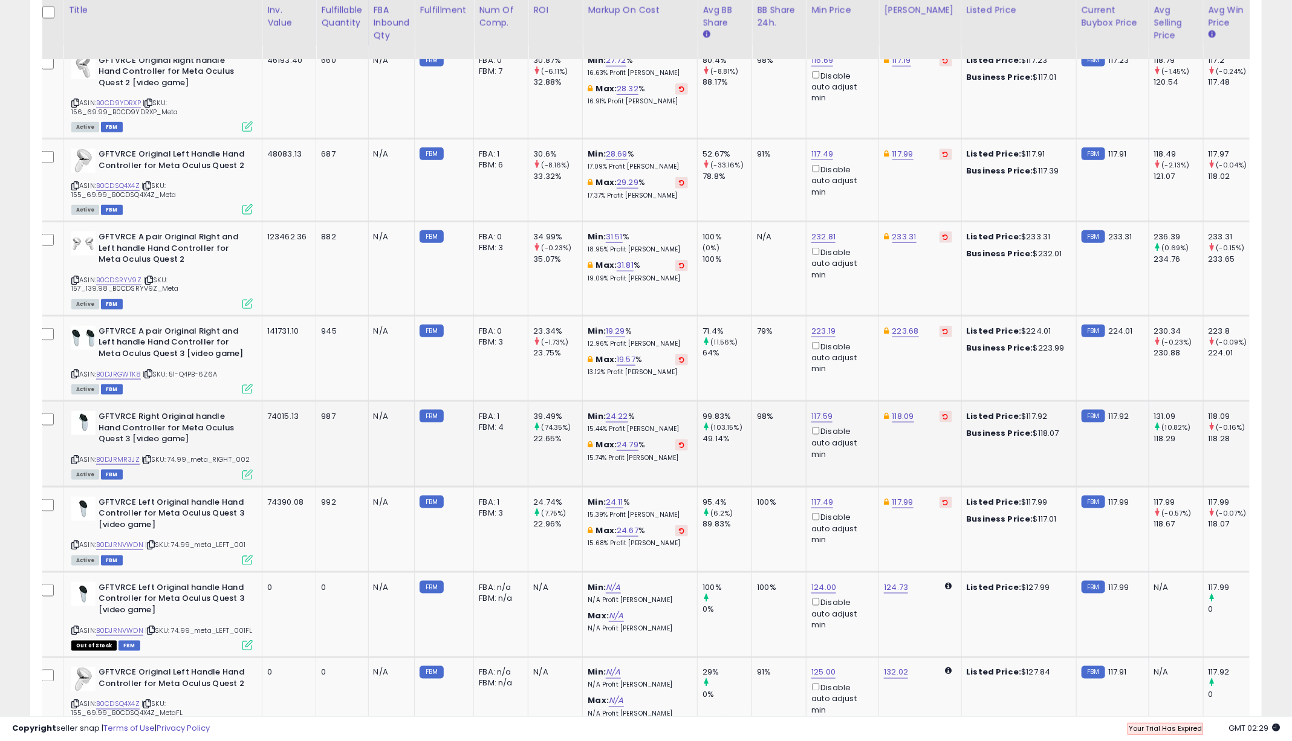
scroll to position [634, 0]
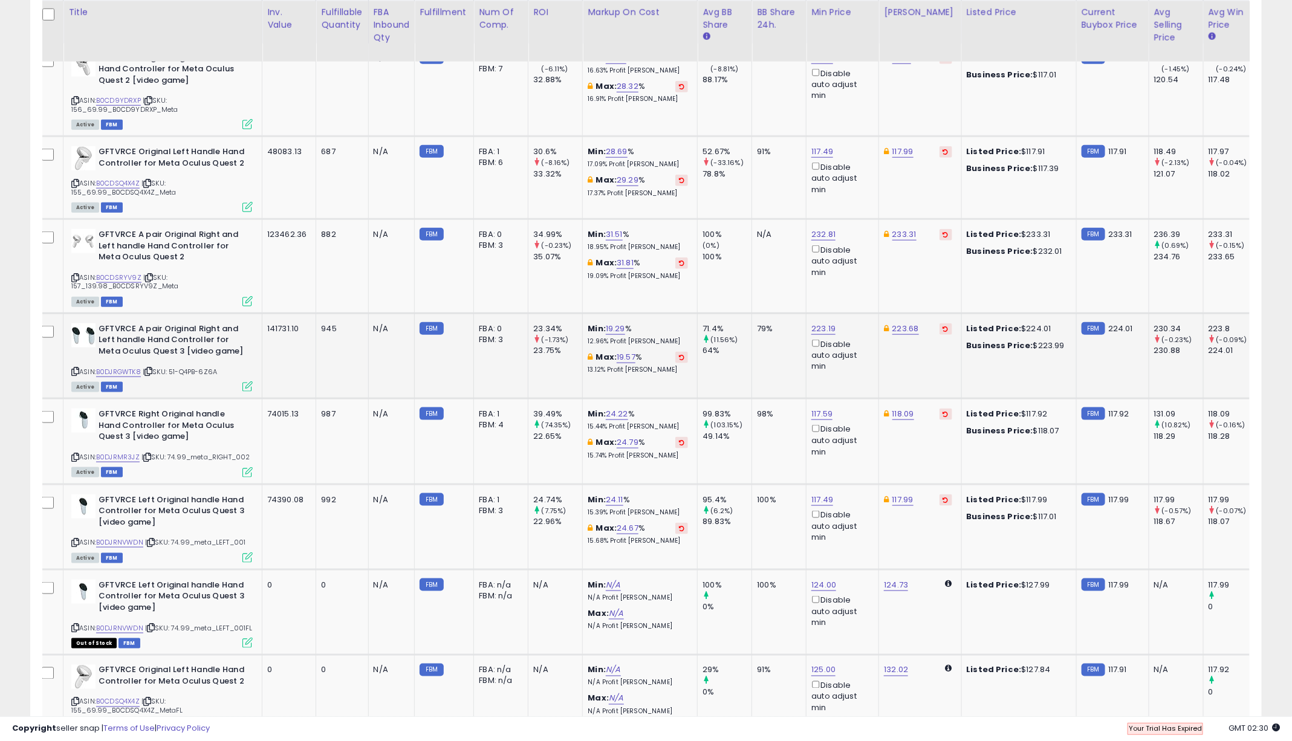
click at [599, 369] on p "13.12% Profit [PERSON_NAME]" at bounding box center [638, 370] width 100 height 8
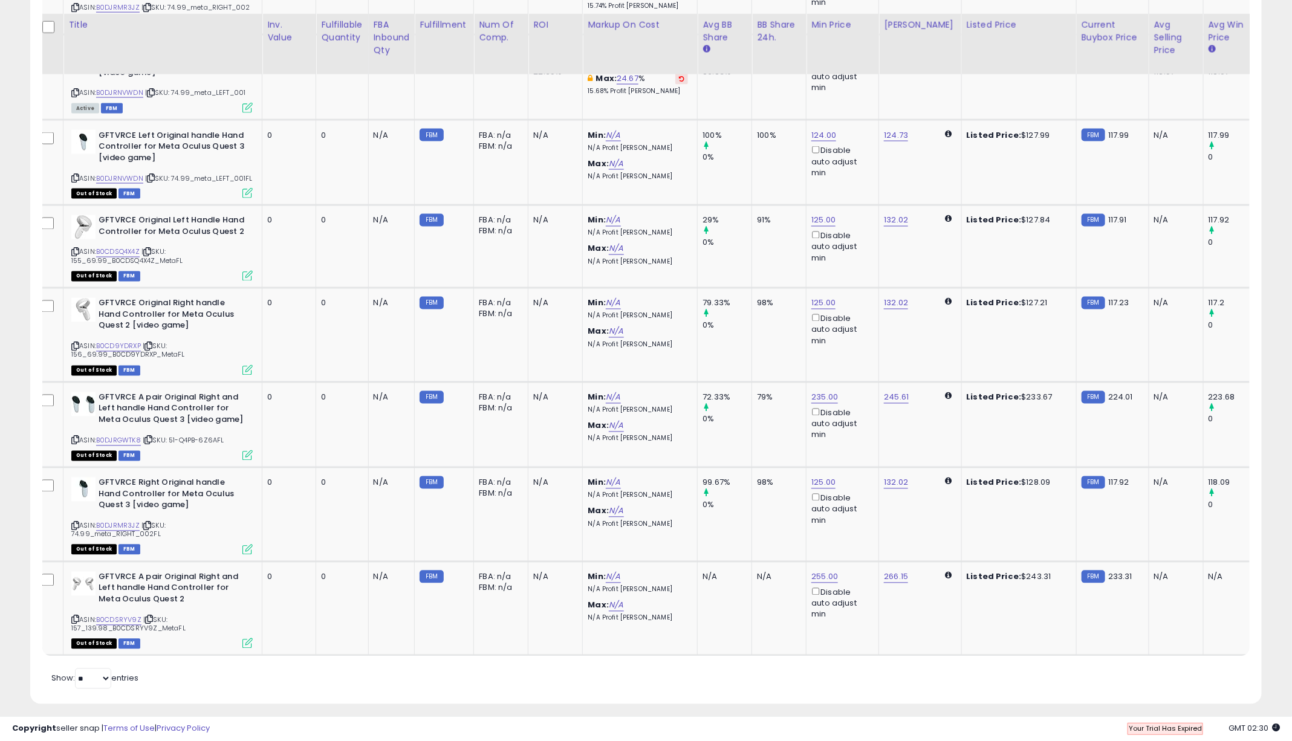
scroll to position [1097, 0]
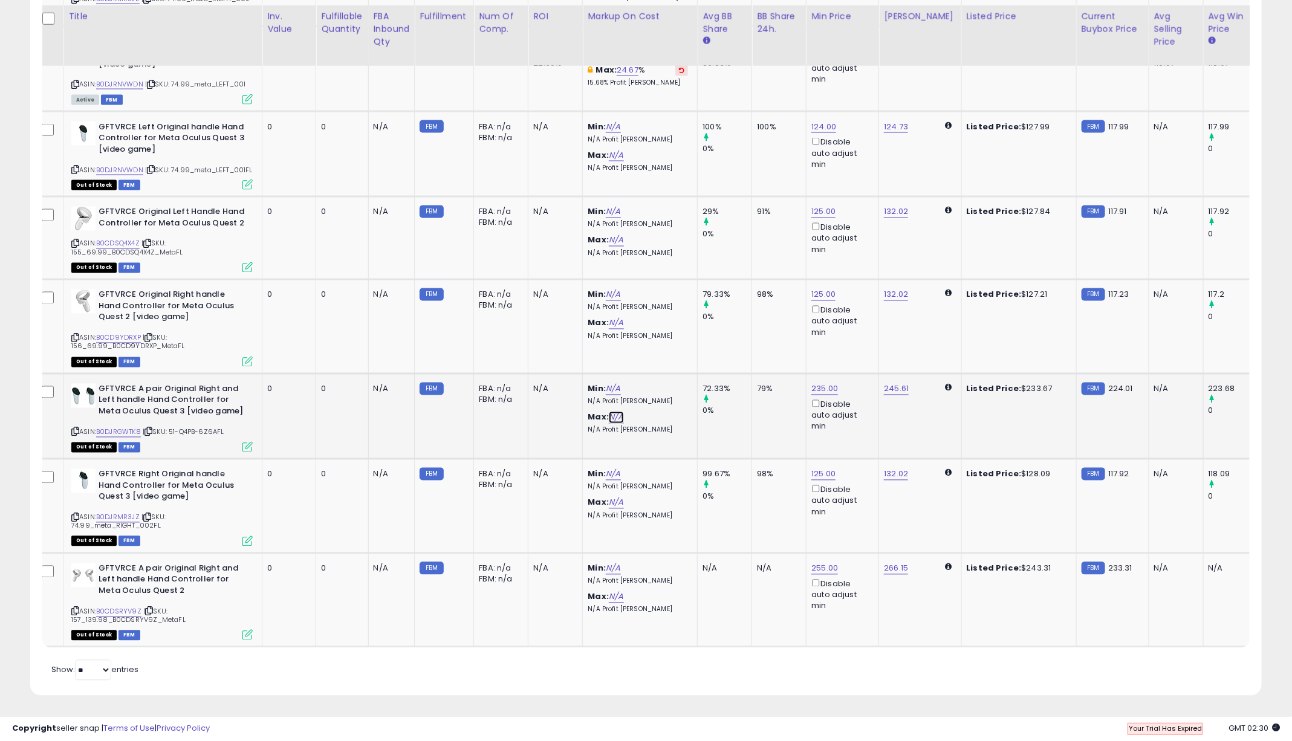
click at [614, 415] on link "N/A" at bounding box center [616, 418] width 15 height 12
click at [682, 378] on icon "button" at bounding box center [678, 381] width 7 height 7
click at [698, 433] on td "72.33% 0%" at bounding box center [725, 416] width 54 height 85
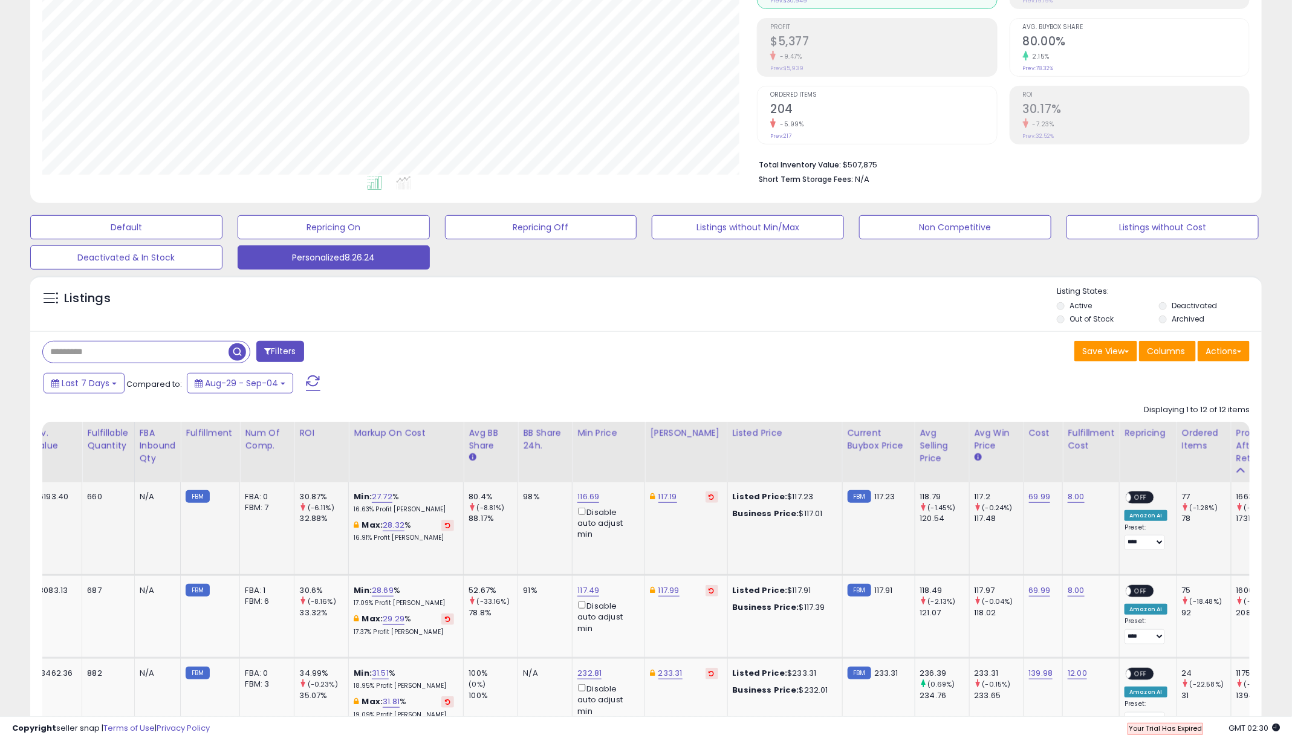
scroll to position [96, 0]
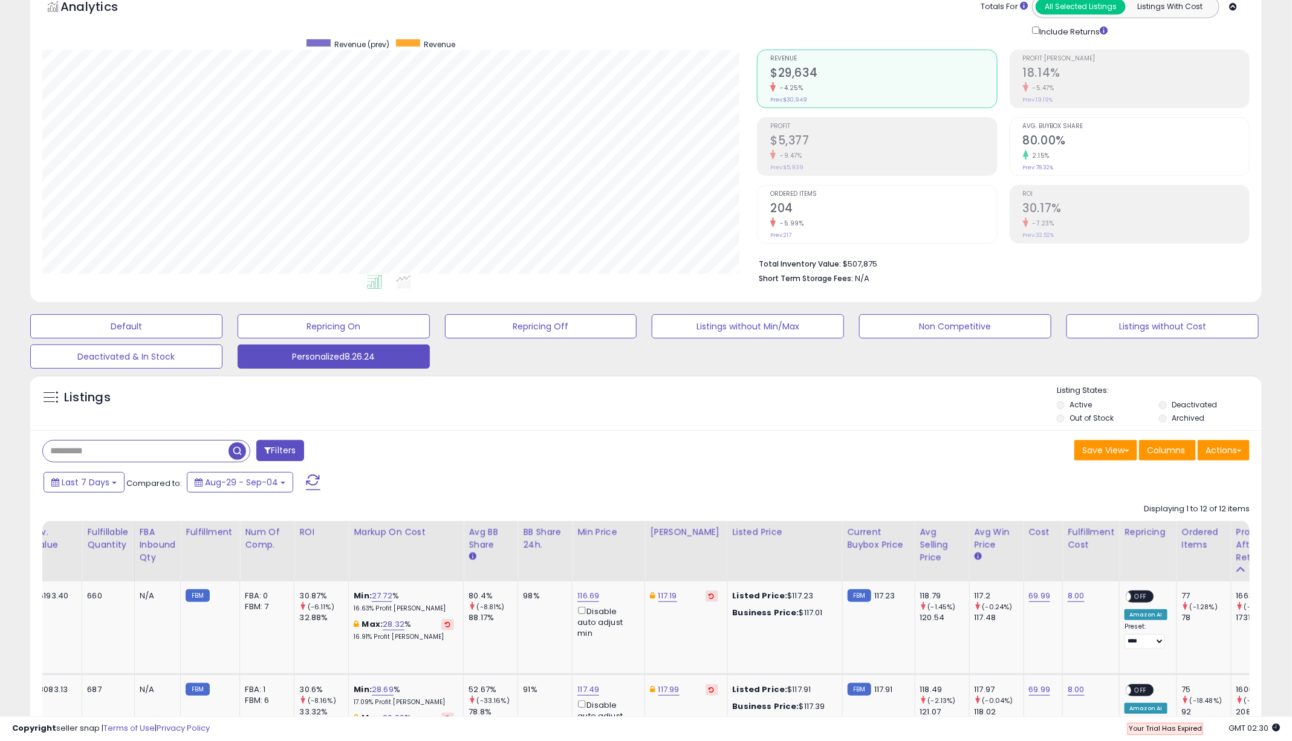
click at [1172, 731] on span "Your Trial Has Expired" at bounding box center [1165, 729] width 73 height 10
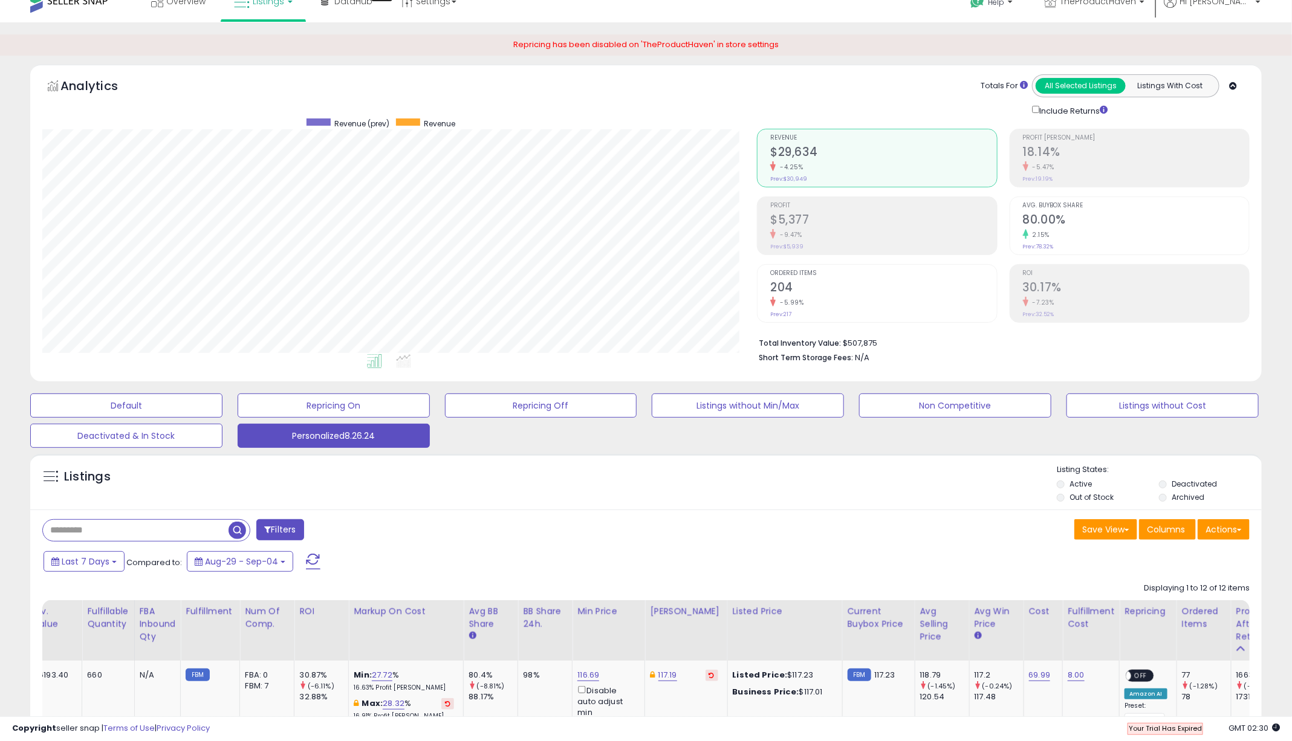
scroll to position [0, 0]
